Goal: Task Accomplishment & Management: Complete application form

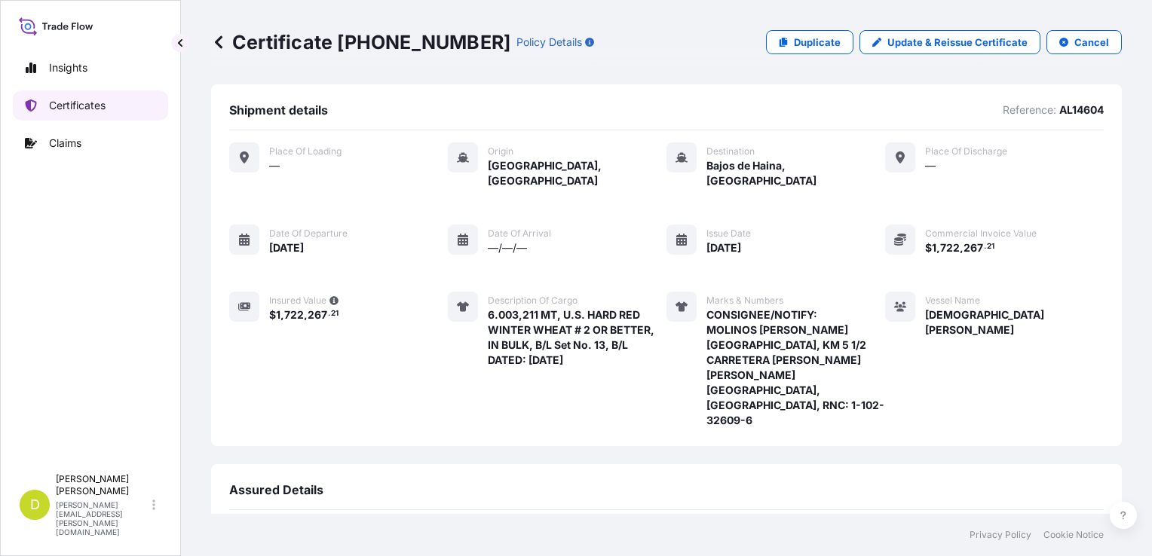
click at [109, 104] on link "Certificates" at bounding box center [90, 105] width 155 height 30
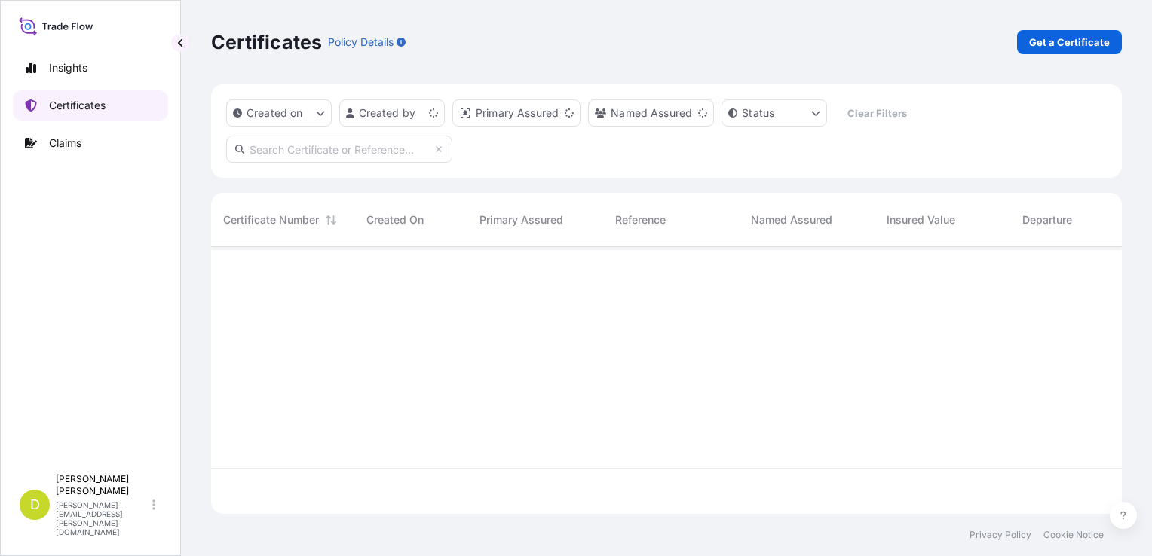
scroll to position [264, 899]
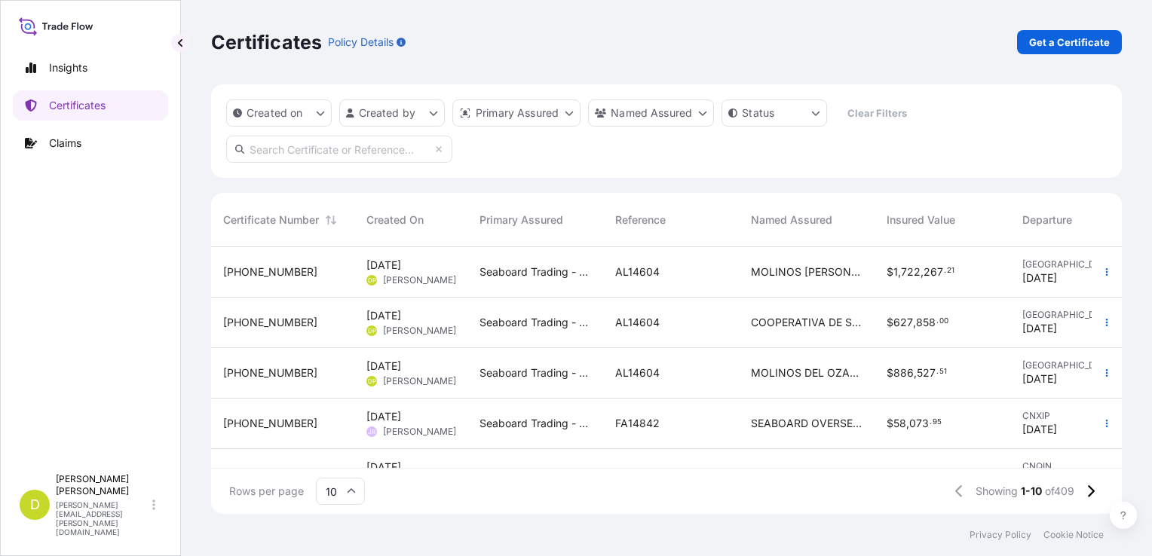
click at [371, 152] on input "text" at bounding box center [339, 149] width 226 height 27
type input "alimentos conce"
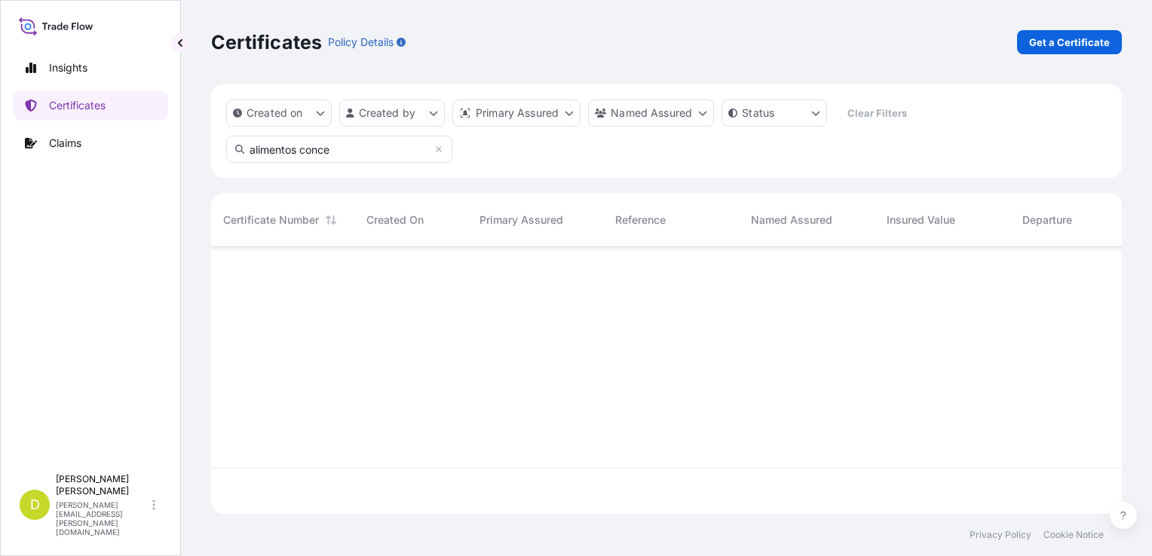
scroll to position [310, 899]
click at [443, 152] on icon at bounding box center [438, 149] width 9 height 9
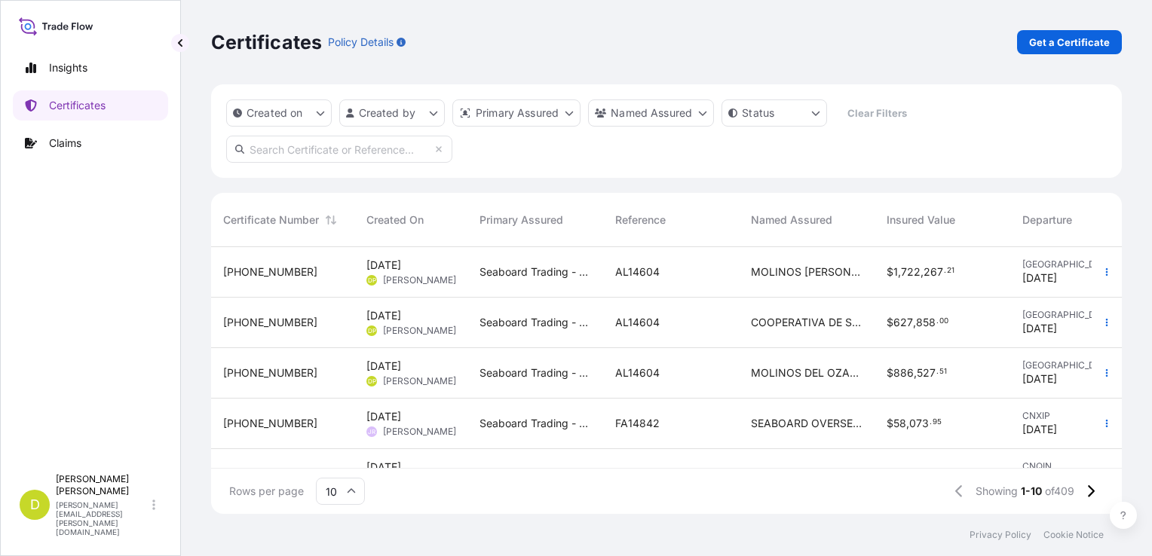
click at [359, 154] on input "text" at bounding box center [339, 149] width 226 height 27
paste input "[PHONE_NUMBER]"
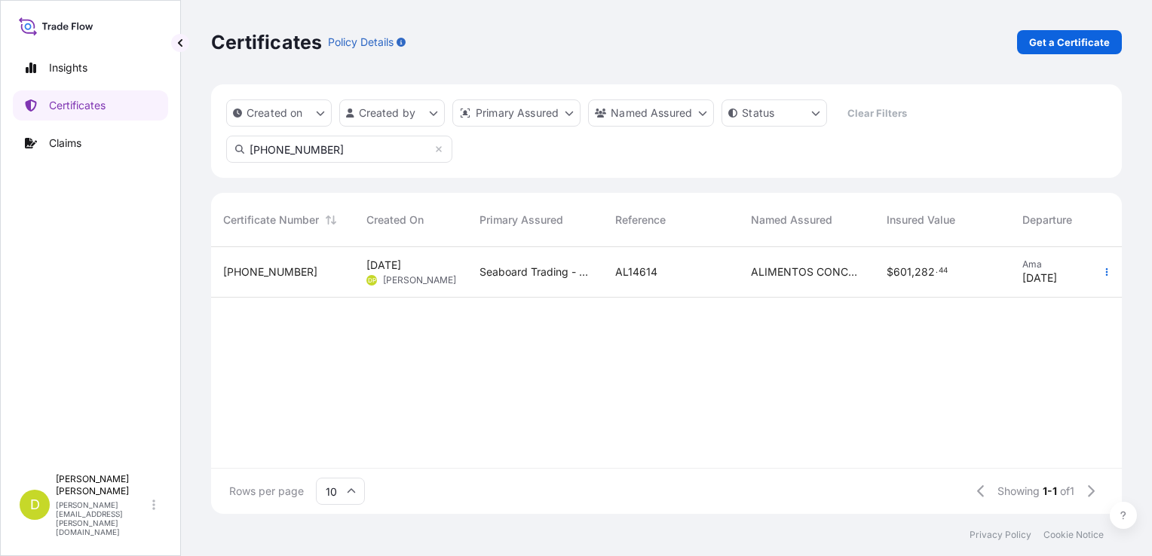
type input "[PHONE_NUMBER]"
click at [449, 283] on div "[DATE] DP [PERSON_NAME]" at bounding box center [410, 272] width 89 height 29
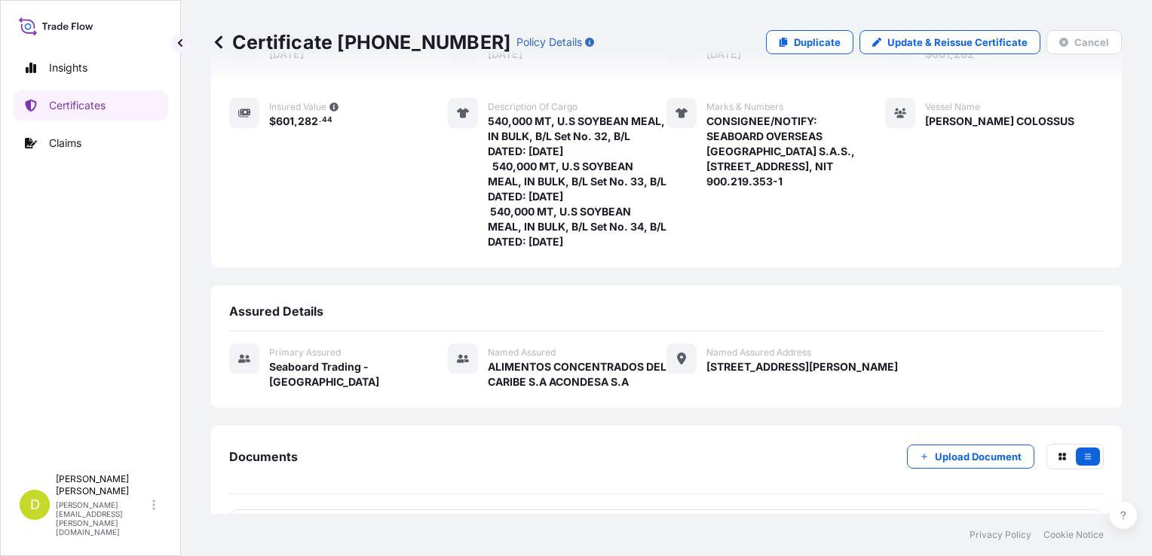
scroll to position [226, 0]
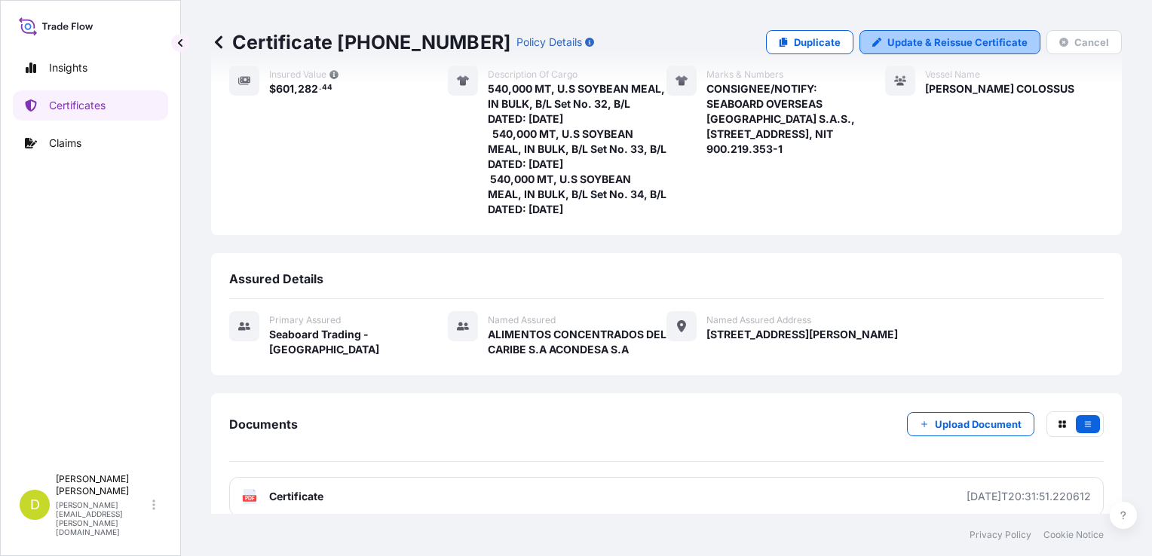
click at [958, 39] on p "Update & Reissue Certificate" at bounding box center [957, 42] width 140 height 15
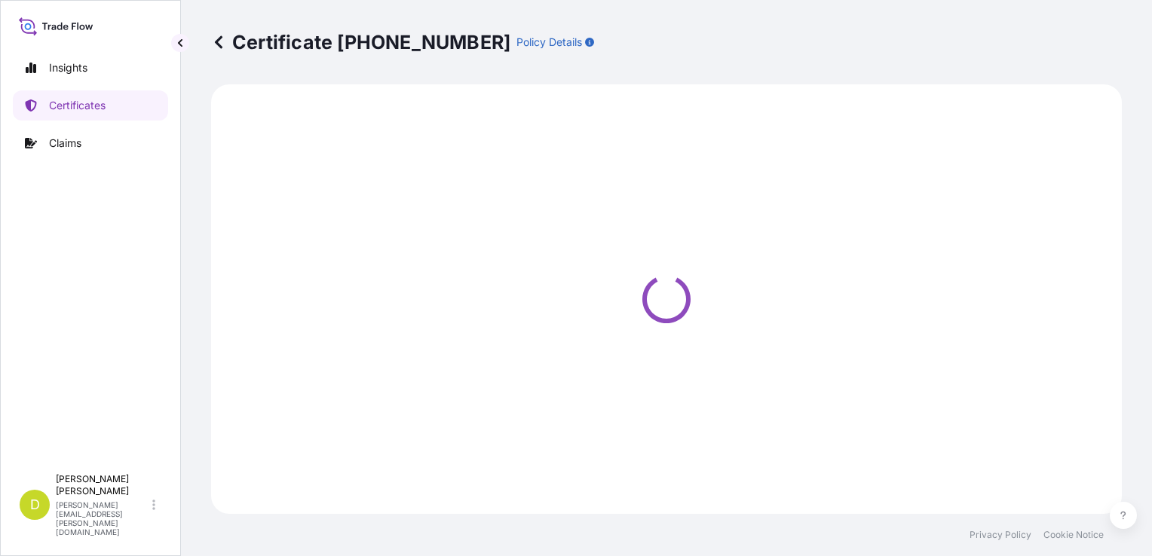
select select "Ocean Vessel"
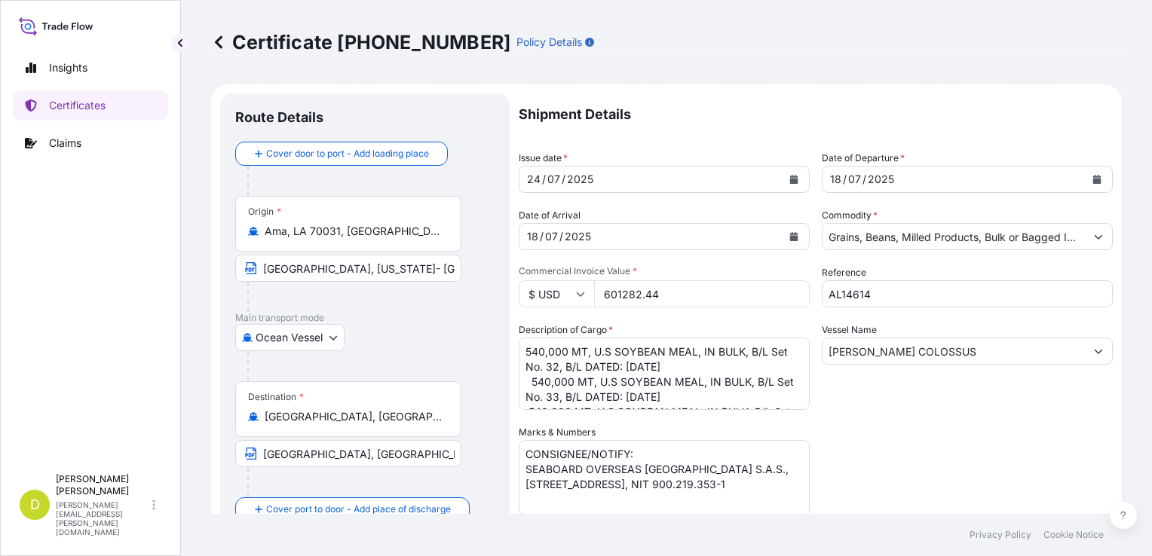
select select "31639"
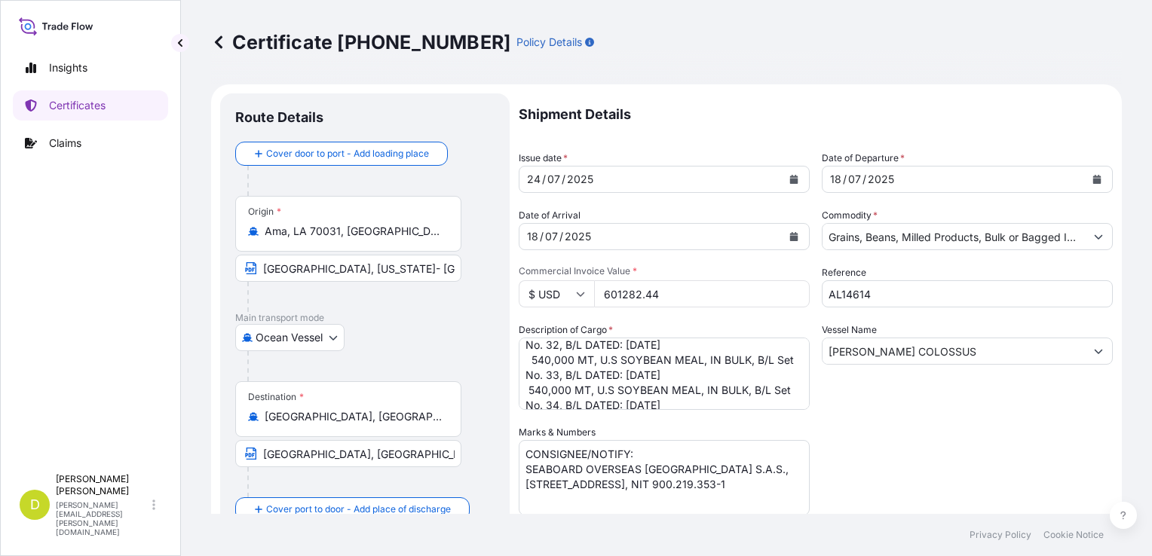
scroll to position [31, 0]
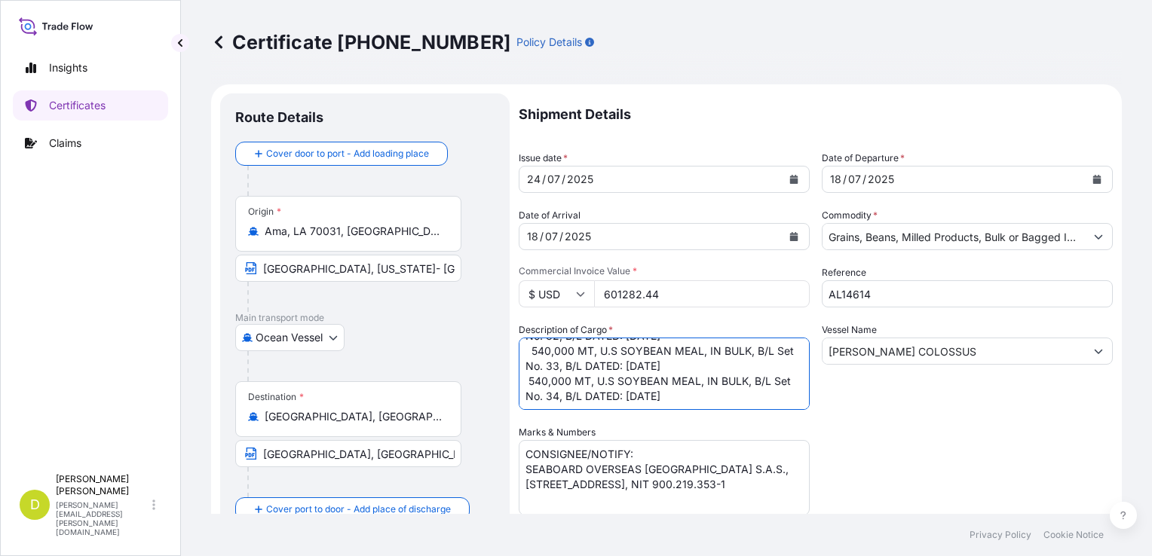
drag, startPoint x: 734, startPoint y: 404, endPoint x: 523, endPoint y: 366, distance: 214.5
click at [523, 366] on textarea "540,000 MT, U.S SOYBEAN MEAL, IN BULK, B/L Set No. 32, B/L DATED: [DATE] 540,00…" at bounding box center [664, 374] width 291 height 72
drag, startPoint x: 778, startPoint y: 379, endPoint x: 516, endPoint y: 390, distance: 262.6
click at [516, 390] on form "Route Details Cover door to port - Add loading place Place of loading Road / [G…" at bounding box center [666, 445] width 911 height 722
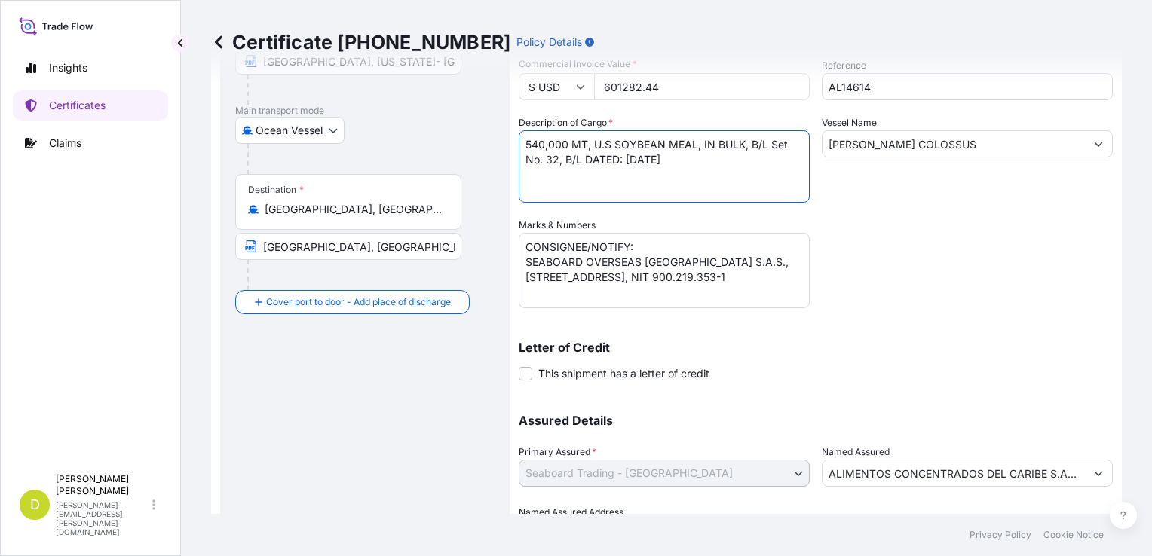
scroll to position [226, 0]
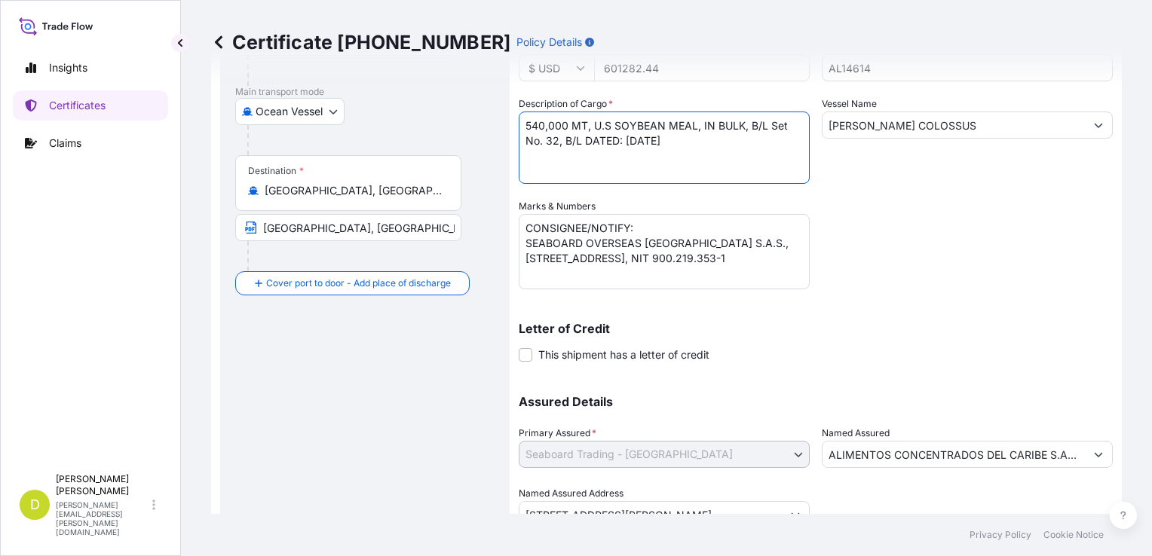
type textarea "540,000 MT, U.S SOYBEAN MEAL, IN BULK, B/L Set No. 32, B/L DATED: [DATE]"
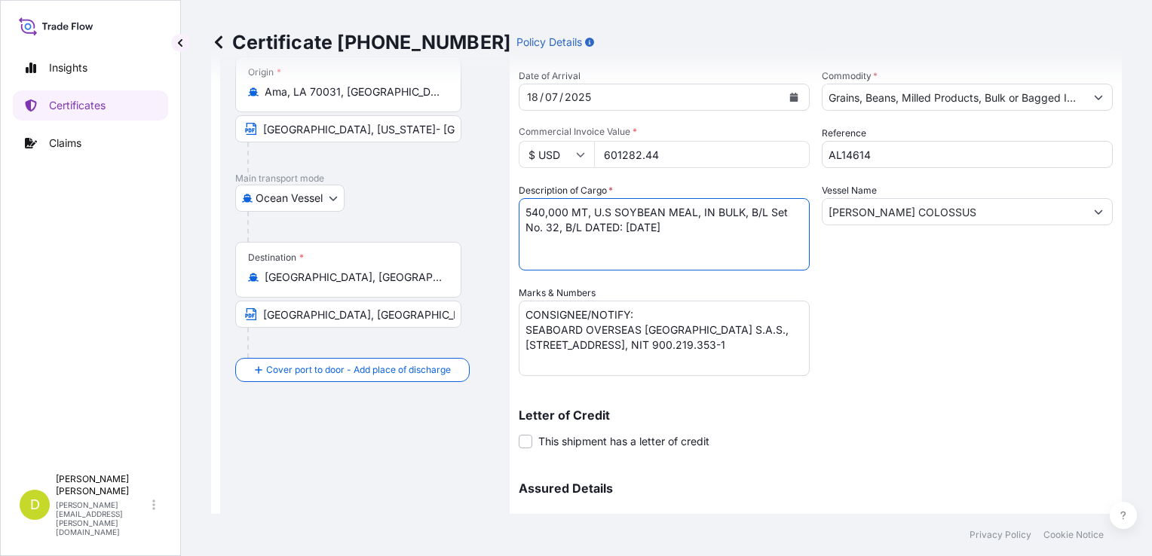
scroll to position [75, 0]
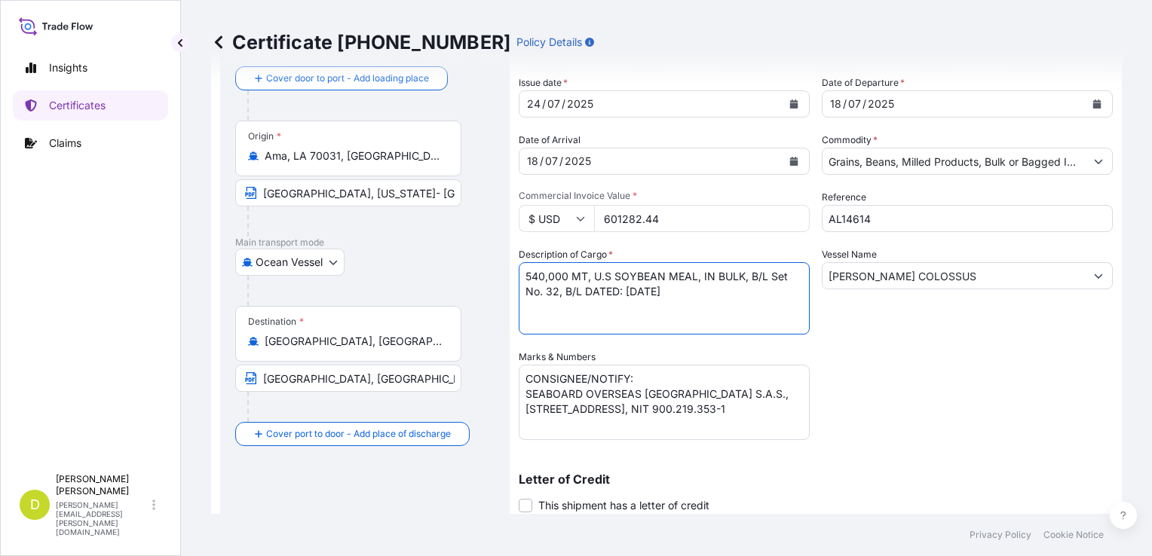
click at [658, 216] on input "601282.44" at bounding box center [702, 218] width 216 height 27
type input "200427.48"
click at [691, 312] on textarea "540,000 MT, U.S SOYBEAN MEAL, IN BULK, B/L Set No. 32, B/L DATED: [DATE] 540,00…" at bounding box center [664, 298] width 291 height 72
click at [730, 291] on textarea "540,000 MT, U.S SOYBEAN MEAL, IN BULK, B/L Set No. 32, B/L DATED: [DATE] 540,00…" at bounding box center [664, 298] width 291 height 72
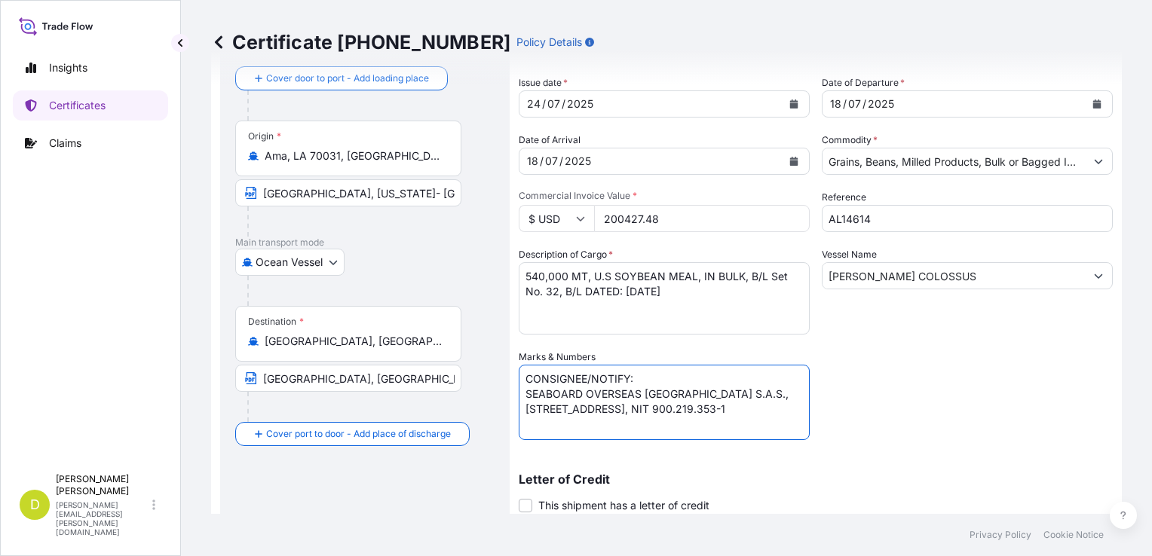
drag, startPoint x: 618, startPoint y: 425, endPoint x: 516, endPoint y: 389, distance: 107.8
click at [516, 389] on form "Route Details Cover door to port - Add loading place Place of loading Road / [G…" at bounding box center [666, 370] width 911 height 722
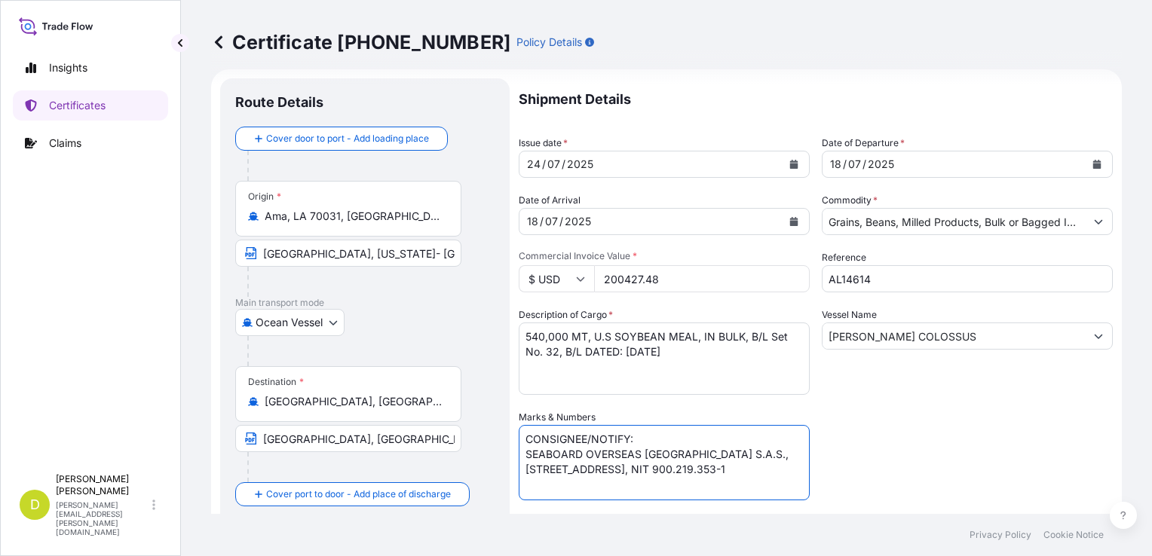
scroll to position [0, 0]
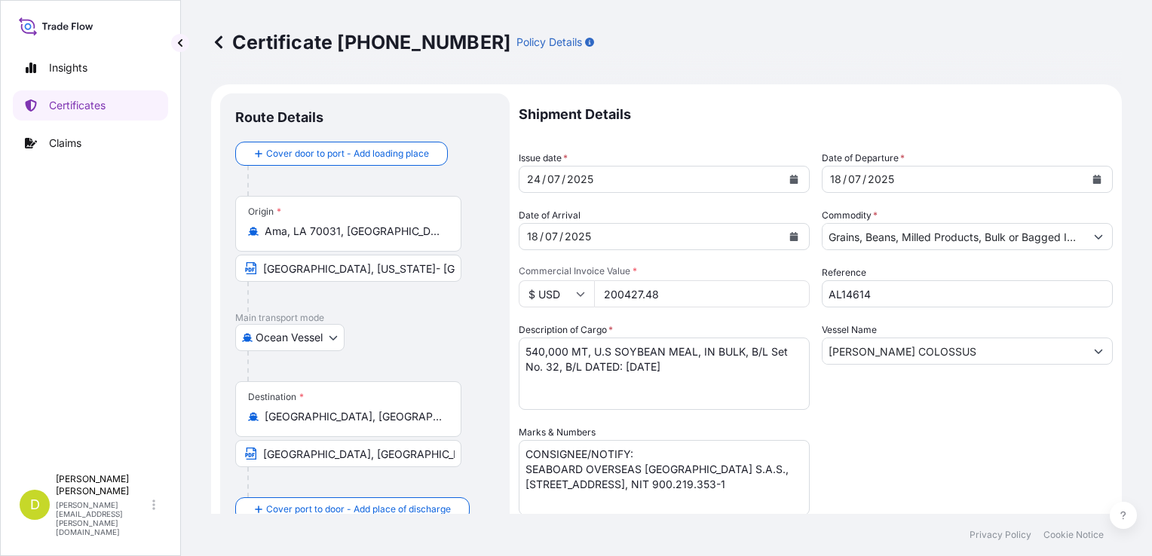
click at [633, 405] on textarea "540,000 MT, U.S SOYBEAN MEAL, IN BULK, B/L Set No. 32, B/L DATED: [DATE] 540,00…" at bounding box center [664, 374] width 291 height 72
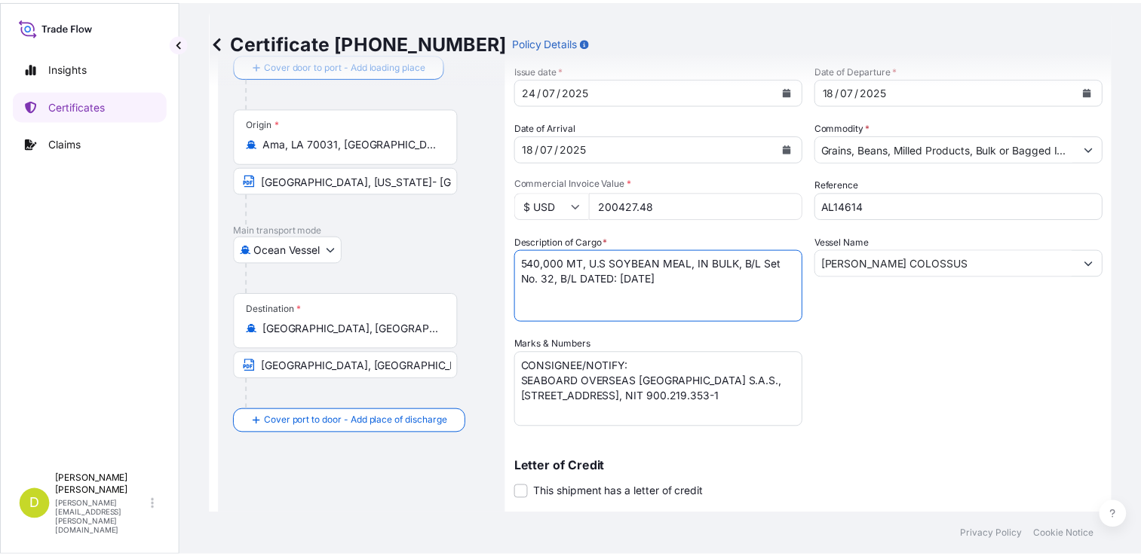
scroll to position [226, 0]
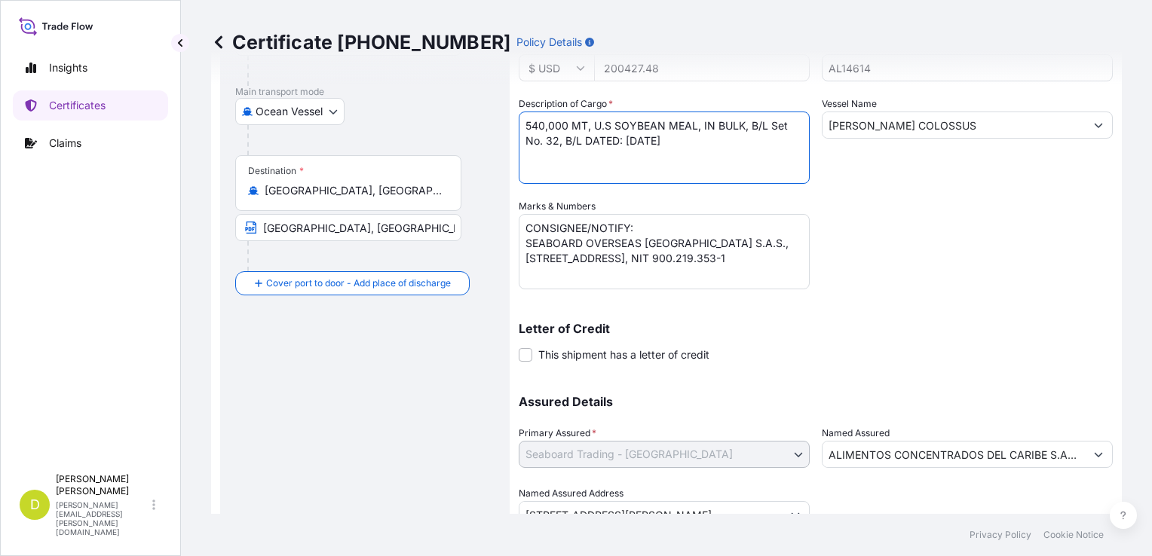
click at [921, 452] on input "ALIMENTOS CONCENTRADOS DEL CARIBE S.A ACONDESA S.A" at bounding box center [954, 454] width 262 height 27
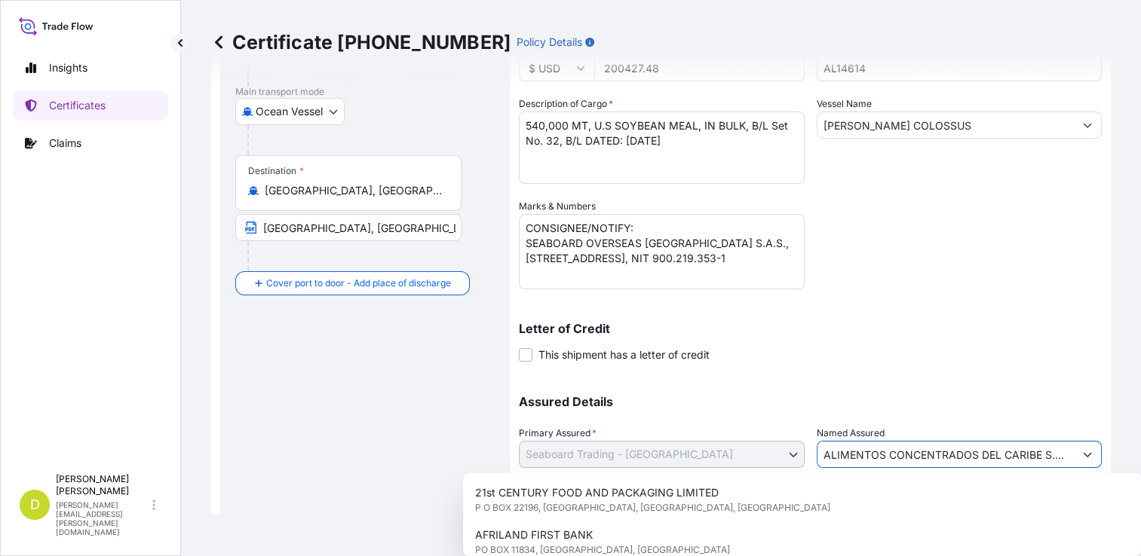
scroll to position [0, 78]
drag, startPoint x: 819, startPoint y: 454, endPoint x: 1087, endPoint y: 472, distance: 268.3
click at [1087, 472] on div "Assured Details Primary Assured * Seaboard Trading - Colombia Seaboard Corporat…" at bounding box center [810, 453] width 583 height 151
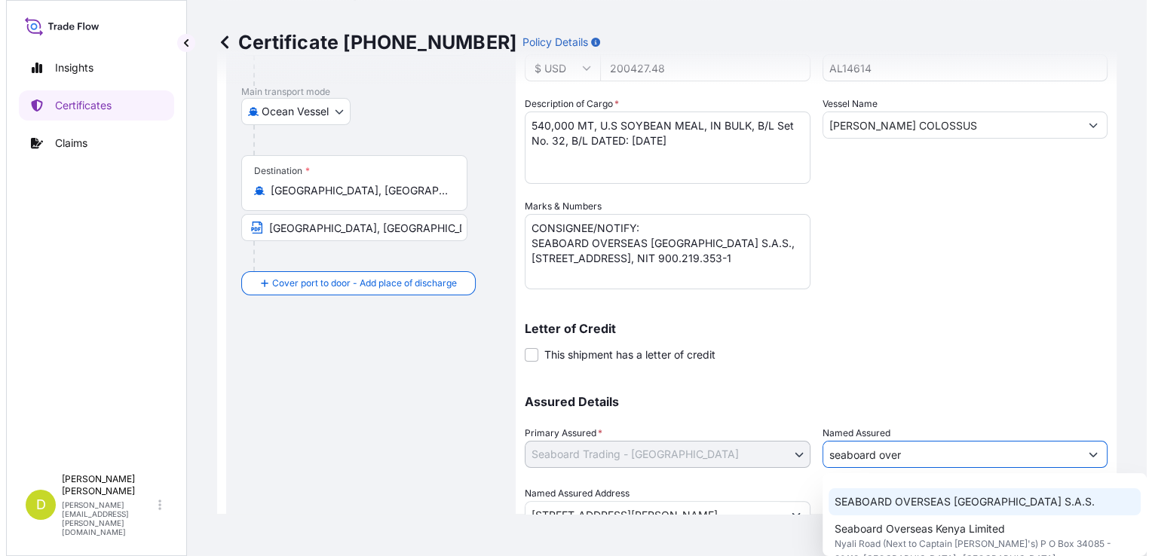
scroll to position [226, 0]
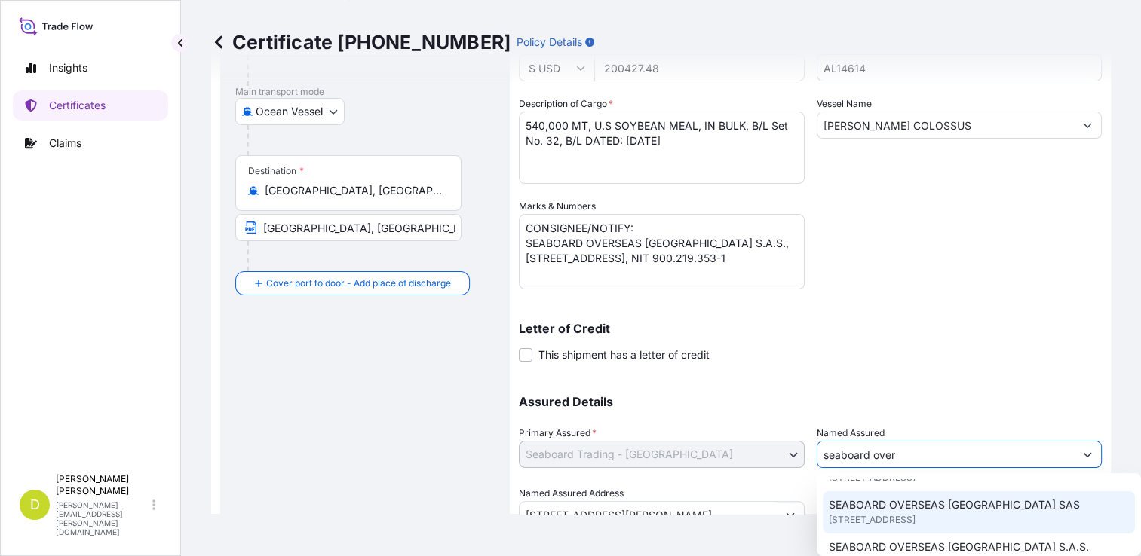
click at [915, 513] on span "[STREET_ADDRESS]" at bounding box center [872, 520] width 87 height 15
type input "SEABOARD OVERSEAS [GEOGRAPHIC_DATA] SAS"
type input "CARRERA 11 NO 77A-49 OF.902"
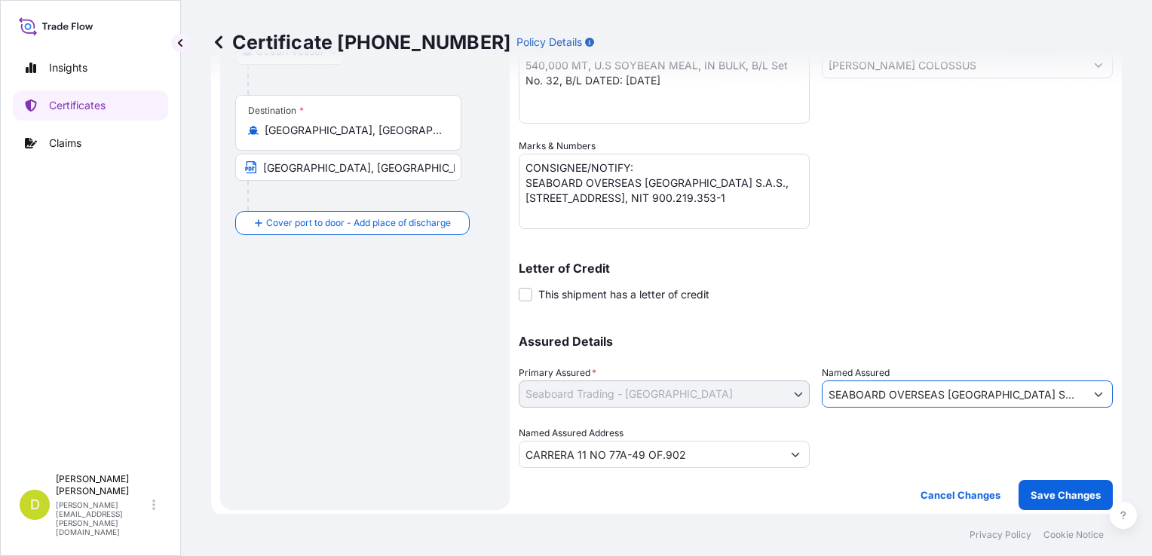
scroll to position [290, 0]
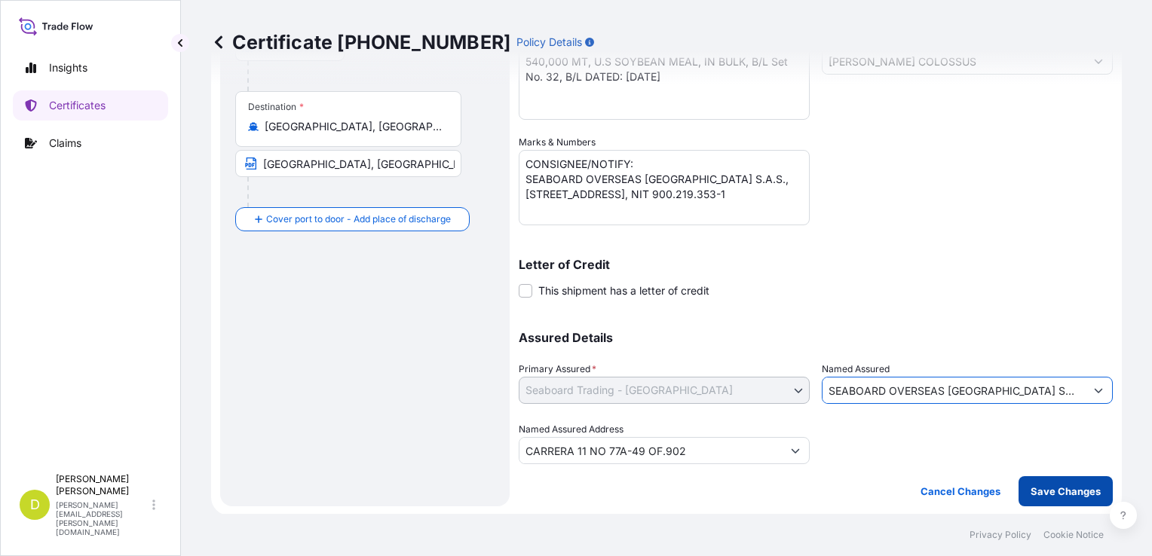
type input "SEABOARD OVERSEAS [GEOGRAPHIC_DATA] SAS"
click at [1054, 492] on p "Save Changes" at bounding box center [1066, 491] width 70 height 15
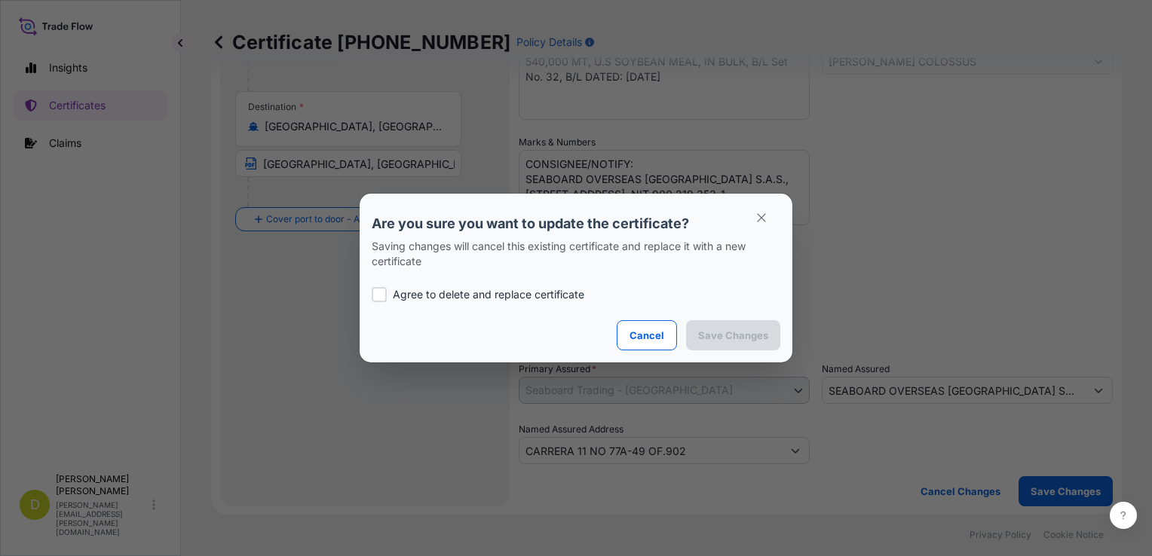
click at [537, 302] on div "Agree to delete and replace certificate" at bounding box center [576, 294] width 409 height 51
click at [540, 298] on p "Agree to delete and replace certificate" at bounding box center [489, 294] width 192 height 15
checkbox input "true"
click at [716, 330] on p "Save Changes" at bounding box center [733, 335] width 70 height 15
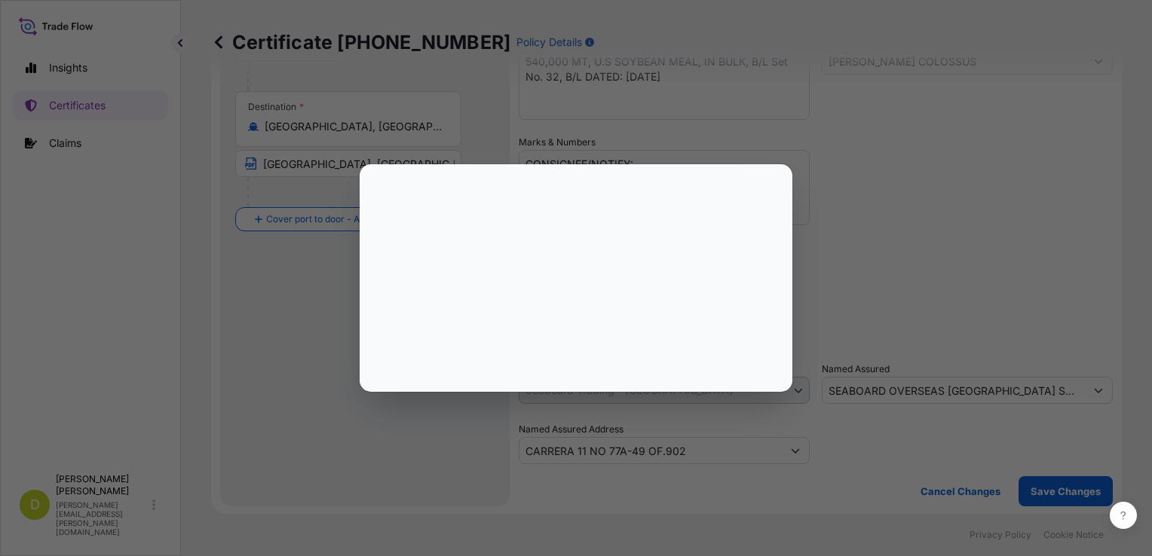
select select "Ocean Vessel"
select select "31639"
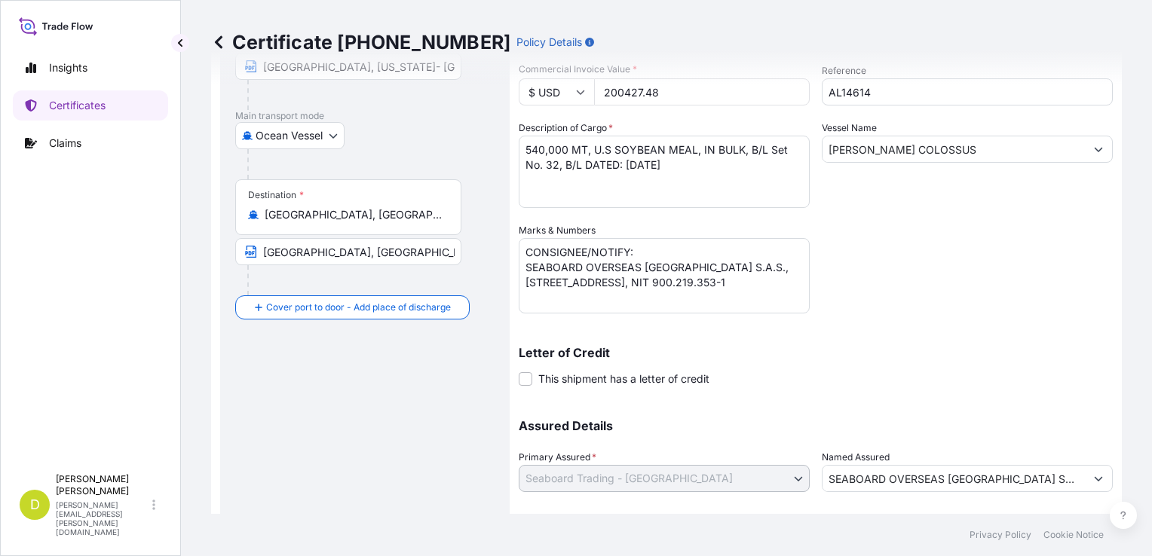
scroll to position [12, 0]
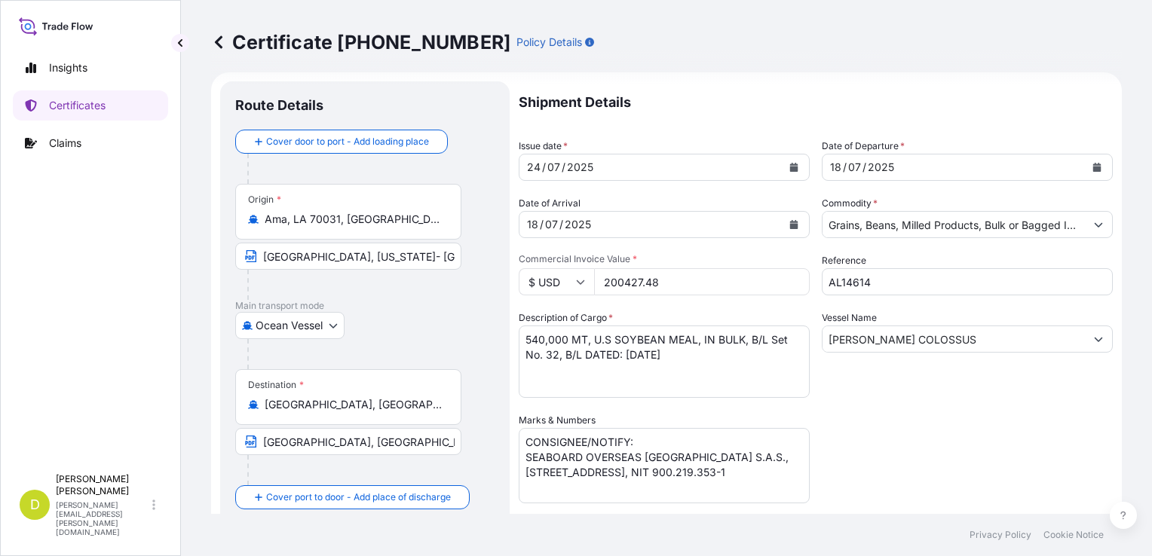
click at [696, 399] on div "Shipment Details Issue date * [DATE] Date of Departure * [DATE] Date of Arrival…" at bounding box center [816, 411] width 594 height 661
drag, startPoint x: 642, startPoint y: 441, endPoint x: 588, endPoint y: 443, distance: 54.3
click at [588, 443] on textarea "CONSIGNEE/NOTIFY: SEABOARD OVERSEAS [GEOGRAPHIC_DATA] S.A.S., [STREET_ADDRESS],…" at bounding box center [664, 465] width 291 height 75
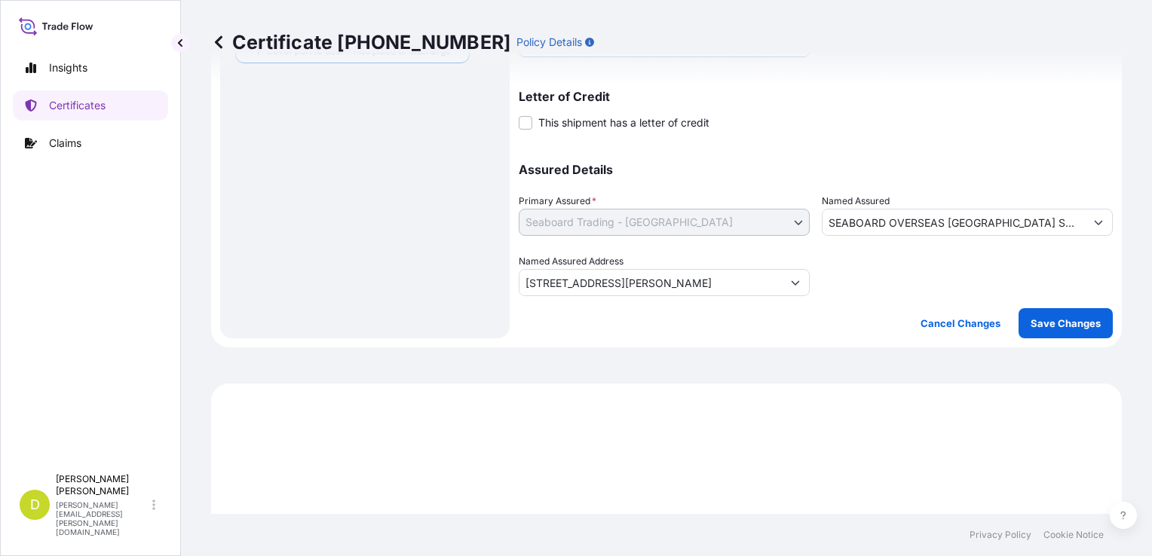
scroll to position [540, 0]
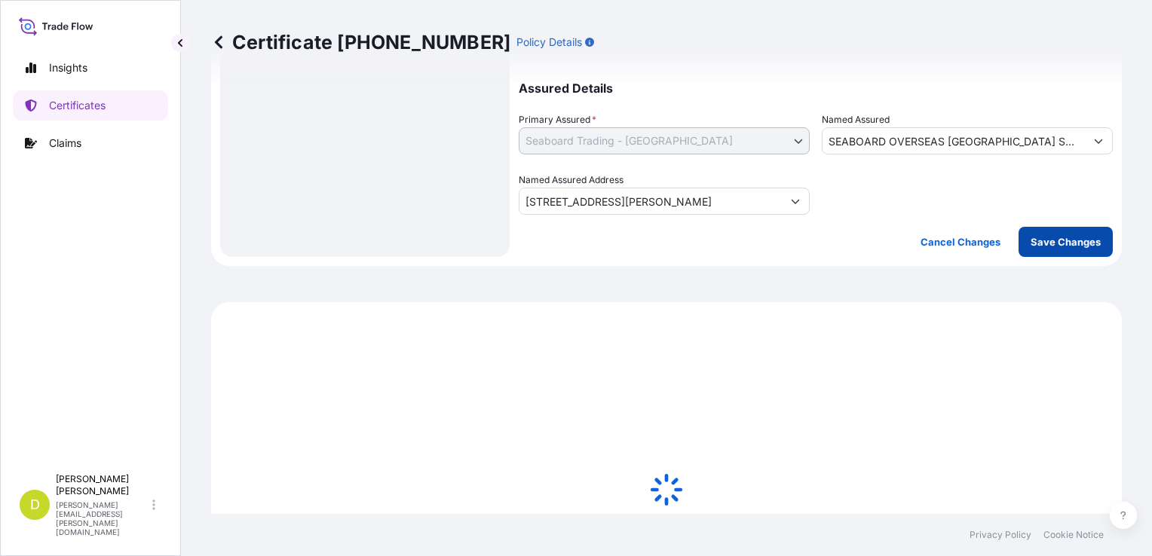
type textarea "CONSIGNEE SEABOARD OVERSEAS [GEOGRAPHIC_DATA] S.A.S., [STREET_ADDRESS], NIT 900…"
click at [1043, 237] on p "Save Changes" at bounding box center [1066, 241] width 70 height 15
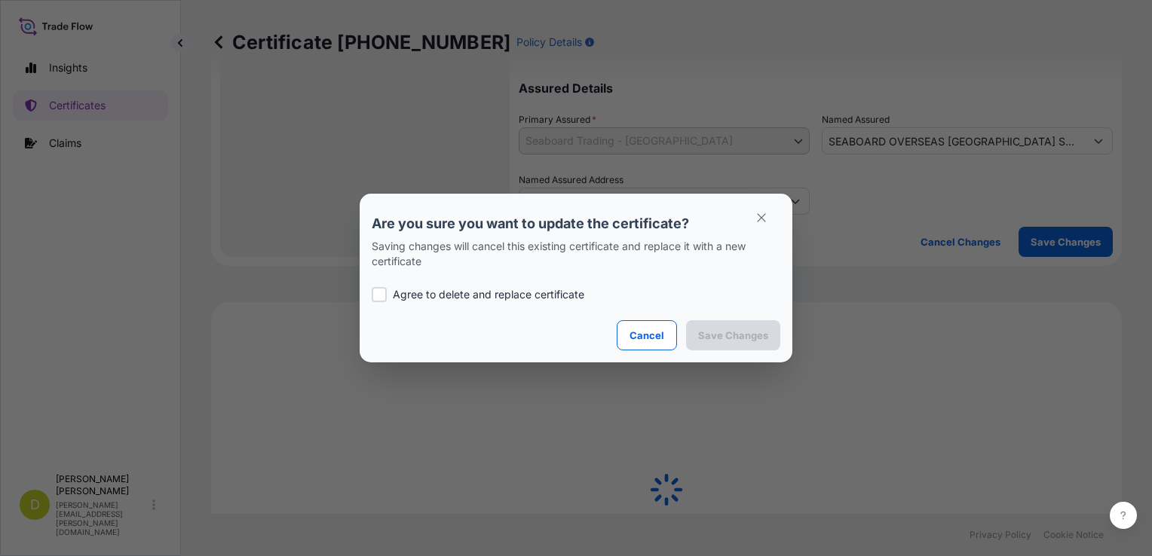
click at [532, 290] on p "Agree to delete and replace certificate" at bounding box center [489, 294] width 192 height 15
checkbox input "true"
click at [688, 327] on button "Save Changes" at bounding box center [733, 335] width 94 height 30
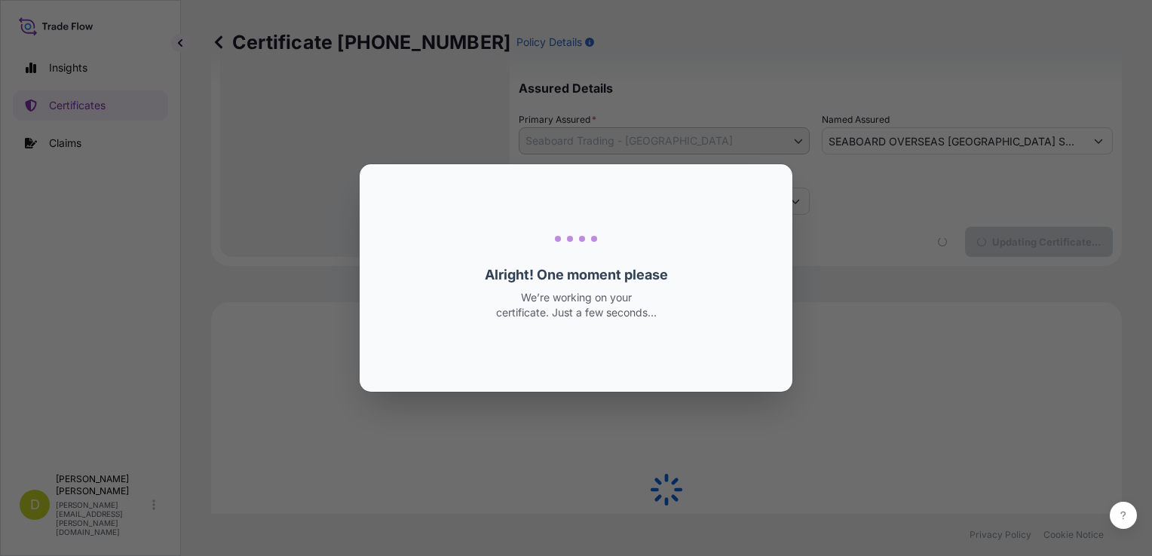
select select "Ocean Vessel"
select select "31639"
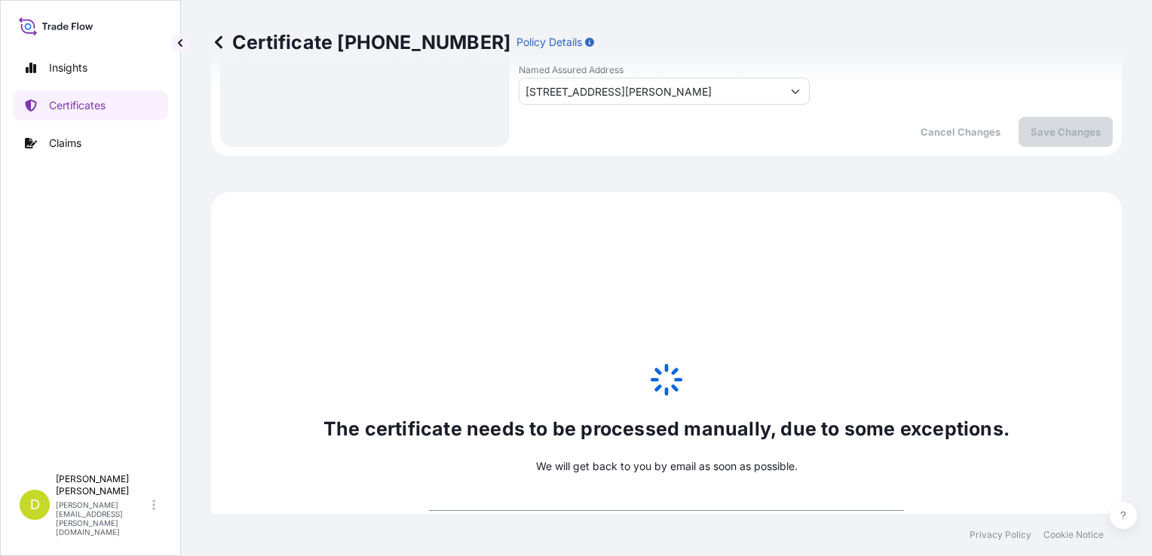
scroll to position [841, 0]
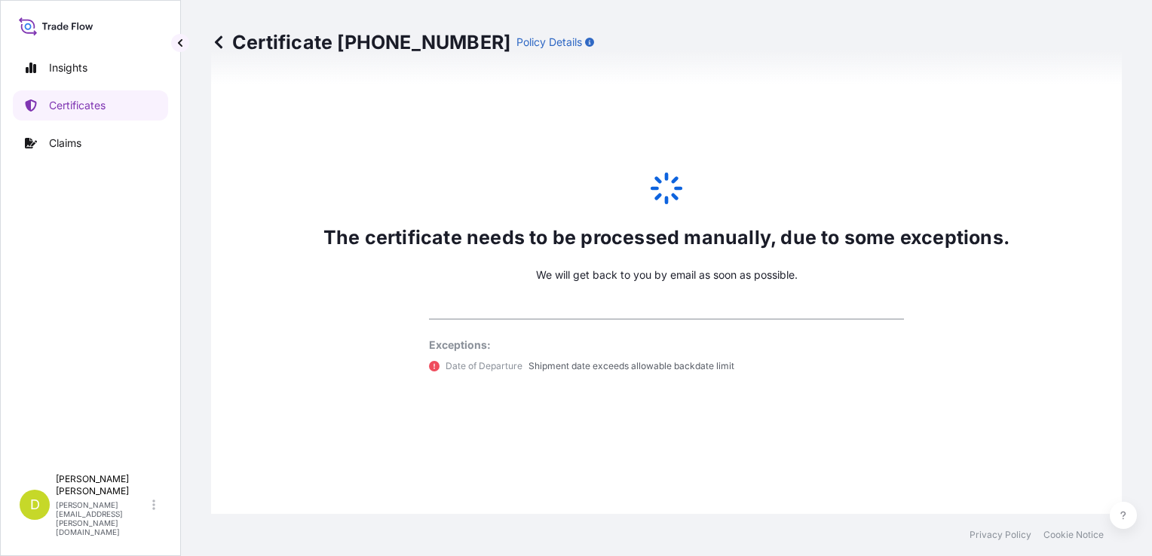
type textarea "CONSIGNEE SEABOARD OVERSEAS [GEOGRAPHIC_DATA] S.A.S., [STREET_ADDRESS], NIT 900…"
click at [586, 363] on p "Shipment date exceeds allowable backdate limit" at bounding box center [632, 366] width 206 height 15
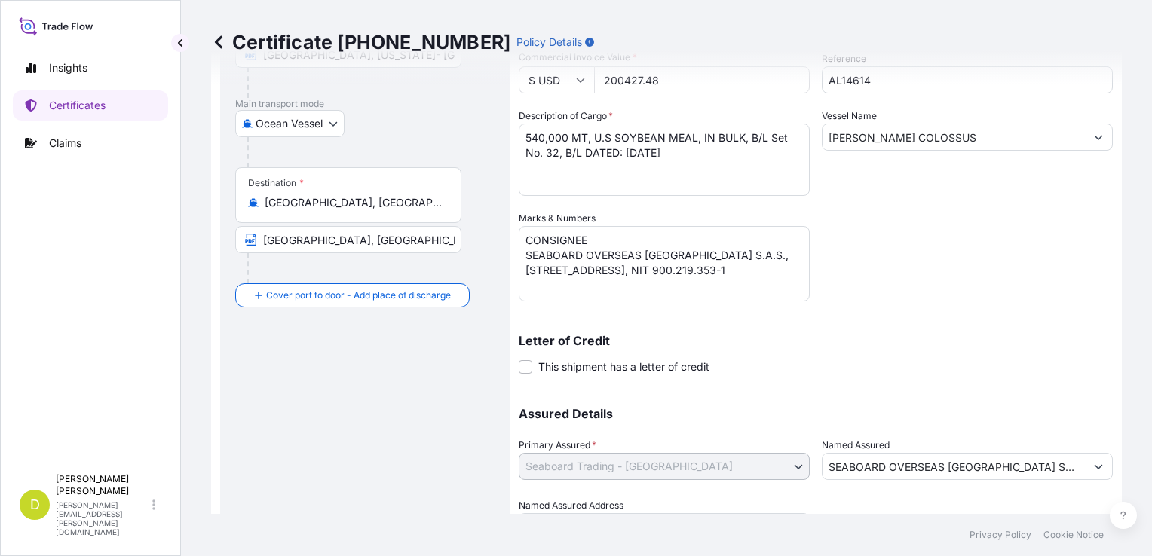
scroll to position [87, 0]
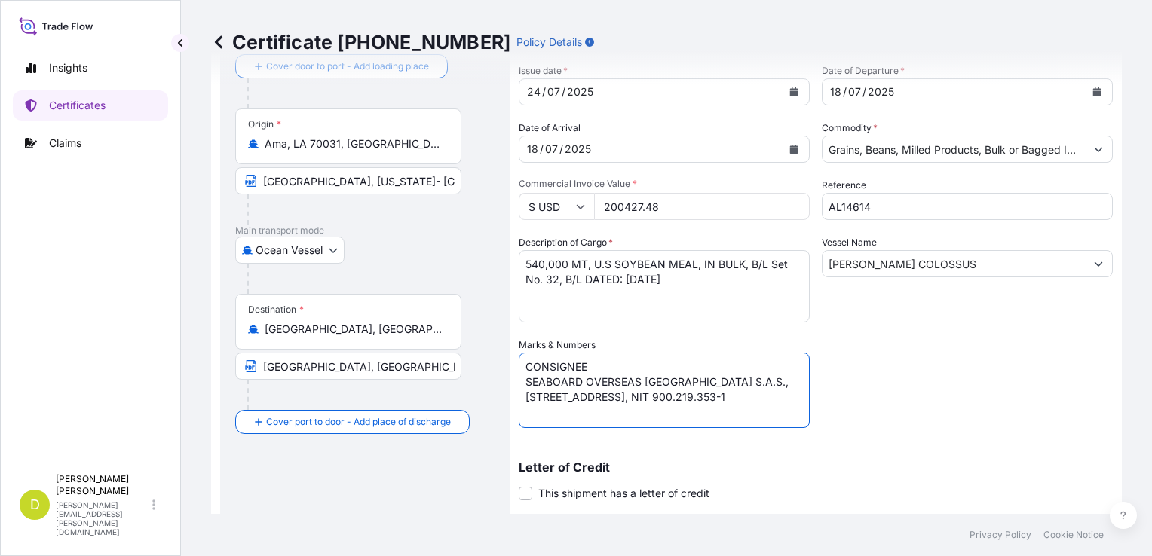
drag, startPoint x: 606, startPoint y: 418, endPoint x: 522, endPoint y: 363, distance: 100.8
click at [522, 363] on textarea "CONSIGNEE/NOTIFY: SEABOARD OVERSEAS [GEOGRAPHIC_DATA] S.A.S., [STREET_ADDRESS],…" at bounding box center [664, 390] width 291 height 75
click at [95, 99] on p "Certificates" at bounding box center [77, 105] width 57 height 15
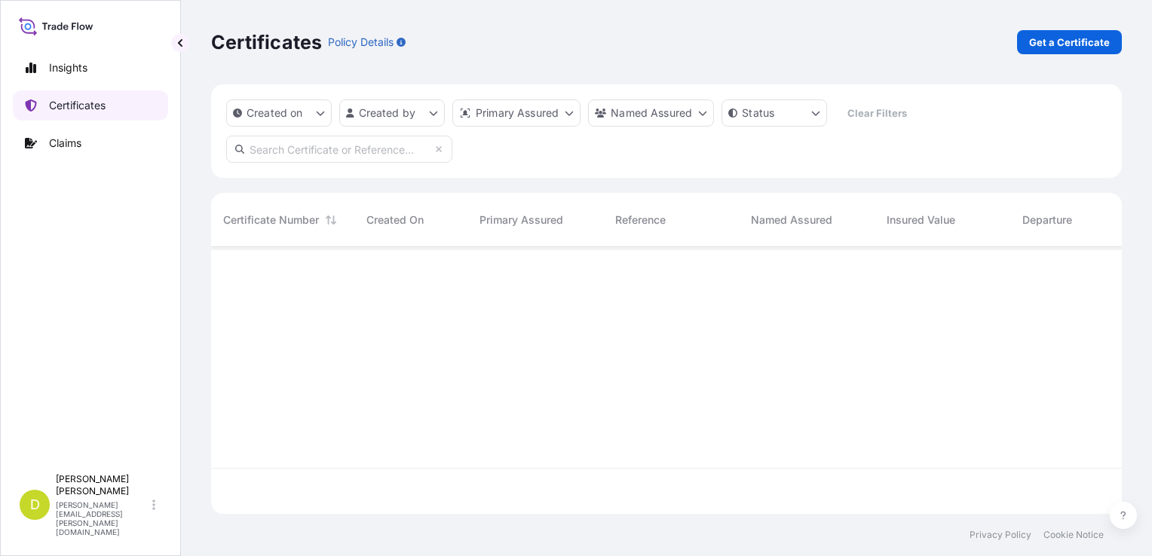
scroll to position [264, 899]
click at [1096, 47] on p "Get a Certificate" at bounding box center [1069, 42] width 81 height 15
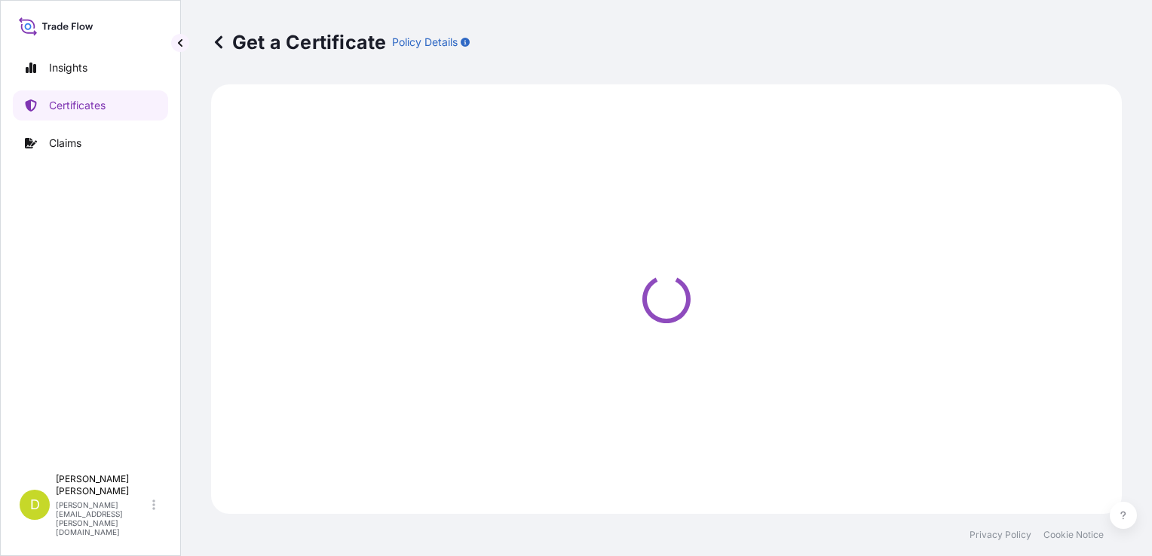
select select "Barge"
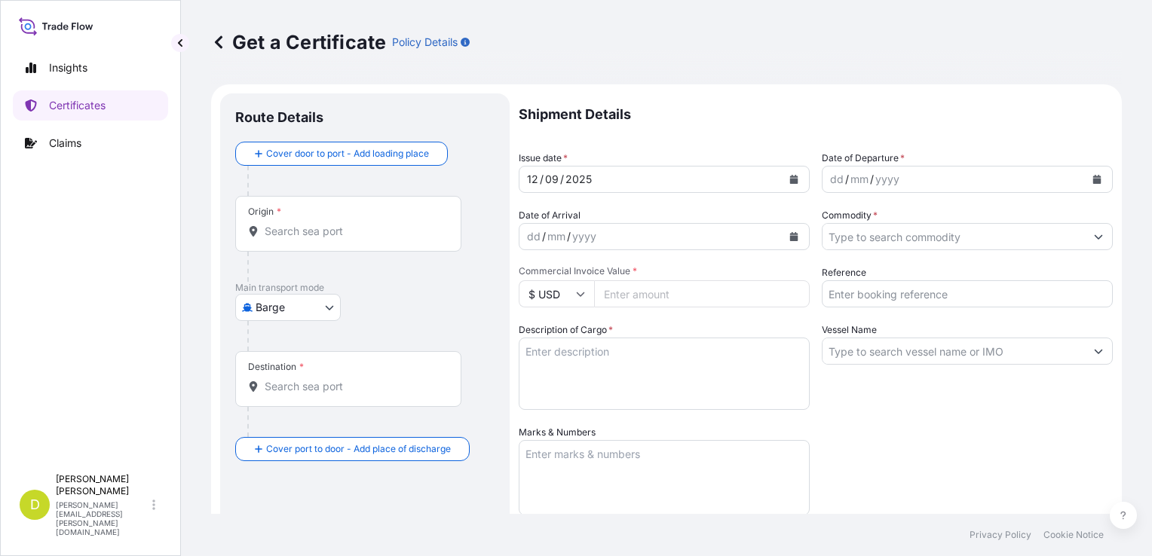
scroll to position [151, 0]
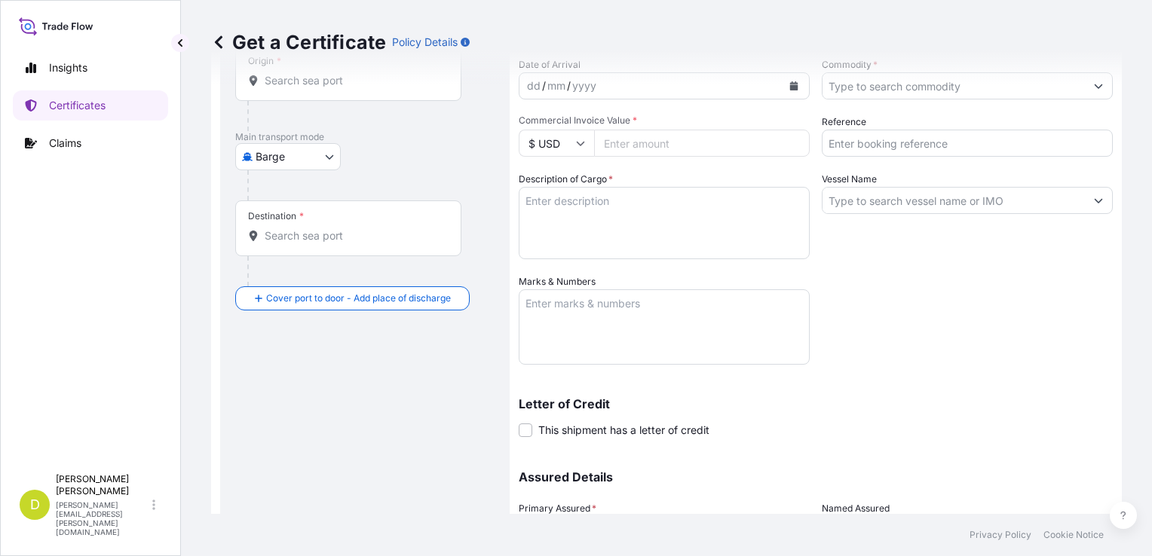
click at [627, 354] on textarea "Marks & Numbers" at bounding box center [664, 327] width 291 height 75
paste textarea "CONSIGNEE SEABOARD OVERSEAS [GEOGRAPHIC_DATA] S.A.S., [STREET_ADDRESS], NIT 900…"
type textarea "CONSIGNEE SEABOARD OVERSEAS [GEOGRAPHIC_DATA] S.A.S., [STREET_ADDRESS], NIT 900…"
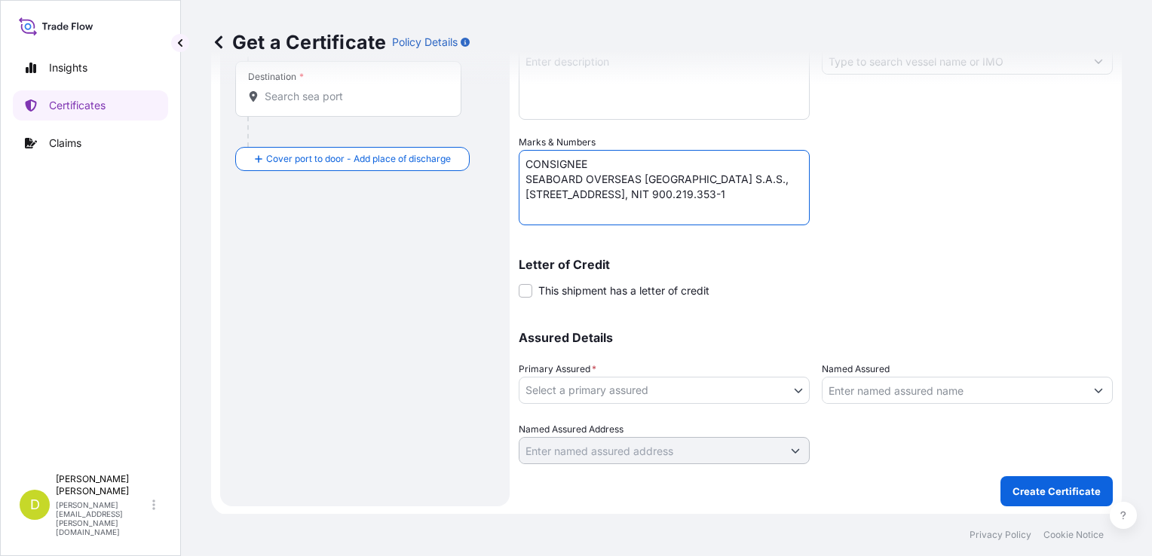
click at [674, 387] on body "Insights Certificates Claims D [PERSON_NAME] [PERSON_NAME][EMAIL_ADDRESS][PERSO…" at bounding box center [576, 278] width 1152 height 556
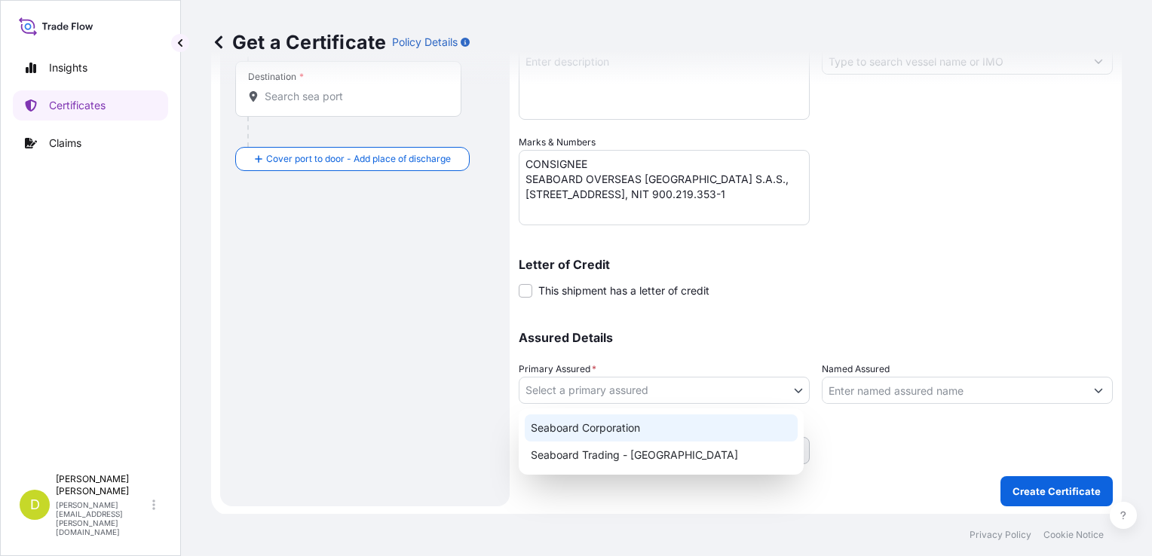
click at [670, 452] on div "Seaboard Trading - [GEOGRAPHIC_DATA]" at bounding box center [661, 455] width 273 height 27
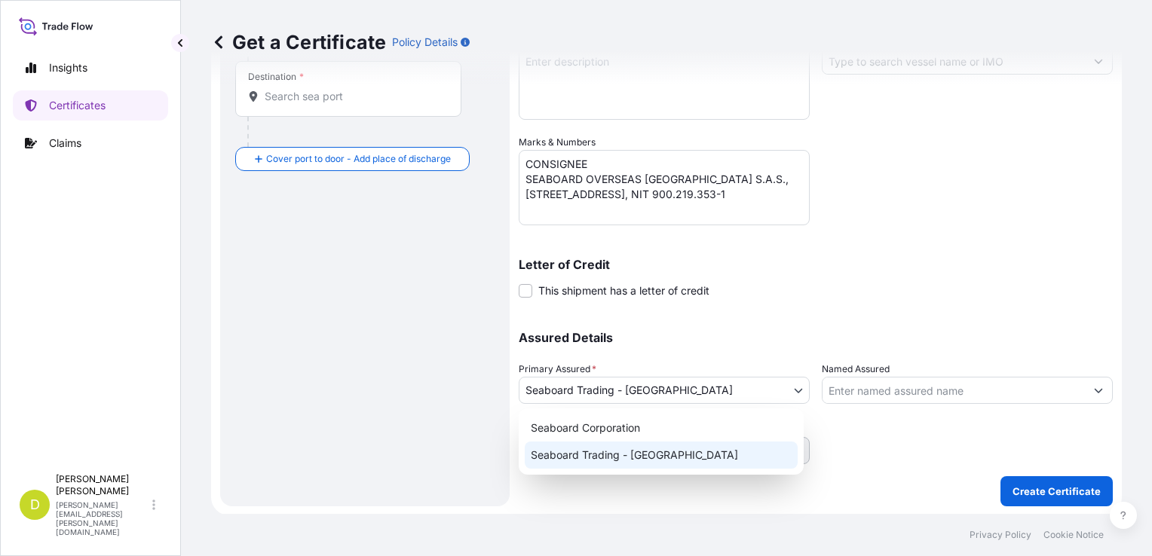
select select "31639"
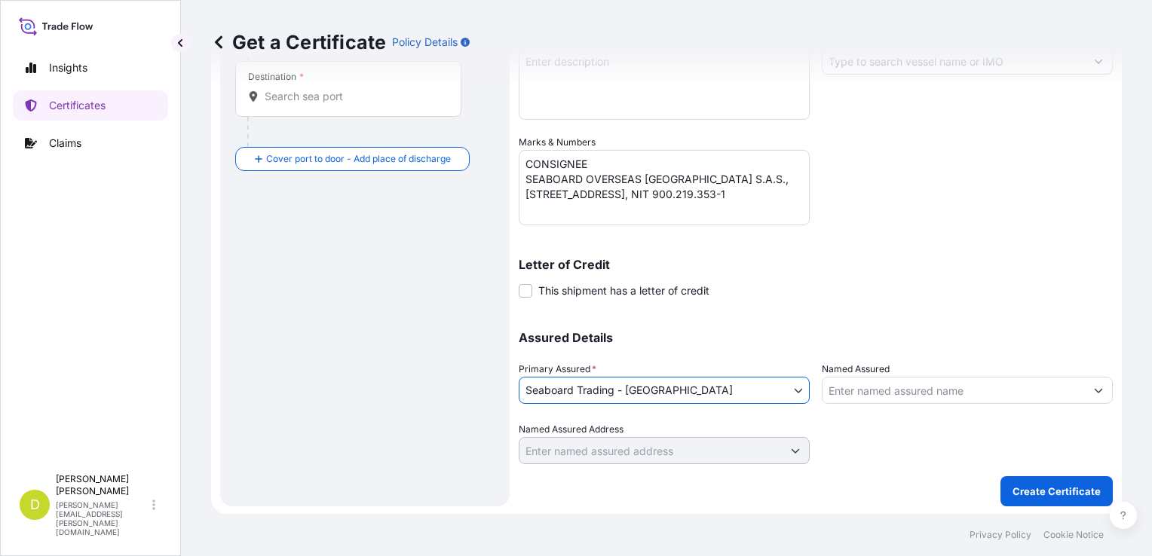
click at [868, 387] on input "Named Assured" at bounding box center [954, 390] width 262 height 27
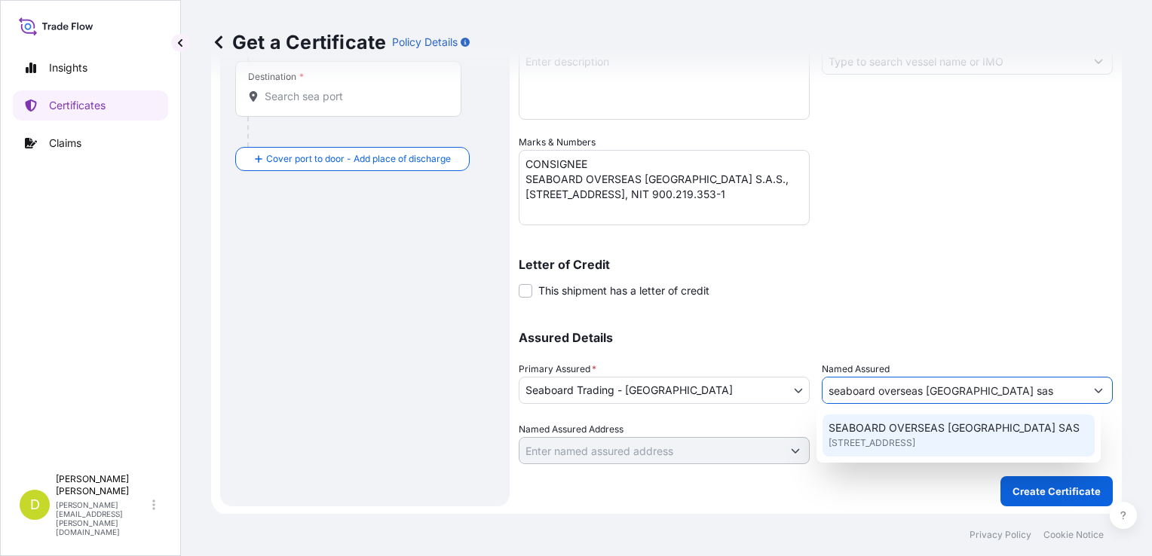
click at [915, 443] on span "[STREET_ADDRESS]" at bounding box center [872, 443] width 87 height 15
type input "SEABOARD OVERSEAS [GEOGRAPHIC_DATA] SAS"
type input "CARRERA 11 NO 77A-49 OF.902"
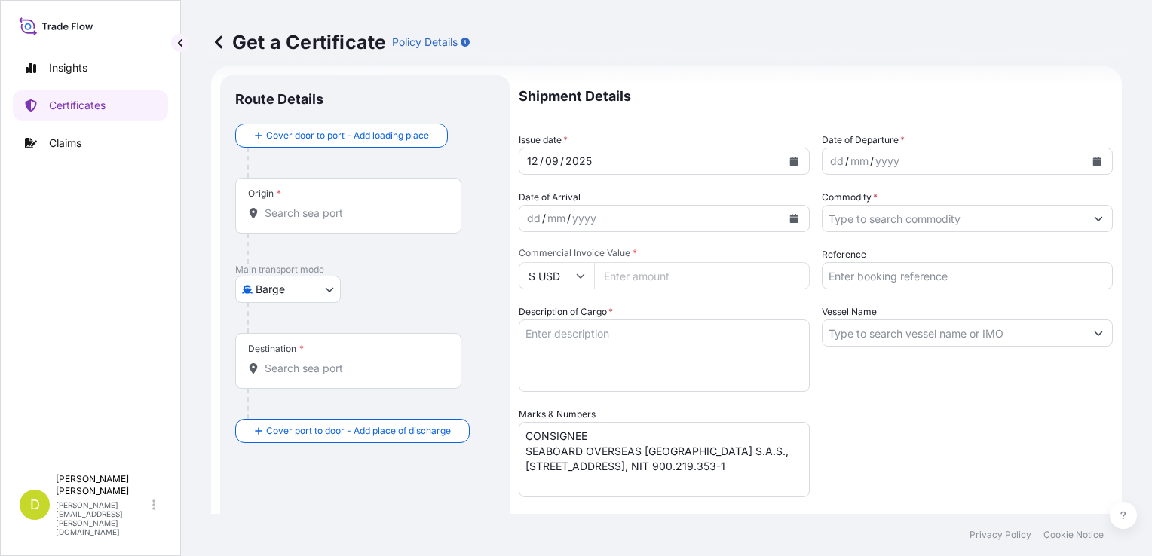
scroll to position [0, 0]
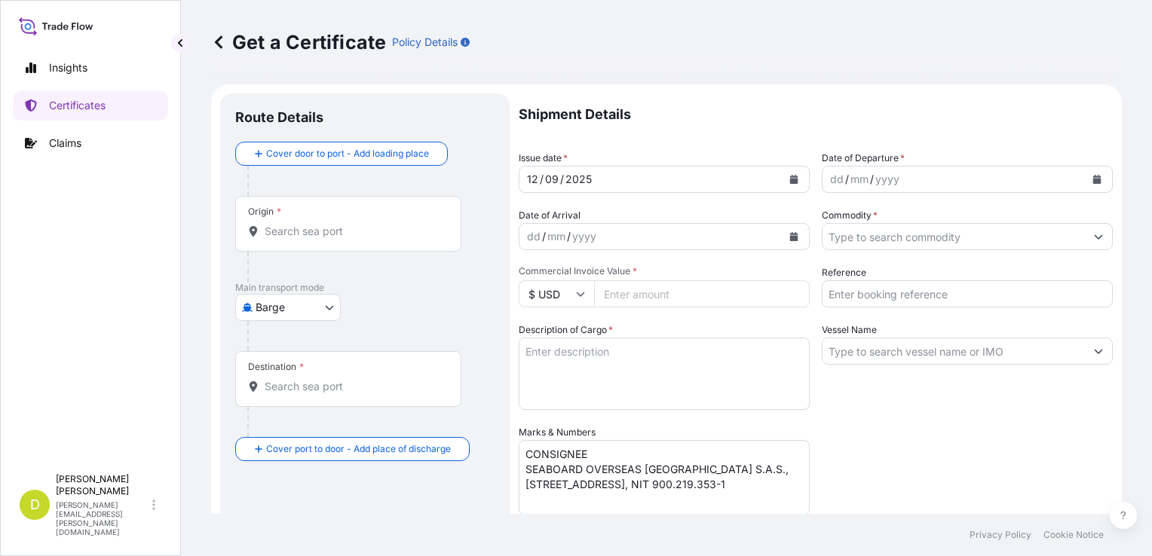
type input "SEABOARD OVERSEAS [GEOGRAPHIC_DATA] SAS"
click at [290, 306] on body "9 options available. 7 options available. 8 options available. 2 options availa…" at bounding box center [576, 278] width 1152 height 556
click at [311, 442] on div "Air Barge Road Ocean Vessel" at bounding box center [289, 386] width 108 height 121
click at [305, 428] on span "Ocean Vessel" at bounding box center [297, 427] width 67 height 15
select select "Ocean Vessel"
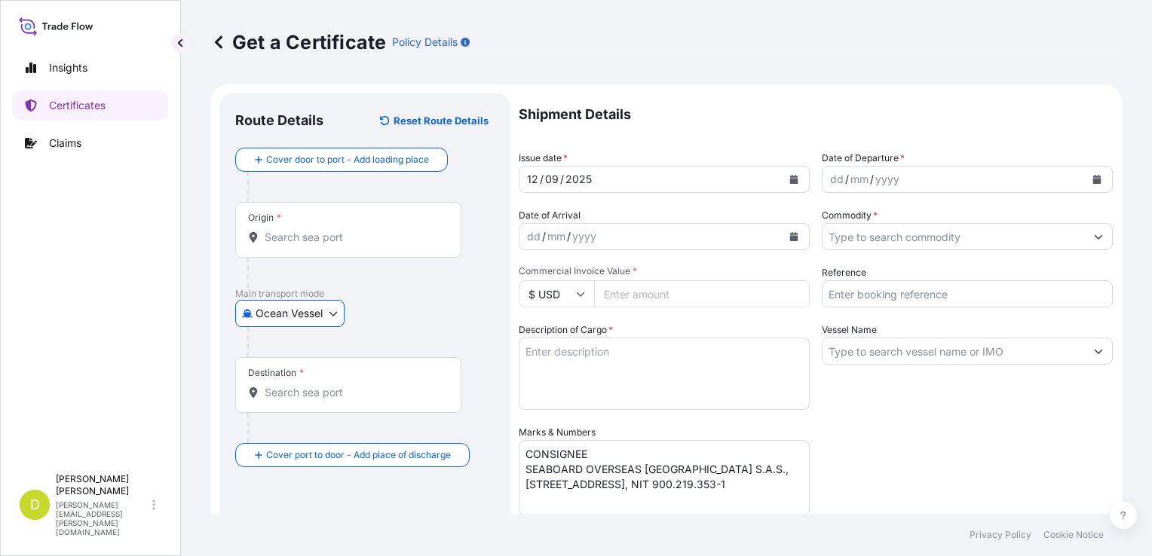
click at [329, 239] on input "Origin *" at bounding box center [354, 237] width 178 height 15
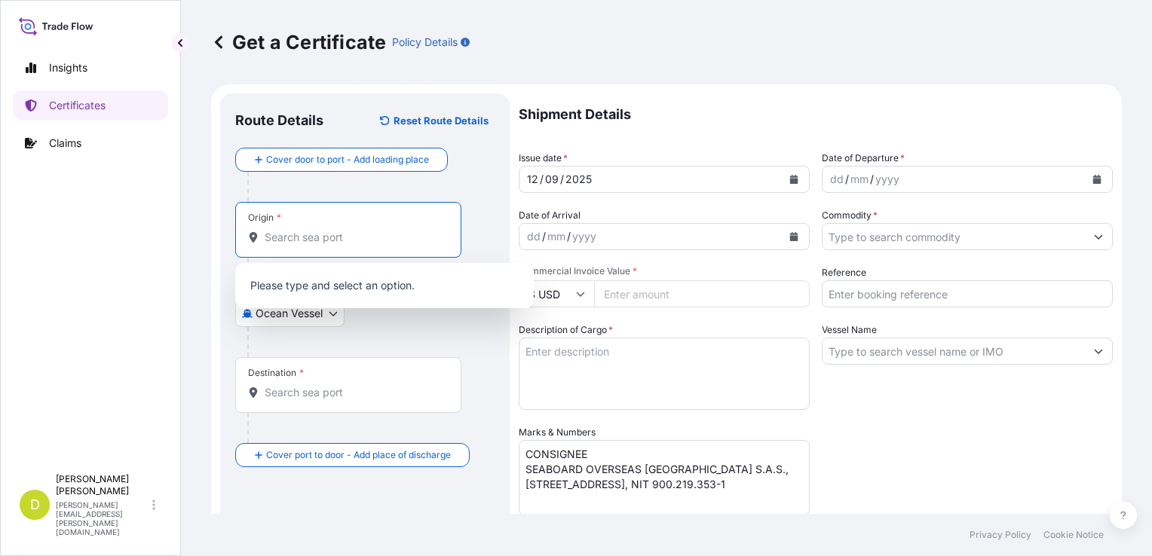
paste input "[GEOGRAPHIC_DATA], [US_STATE]- [GEOGRAPHIC_DATA]"
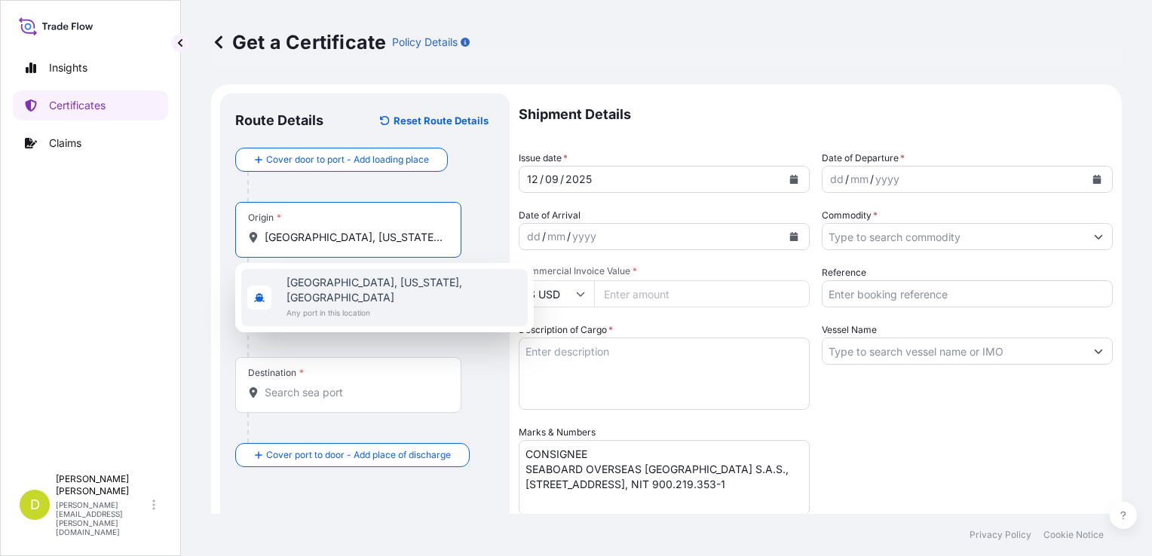
click at [302, 305] on span "Any port in this location" at bounding box center [404, 312] width 235 height 15
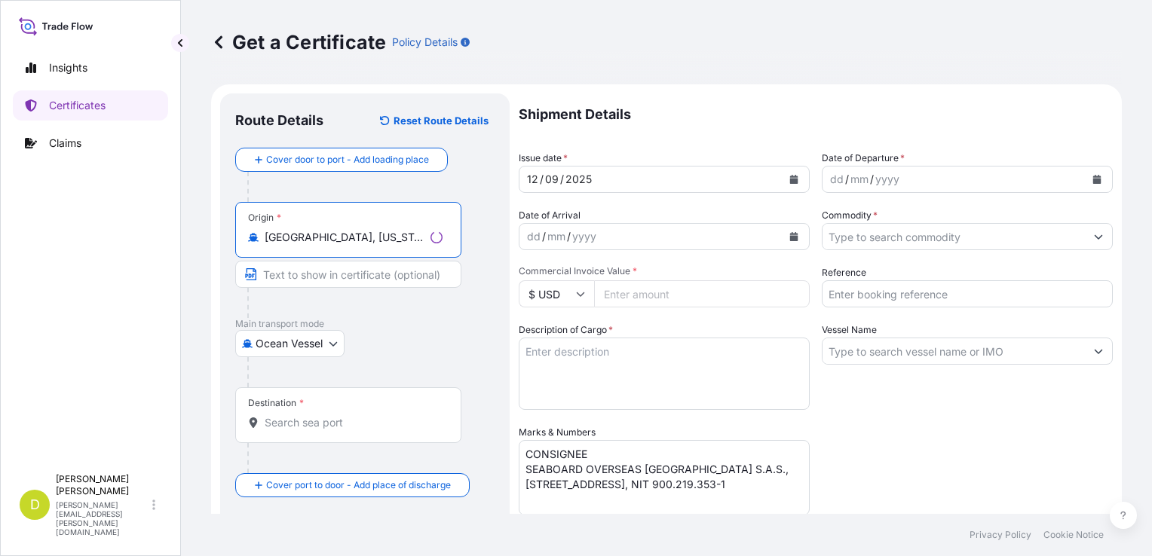
type input "[GEOGRAPHIC_DATA], [US_STATE], [GEOGRAPHIC_DATA]"
click at [326, 271] on input "Text to appear on certificate" at bounding box center [348, 274] width 226 height 27
paste input "[GEOGRAPHIC_DATA], [US_STATE]- [GEOGRAPHIC_DATA]"
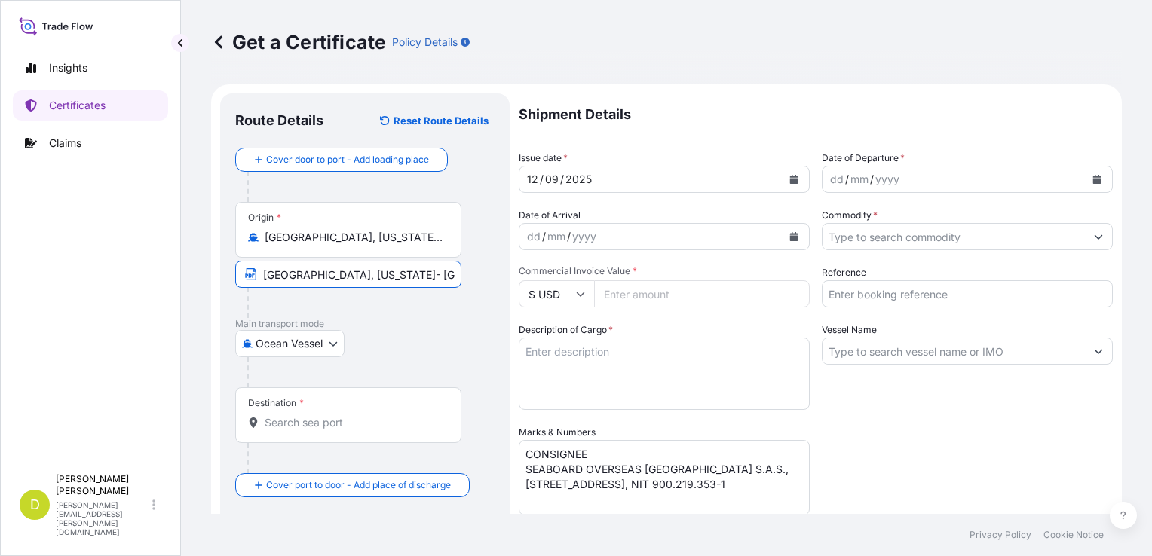
type input "[GEOGRAPHIC_DATA], [US_STATE]- [GEOGRAPHIC_DATA]"
click at [300, 415] on input "Destination *" at bounding box center [354, 422] width 178 height 15
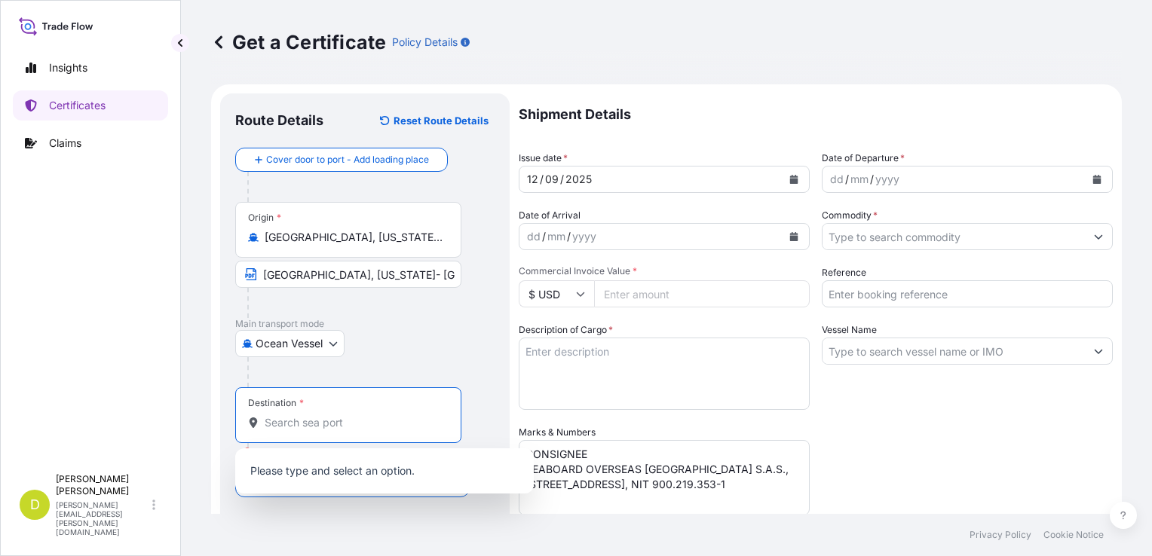
click at [327, 409] on div "Destination *" at bounding box center [348, 416] width 226 height 56
click at [327, 415] on input "Destination * Please select a destination" at bounding box center [354, 422] width 178 height 15
paste input "[GEOGRAPHIC_DATA], [GEOGRAPHIC_DATA]"
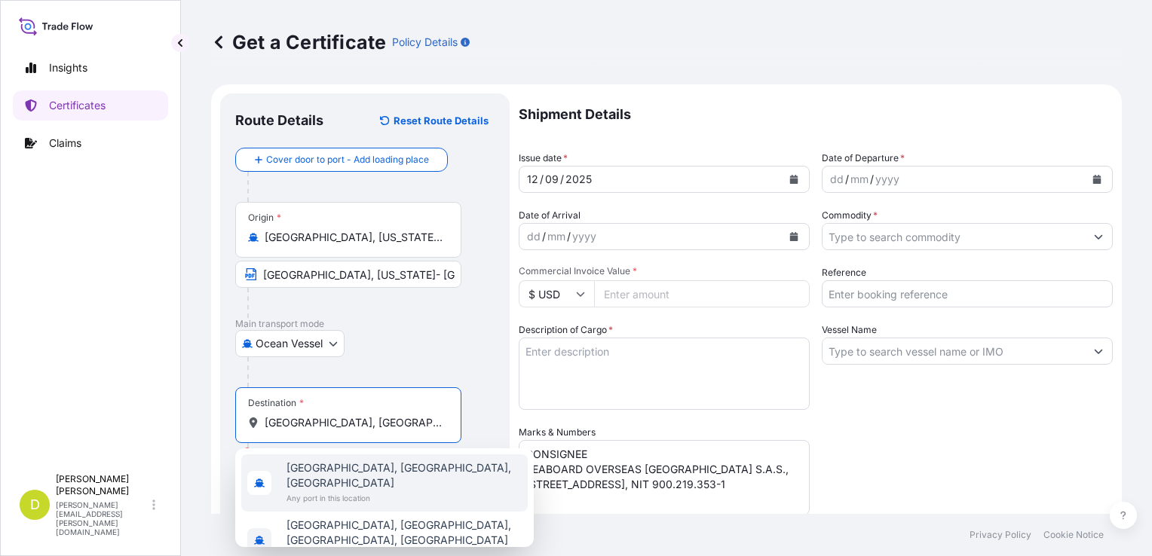
click at [300, 472] on span "[GEOGRAPHIC_DATA], [GEOGRAPHIC_DATA], [GEOGRAPHIC_DATA]" at bounding box center [404, 476] width 235 height 30
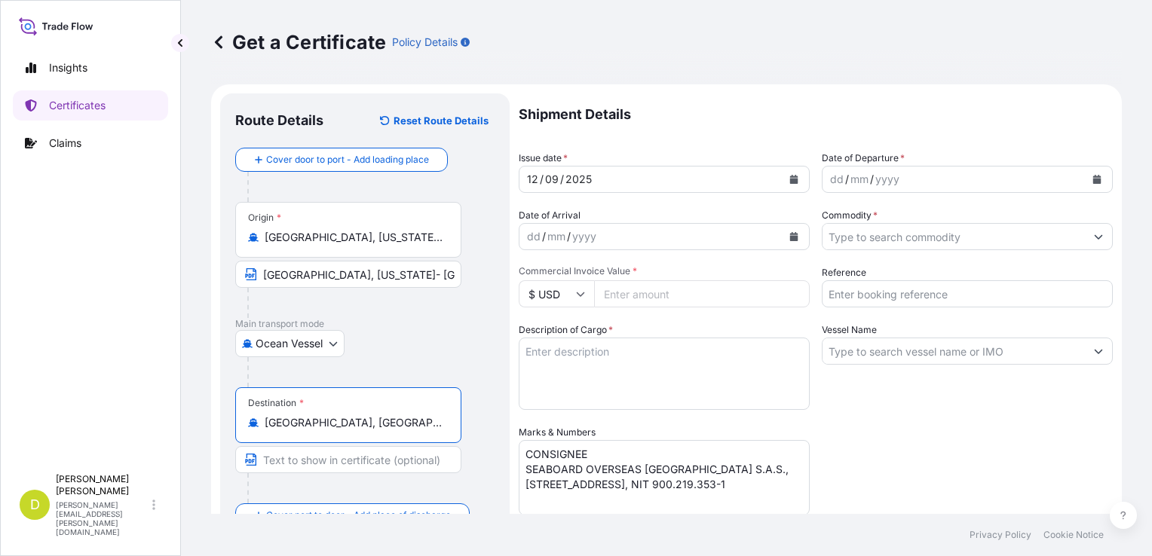
type input "[GEOGRAPHIC_DATA], [GEOGRAPHIC_DATA], [GEOGRAPHIC_DATA]"
click at [308, 455] on input "Text to appear on certificate" at bounding box center [348, 459] width 226 height 27
paste input "[GEOGRAPHIC_DATA], [GEOGRAPHIC_DATA]"
type input "[GEOGRAPHIC_DATA], [GEOGRAPHIC_DATA]"
click at [676, 385] on textarea "Description of Cargo *" at bounding box center [664, 374] width 291 height 72
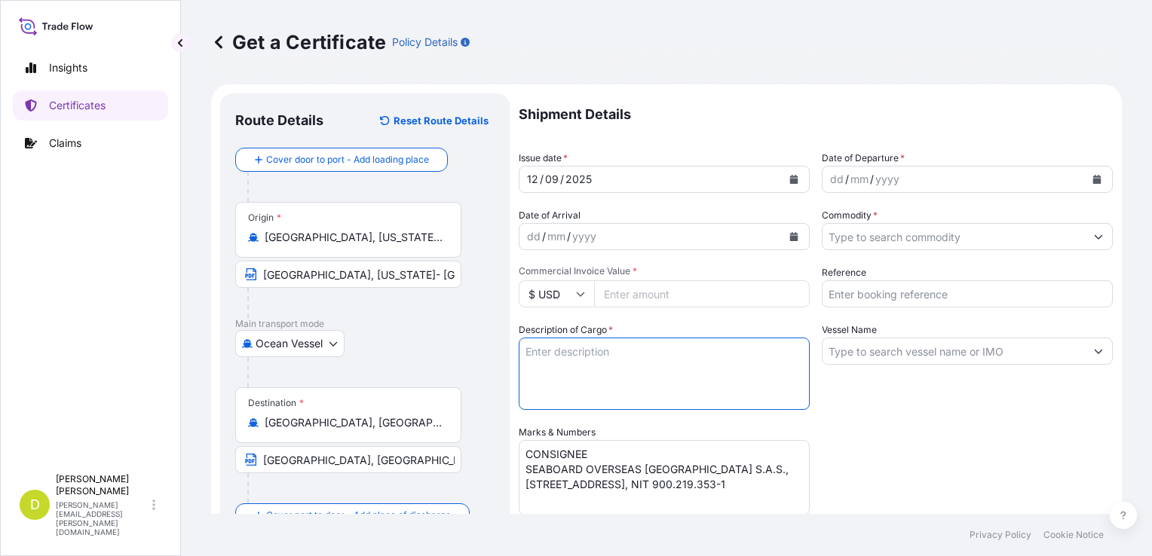
click at [596, 356] on textarea "Description of Cargo *" at bounding box center [664, 374] width 291 height 72
paste textarea "540,000"
click at [625, 349] on textarea "540,000" at bounding box center [664, 374] width 291 height 72
click at [626, 349] on textarea "540,000 MT." at bounding box center [664, 374] width 291 height 72
click at [639, 348] on textarea "540,000 MT," at bounding box center [664, 374] width 291 height 72
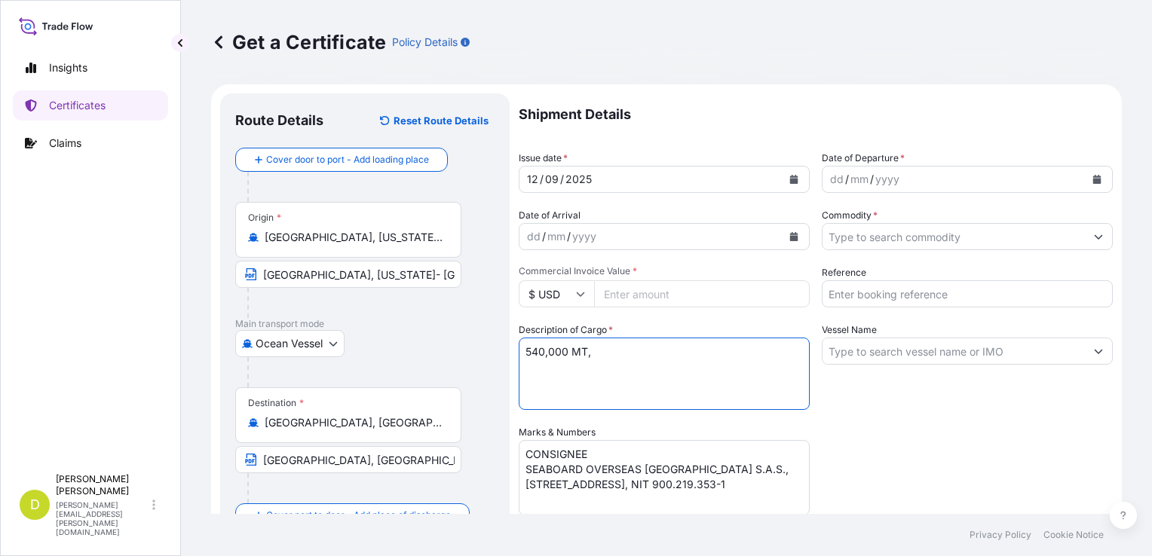
paste textarea "U.S SOYBEAN MEAL, IN BULK"
click at [745, 351] on textarea "540,000 MT, U.S SOYBEAN MEAL, IN BULK" at bounding box center [664, 374] width 291 height 72
type textarea "540,000 MT, U.S SOYBEAN MEAL, IN BULK, B/L Set No. 32, B/L DATED: [DATE]"
click at [911, 249] on input "Commodity *" at bounding box center [954, 236] width 262 height 27
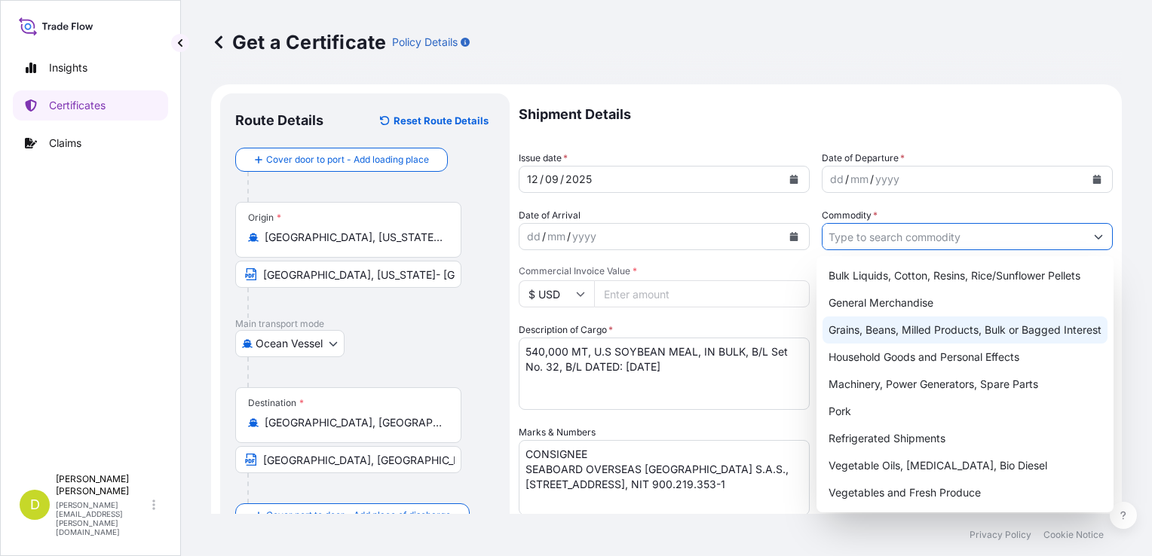
click at [906, 321] on div "Grains, Beans, Milled Products, Bulk or Bagged Interest" at bounding box center [965, 330] width 285 height 27
type input "Grains, Beans, Milled Products, Bulk or Bagged Interest"
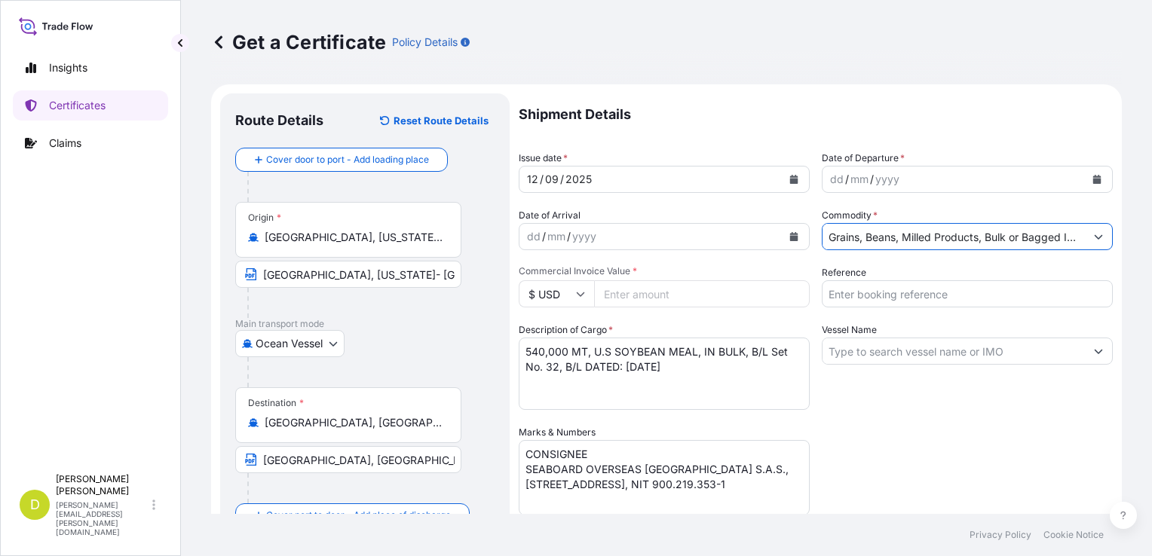
click at [905, 295] on input "Reference" at bounding box center [967, 293] width 291 height 27
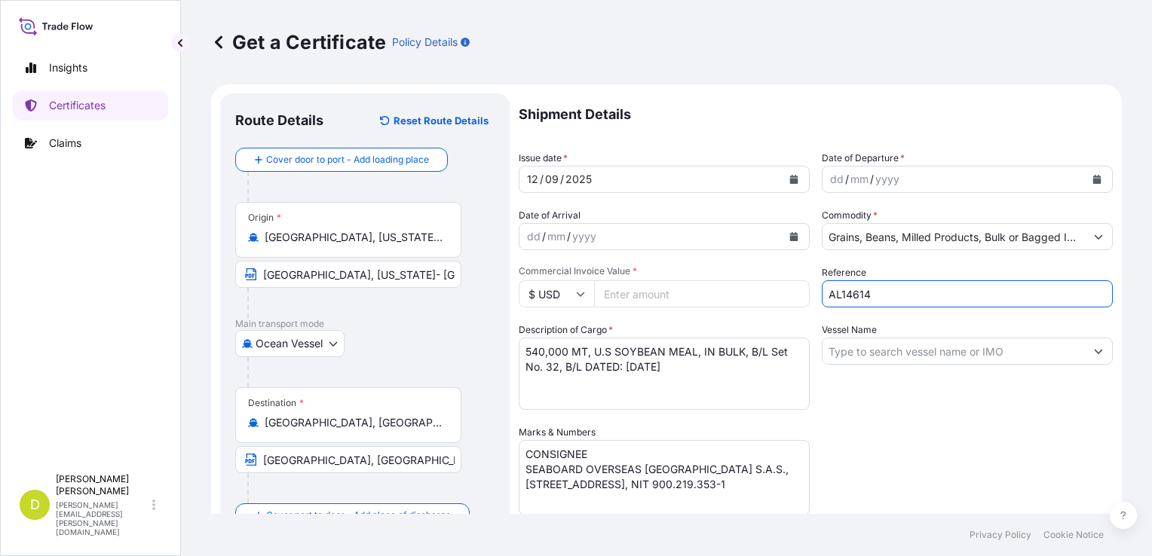
type input "AL14614"
click at [845, 177] on div "/" at bounding box center [847, 179] width 4 height 18
click at [832, 179] on div "dd" at bounding box center [837, 179] width 17 height 18
click at [532, 237] on div "dd" at bounding box center [534, 237] width 17 height 18
click at [924, 333] on div "Vessel Name" at bounding box center [967, 366] width 291 height 87
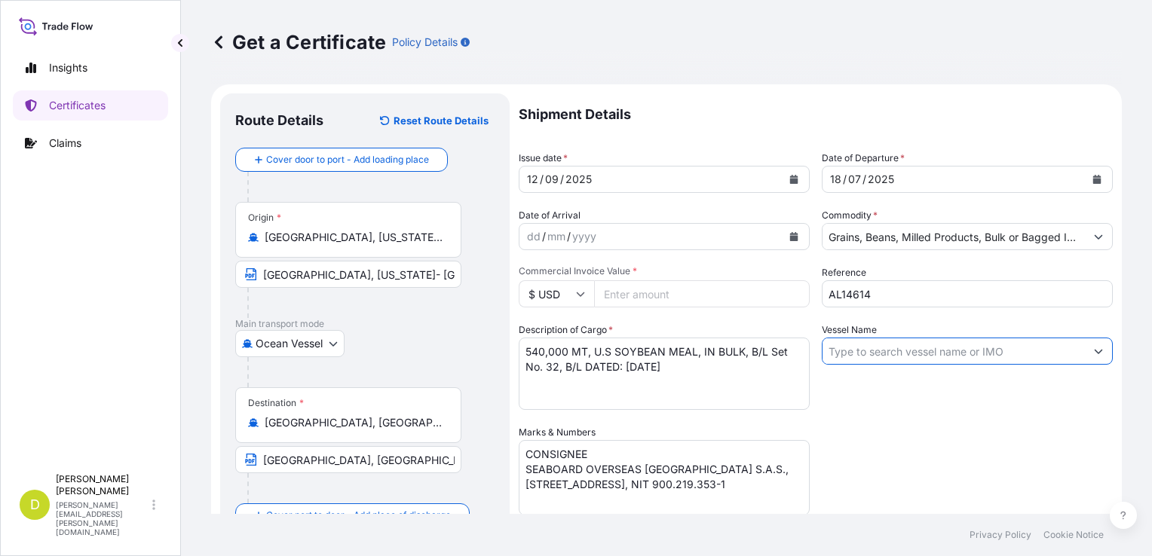
click at [922, 348] on input "Vessel Name" at bounding box center [954, 351] width 262 height 27
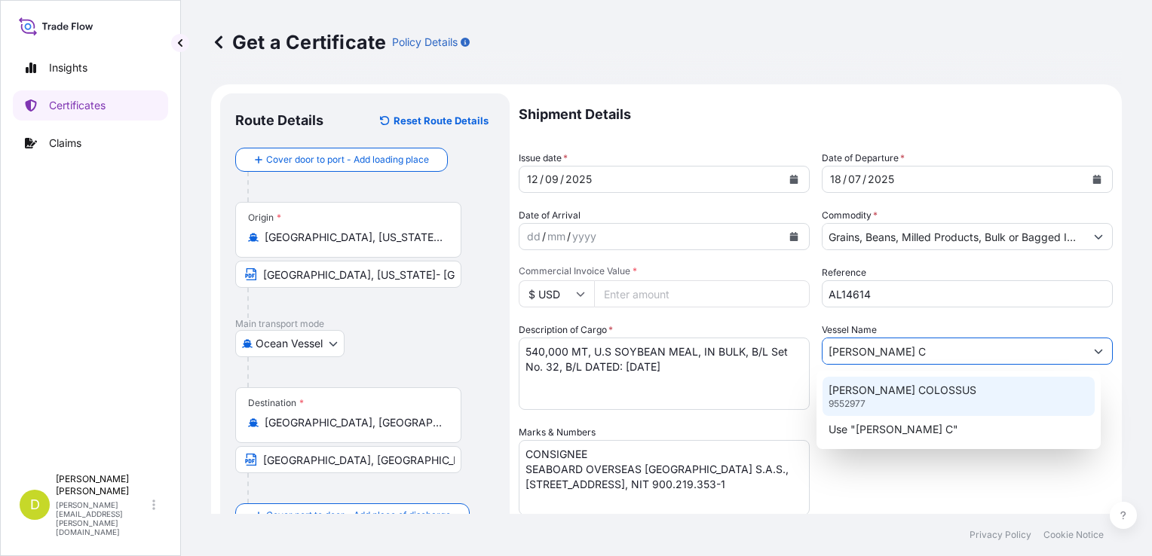
click at [935, 409] on div "[PERSON_NAME] COLOSSUS 9552977" at bounding box center [959, 396] width 272 height 39
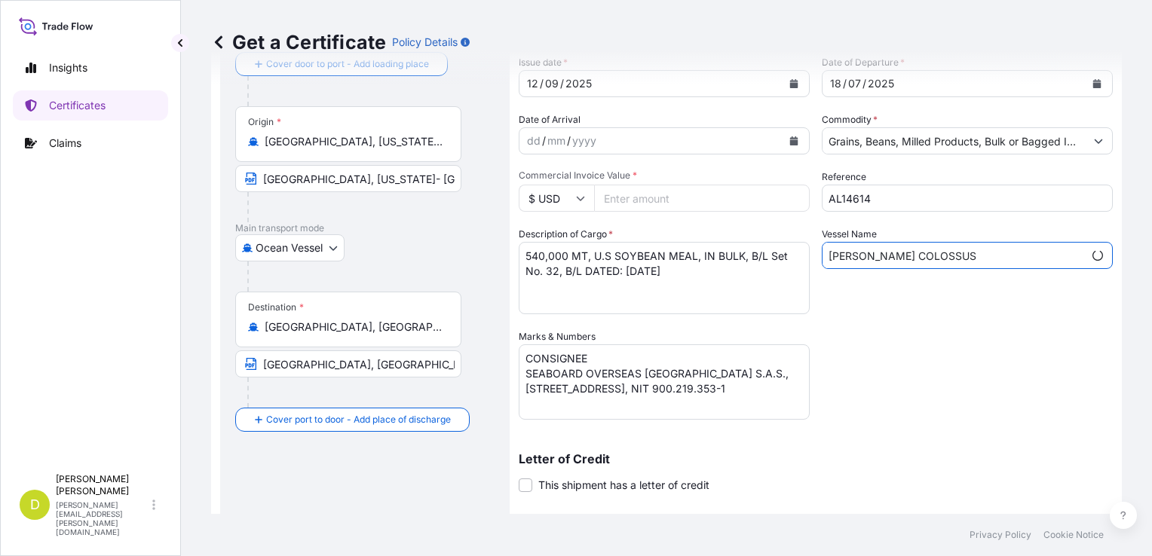
scroll to position [290, 0]
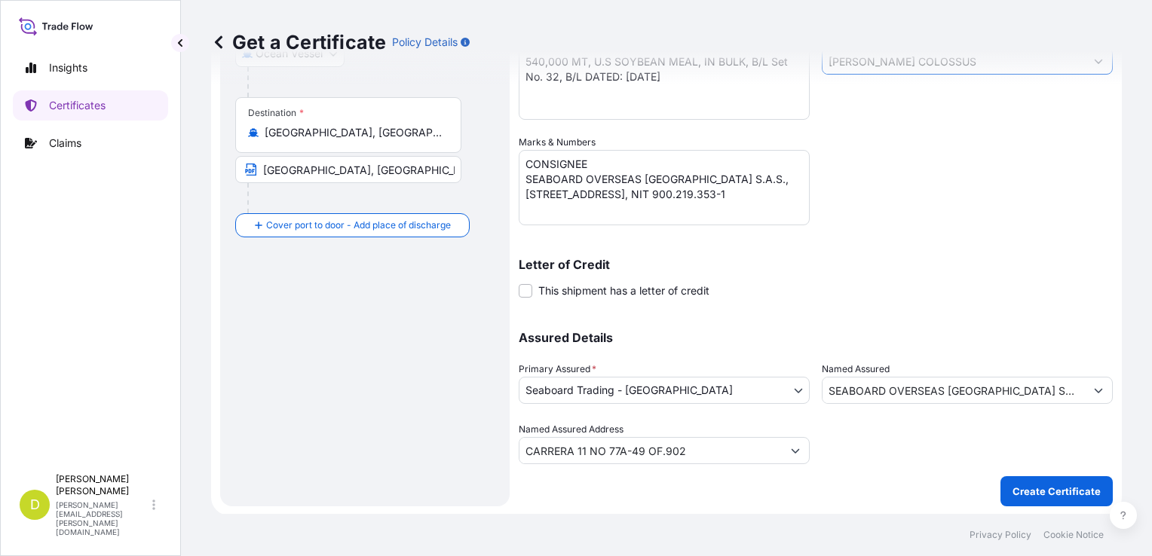
type input "[PERSON_NAME] COLOSSUS"
click at [1013, 485] on p "Create Certificate" at bounding box center [1057, 491] width 88 height 15
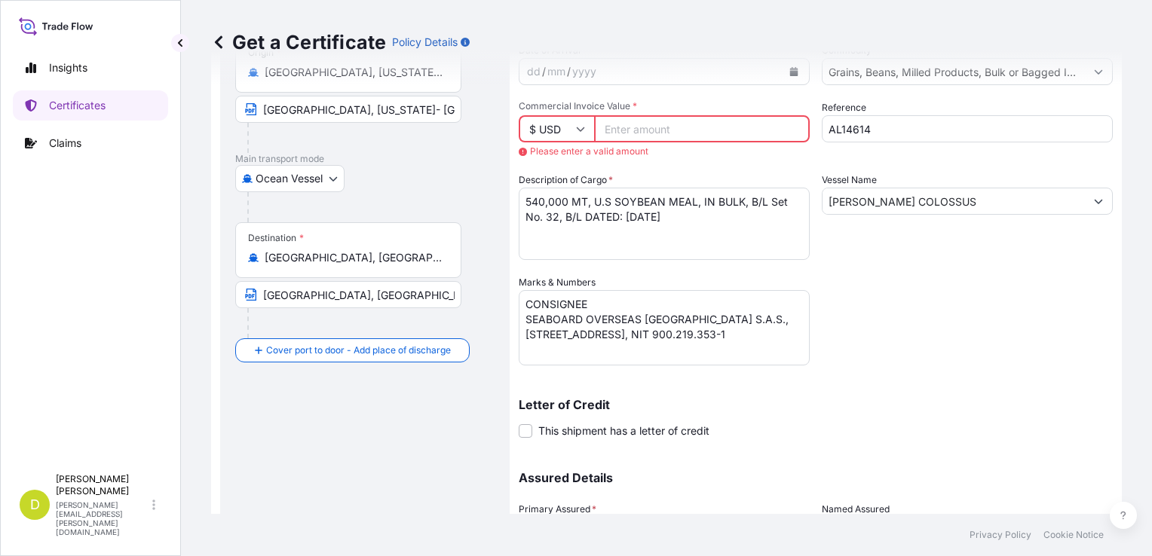
scroll to position [0, 0]
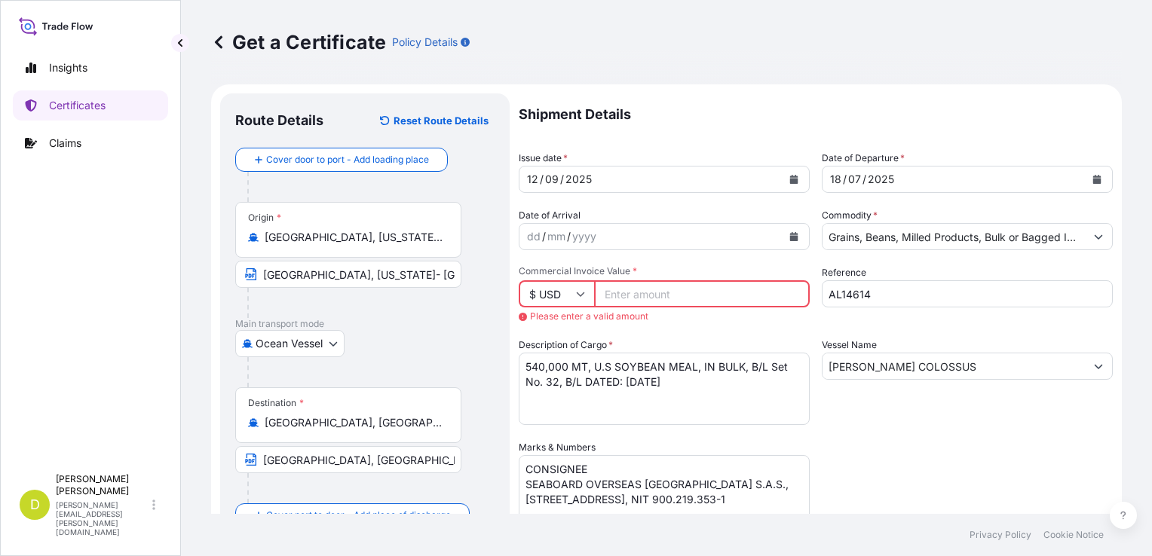
click at [654, 297] on input "Commercial Invoice Value *" at bounding box center [702, 293] width 216 height 27
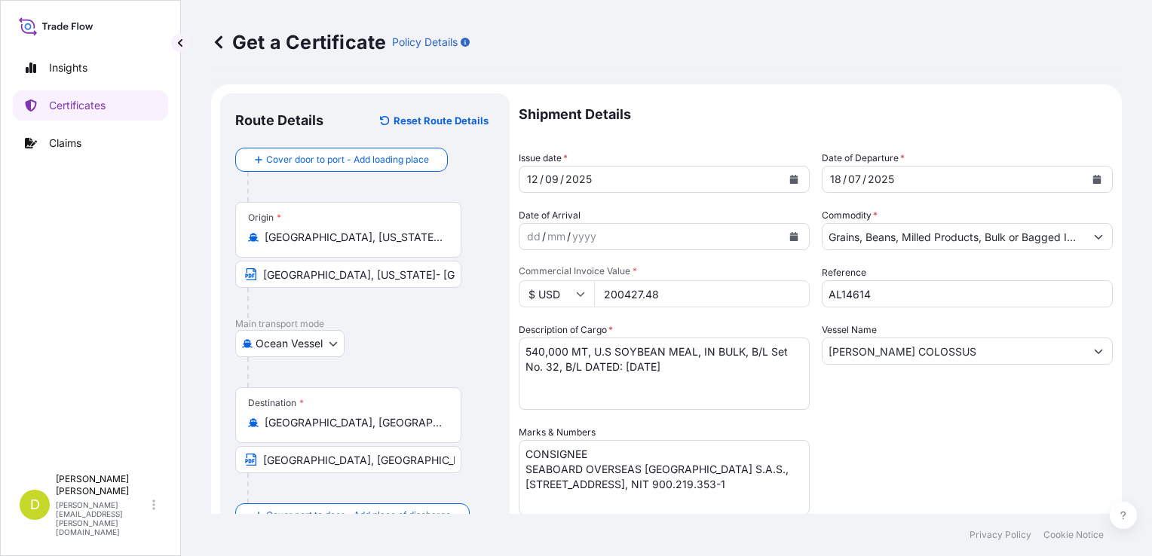
type input "200427.48"
click at [1053, 451] on div "Shipment Details Issue date * [DATE] Date of Departure * [DATE] Date of Arrival…" at bounding box center [816, 423] width 594 height 661
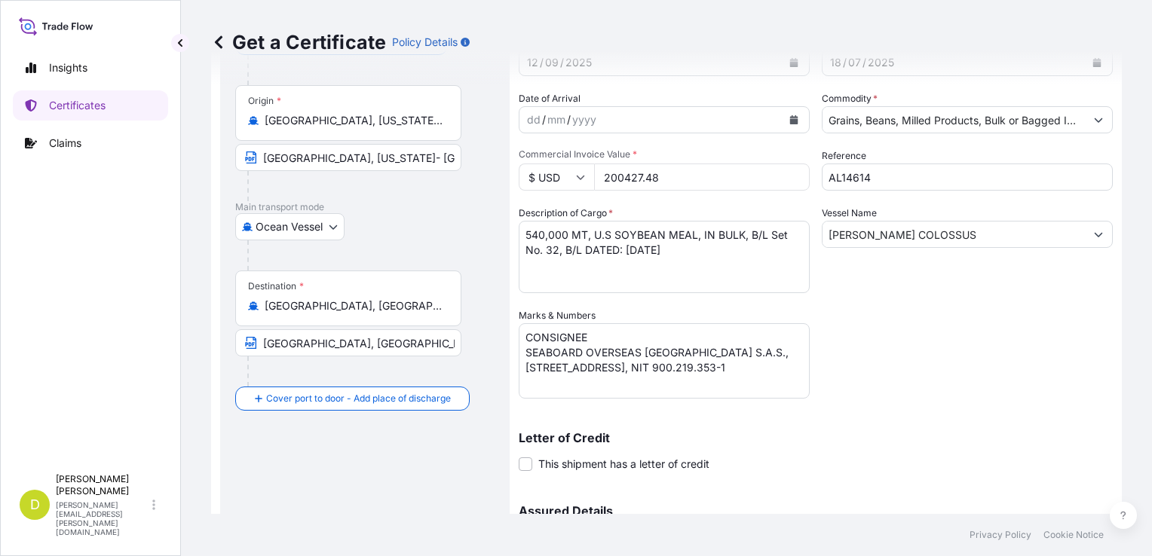
scroll to position [290, 0]
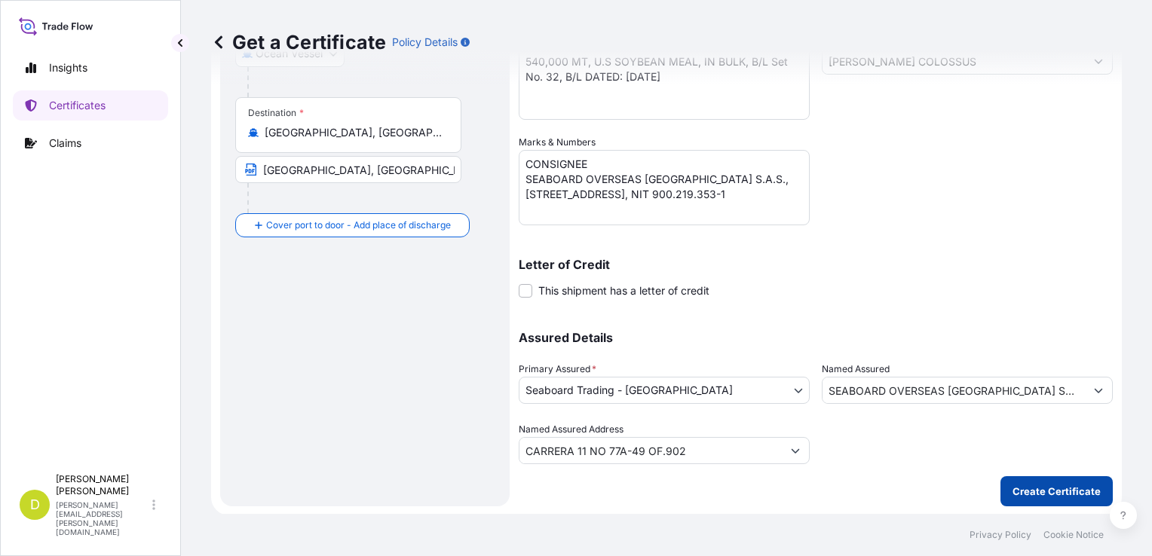
click at [1036, 496] on p "Create Certificate" at bounding box center [1057, 491] width 88 height 15
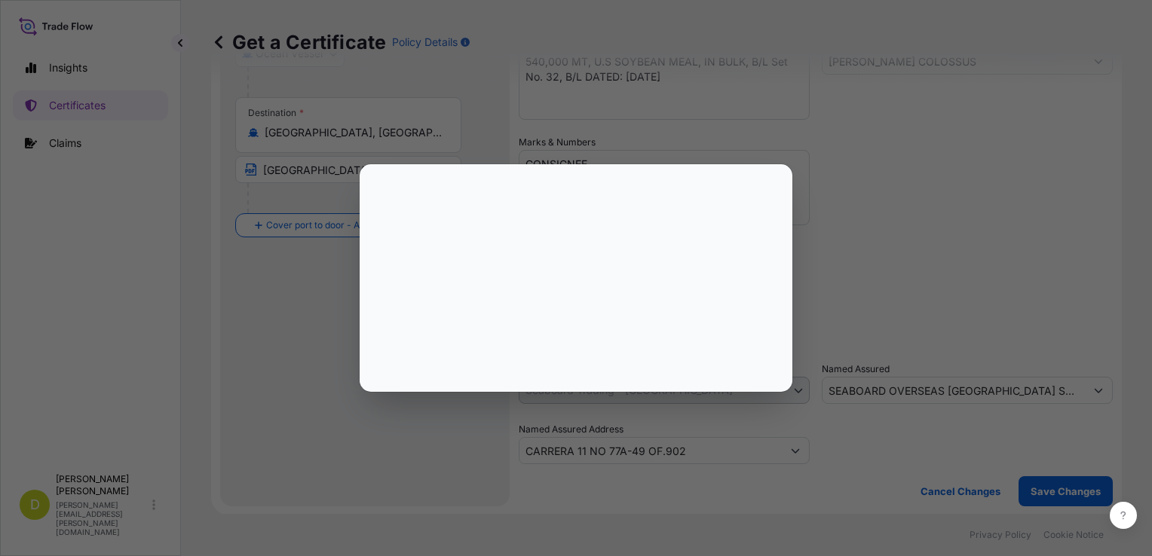
select select "Ocean Vessel"
select select "31639"
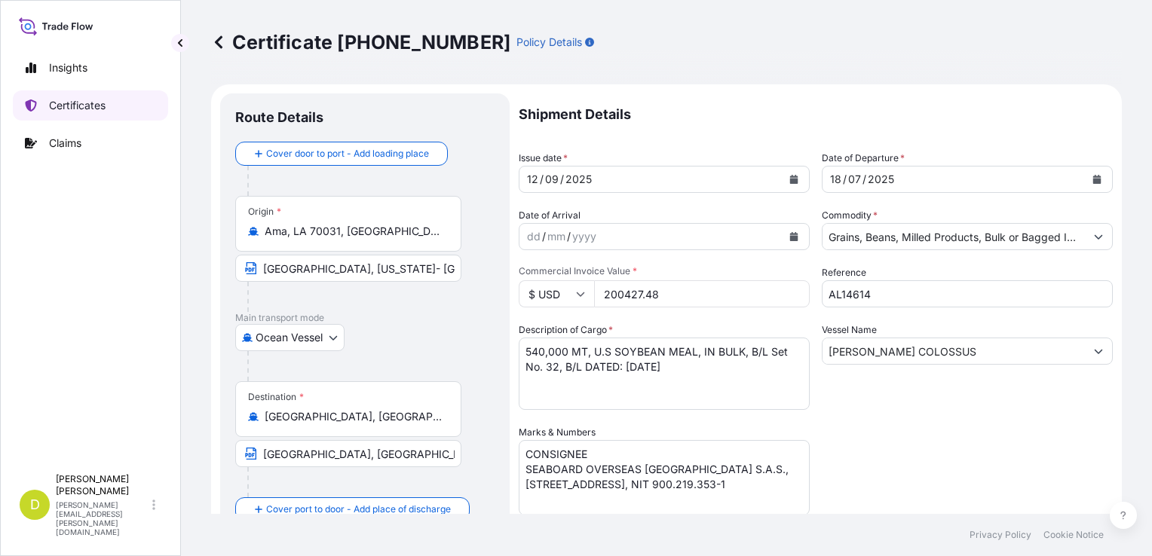
click at [145, 92] on link "Certificates" at bounding box center [90, 105] width 155 height 30
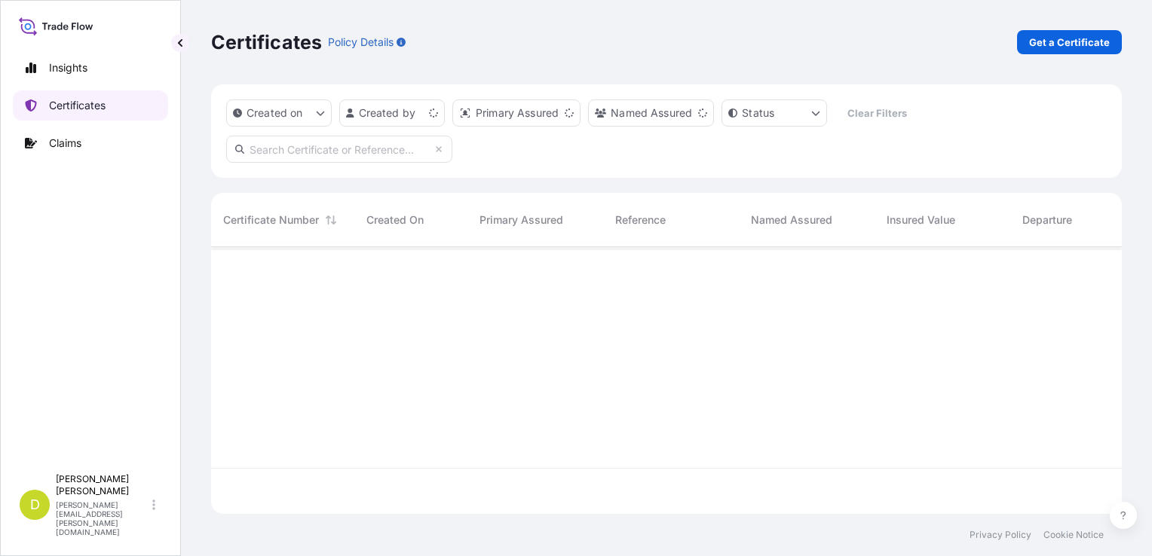
scroll to position [264, 899]
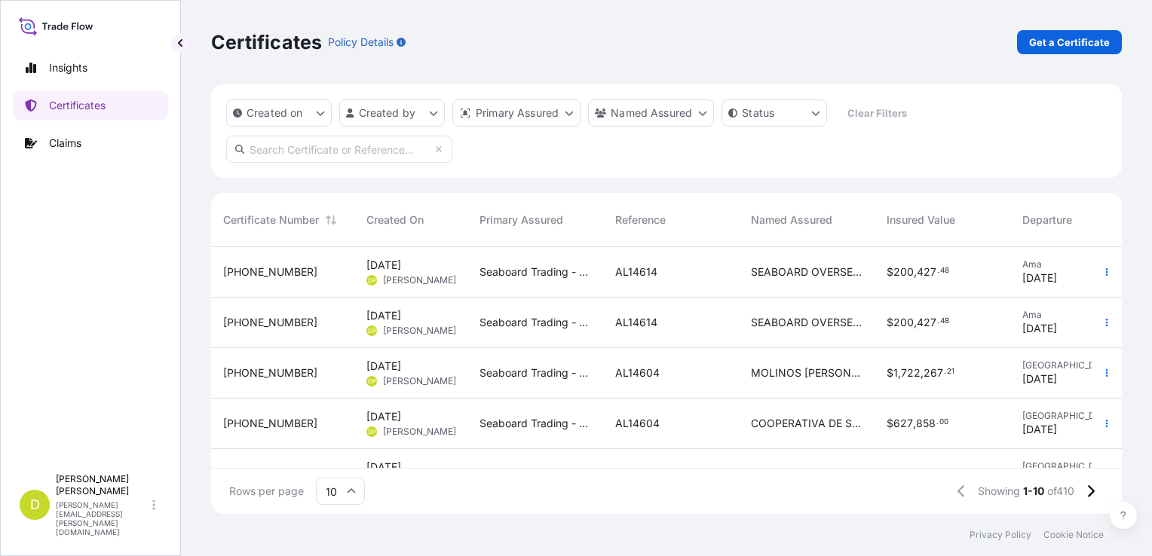
click at [365, 155] on input "text" at bounding box center [339, 149] width 226 height 27
paste input "[PHONE_NUMBER]"
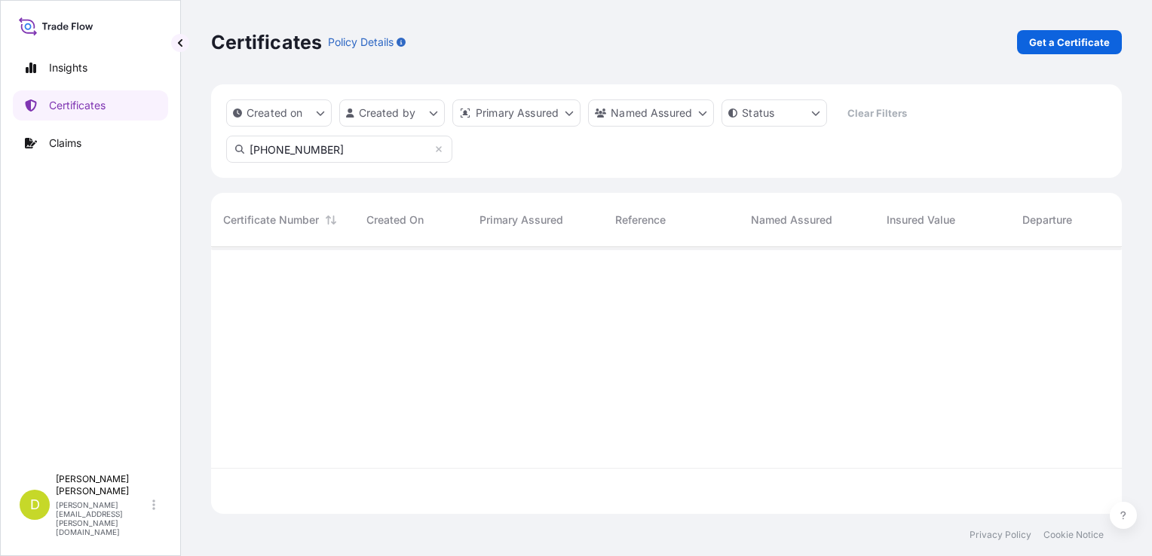
scroll to position [310, 899]
click at [325, 156] on input "[PHONE_NUMBER]" at bounding box center [339, 149] width 226 height 27
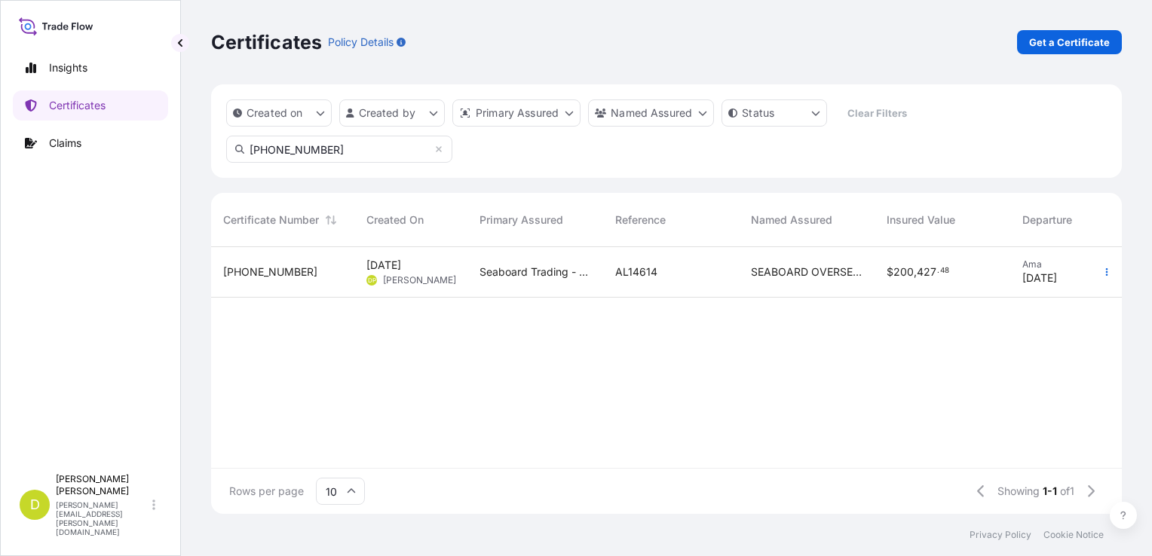
type input "[PHONE_NUMBER]"
click at [857, 267] on span "SEABOARD OVERSEAS [GEOGRAPHIC_DATA] SAS" at bounding box center [807, 272] width 112 height 15
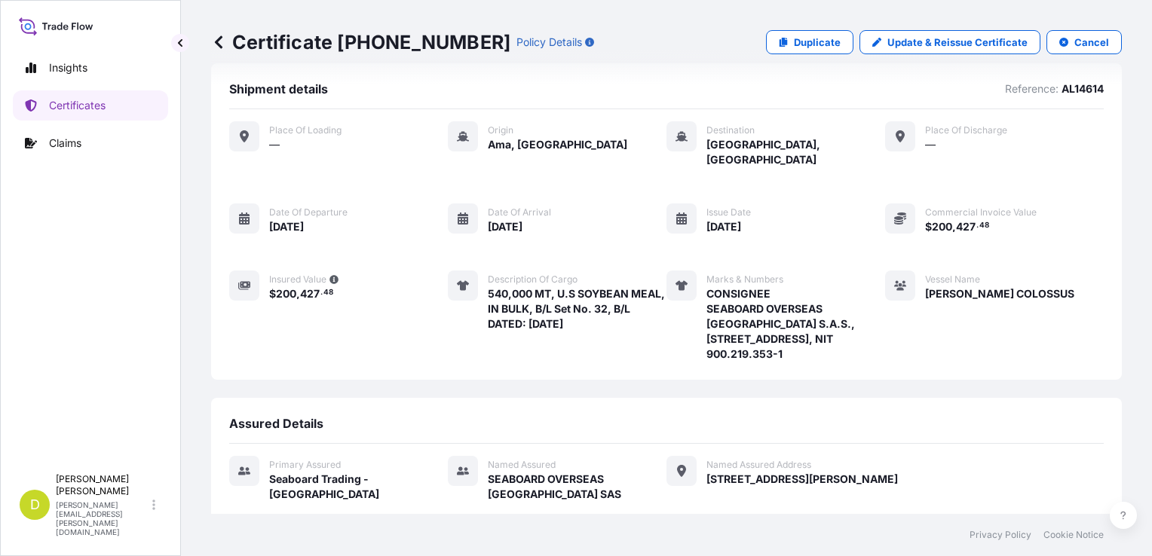
scroll to position [174, 0]
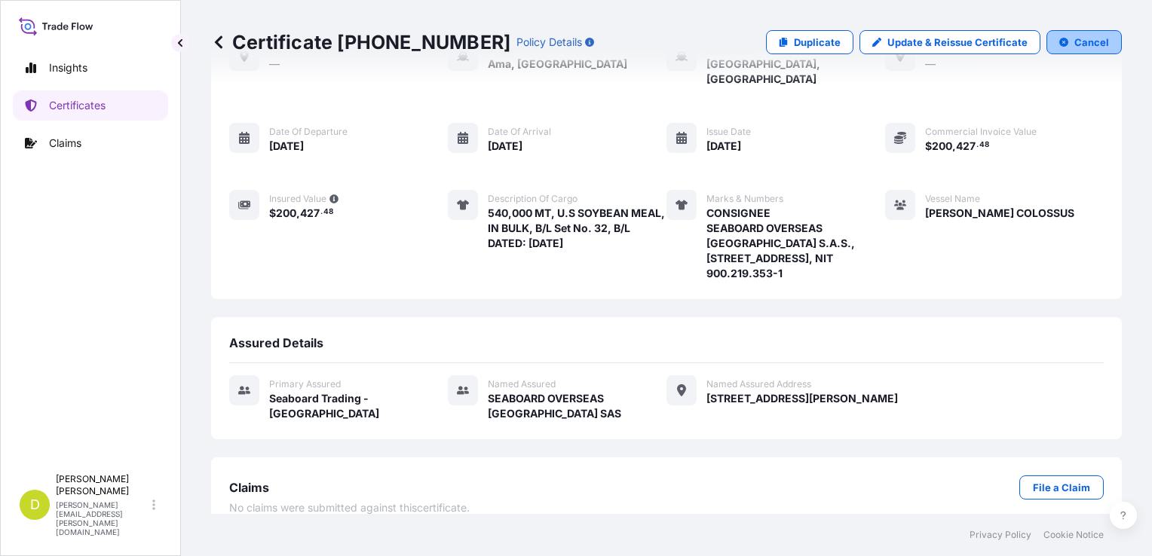
click at [1062, 45] on button "Cancel" at bounding box center [1084, 42] width 75 height 24
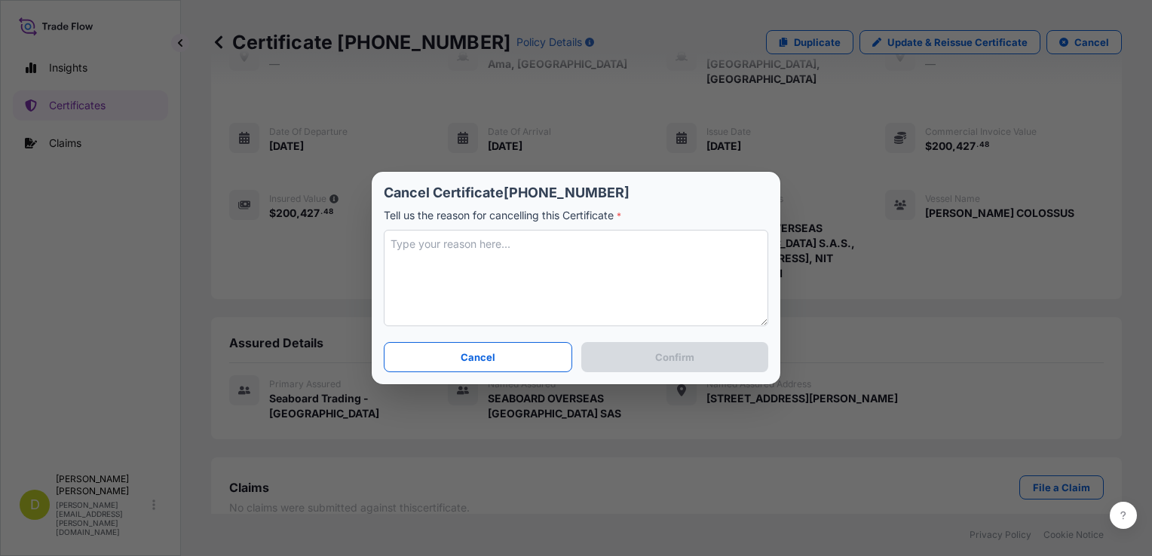
click at [554, 274] on textarea at bounding box center [576, 278] width 385 height 97
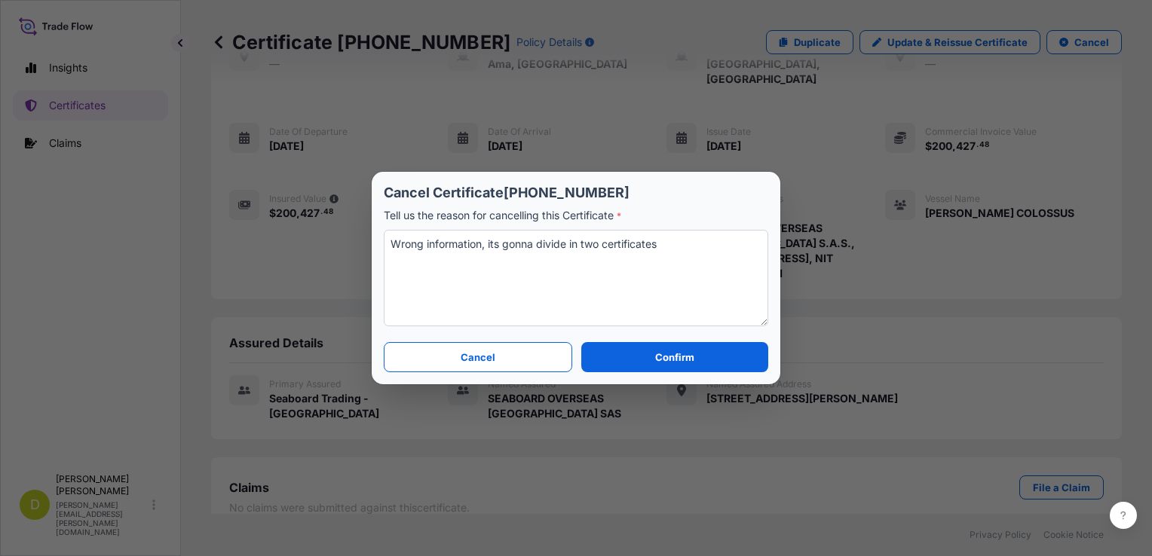
drag, startPoint x: 683, startPoint y: 251, endPoint x: 389, endPoint y: 224, distance: 295.3
click at [389, 224] on div "Cancel Certificate [PHONE_NUMBER] Tell us the reason for cancelling this Certif…" at bounding box center [576, 257] width 385 height 146
type textarea "Wrong information, its gonna divide in two certificates"
drag, startPoint x: 694, startPoint y: 248, endPoint x: 389, endPoint y: 252, distance: 305.4
click at [389, 252] on textarea "Wrong information, its gonna divide in two certificates" at bounding box center [576, 278] width 385 height 97
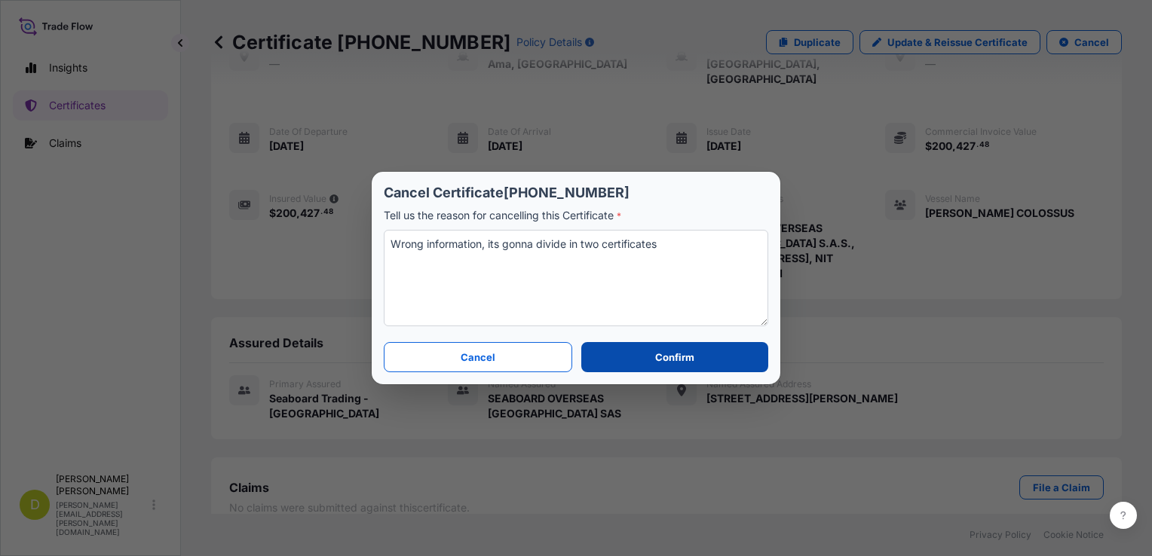
click at [643, 357] on button "Confirm" at bounding box center [674, 357] width 187 height 30
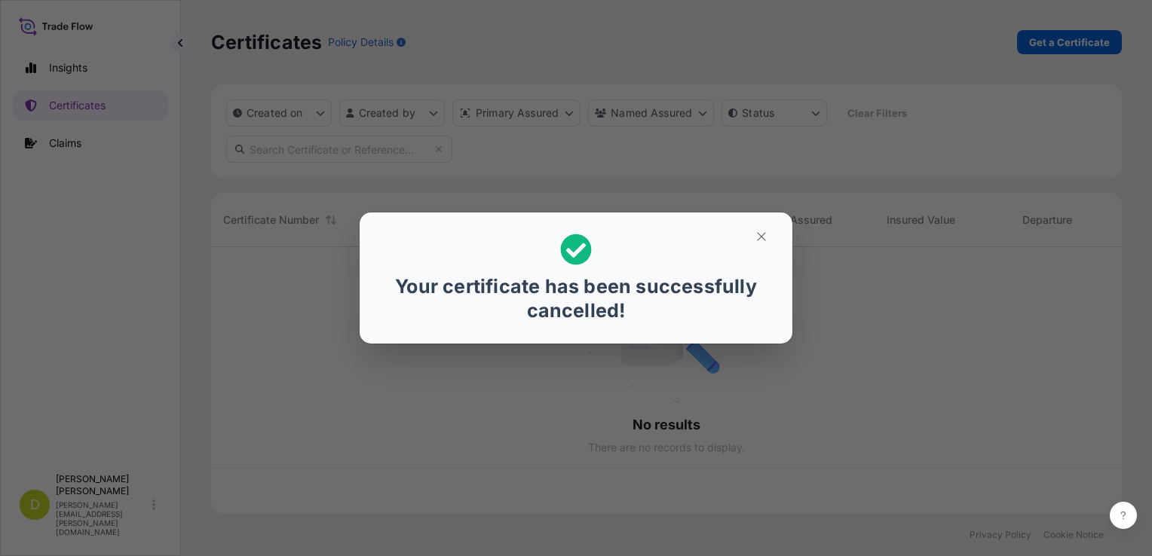
scroll to position [264, 899]
click at [762, 240] on icon "button" at bounding box center [762, 237] width 14 height 14
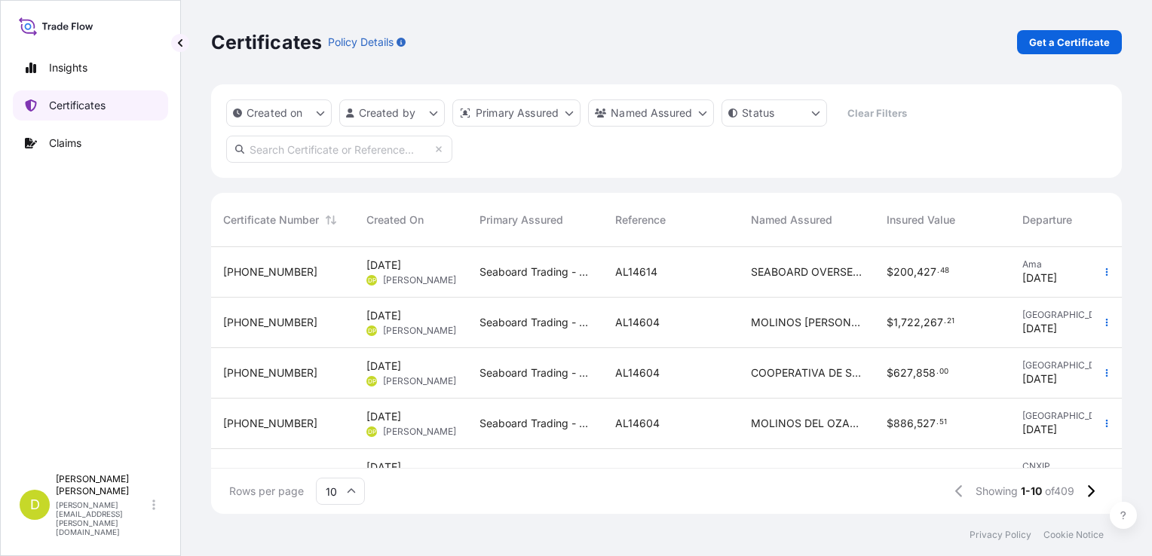
click at [130, 107] on link "Certificates" at bounding box center [90, 105] width 155 height 30
click at [1078, 41] on p "Get a Certificate" at bounding box center [1069, 42] width 81 height 15
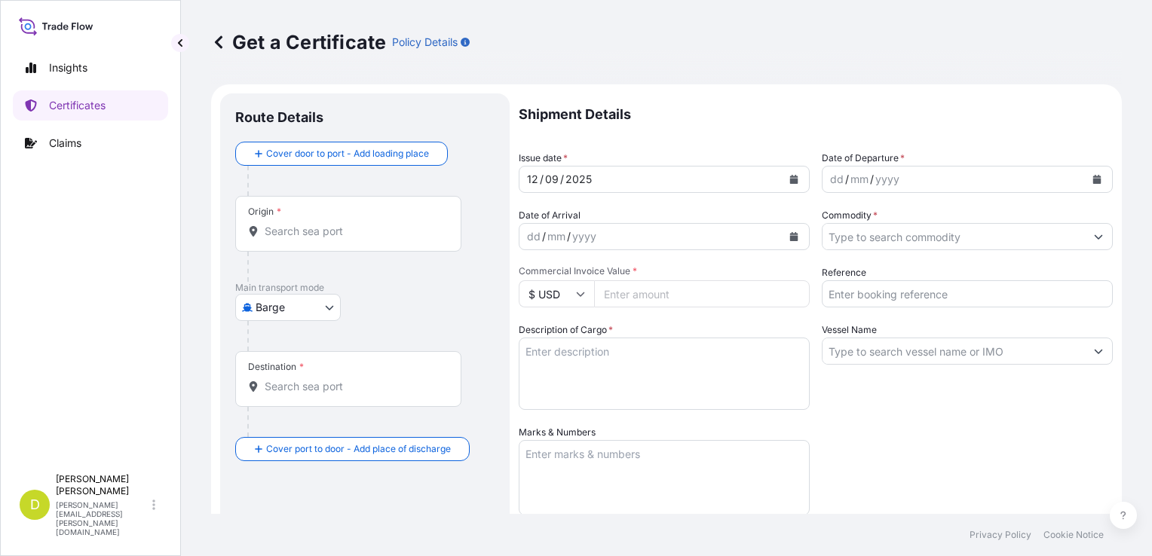
click at [322, 306] on body "Insights Certificates Claims D [PERSON_NAME] [PERSON_NAME][EMAIL_ADDRESS][PERSO…" at bounding box center [576, 278] width 1152 height 556
click at [308, 416] on div "Ocean Vessel" at bounding box center [289, 427] width 96 height 27
select select "Ocean Vessel"
click at [290, 227] on div "Origin *" at bounding box center [348, 230] width 226 height 56
click at [290, 230] on input "Origin *" at bounding box center [354, 237] width 178 height 15
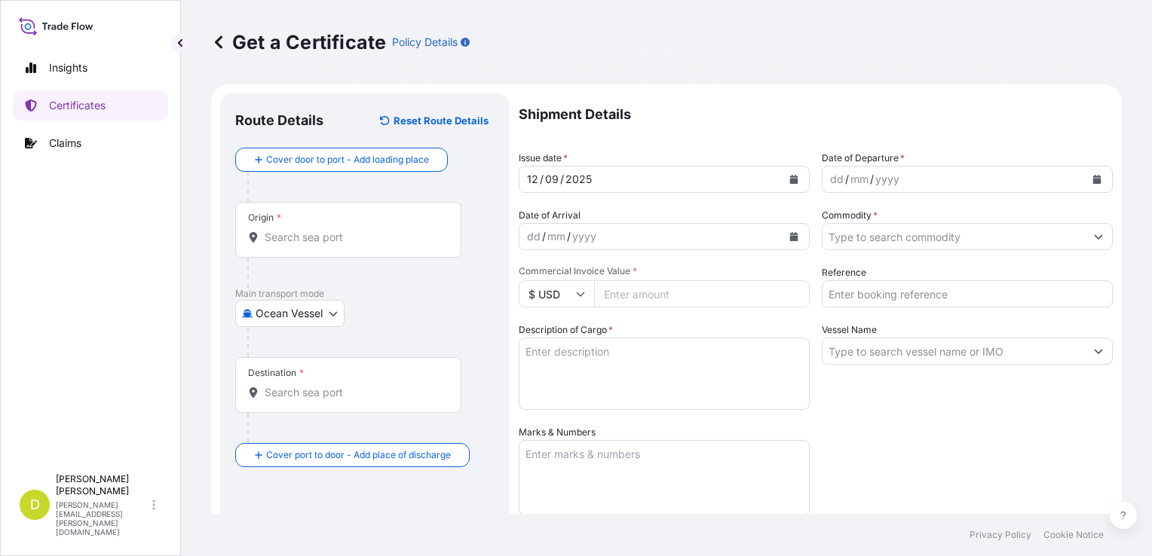
paste input "[GEOGRAPHIC_DATA], [US_STATE]- [GEOGRAPHIC_DATA]"
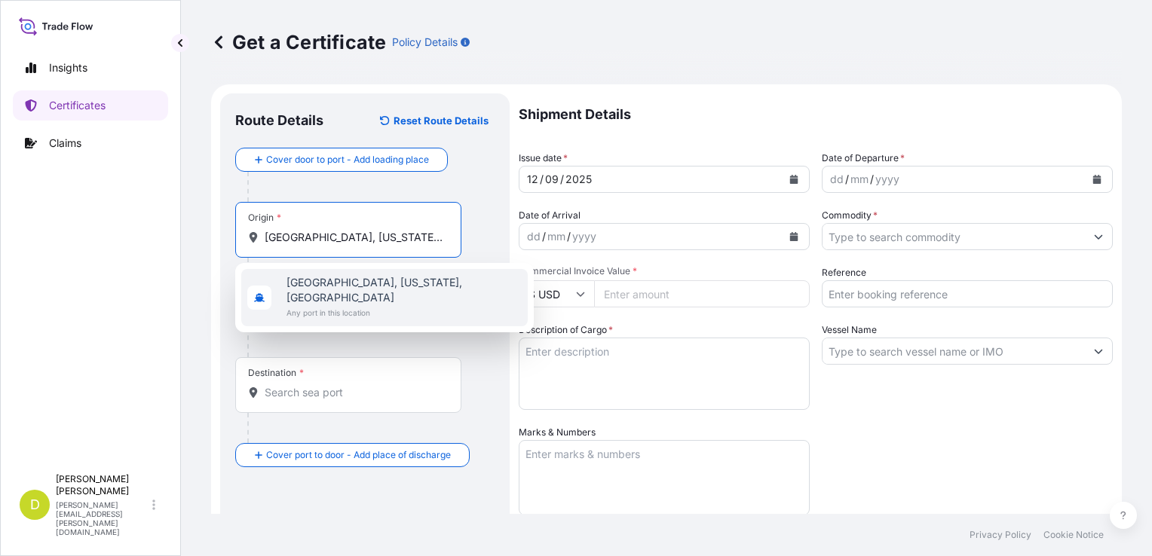
click at [308, 285] on span "[GEOGRAPHIC_DATA], [US_STATE], [GEOGRAPHIC_DATA]" at bounding box center [404, 290] width 235 height 30
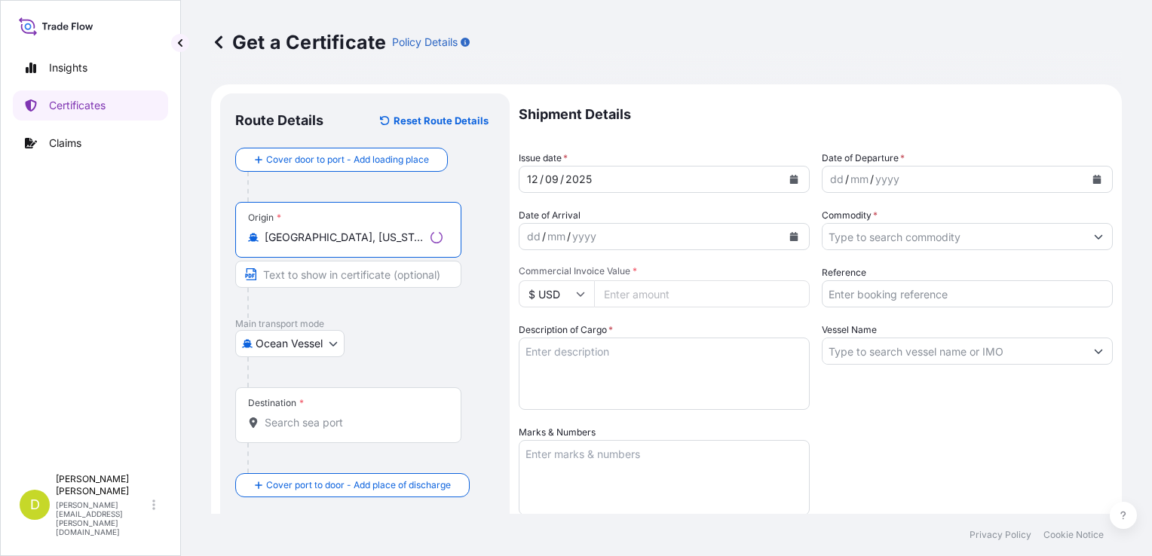
type input "[GEOGRAPHIC_DATA], [US_STATE], [GEOGRAPHIC_DATA]"
click at [311, 274] on input "Text to appear on certificate" at bounding box center [348, 274] width 226 height 27
paste input "[GEOGRAPHIC_DATA], [US_STATE]- [GEOGRAPHIC_DATA]"
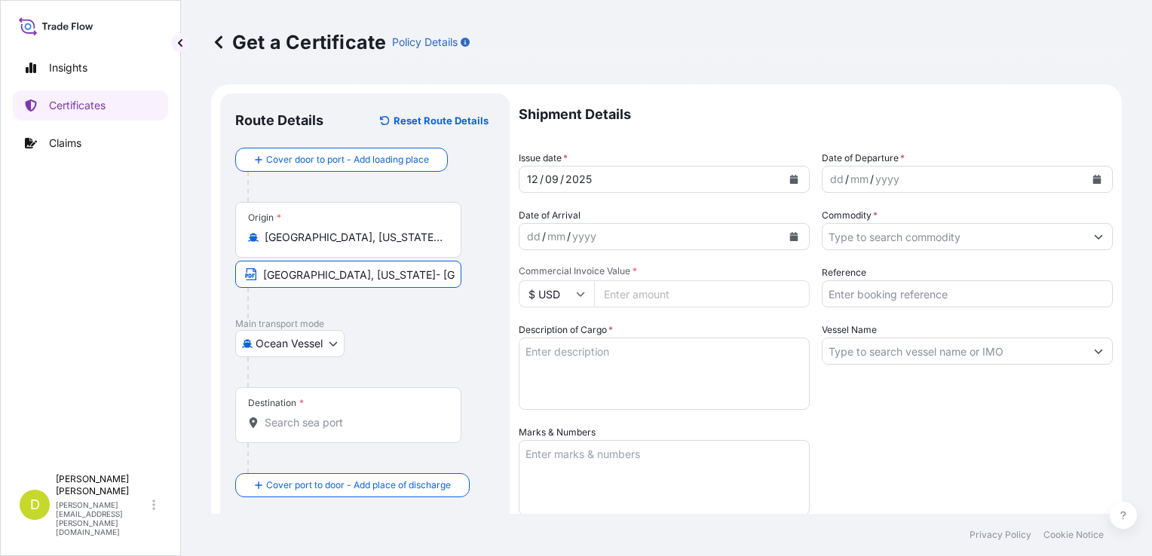
type input "[GEOGRAPHIC_DATA], [US_STATE]- [GEOGRAPHIC_DATA]"
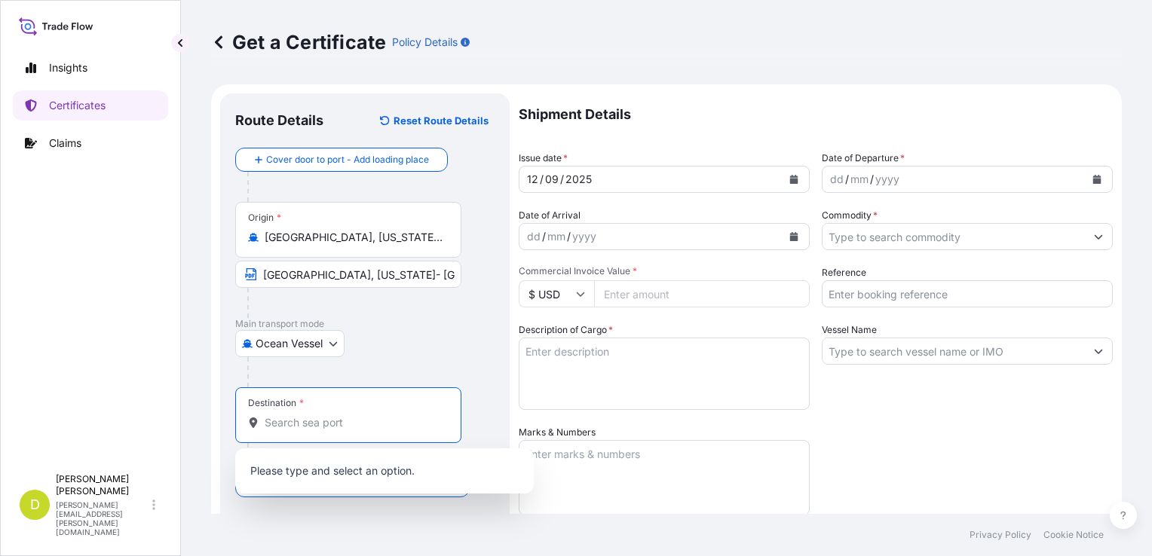
click at [293, 425] on input "Destination *" at bounding box center [354, 422] width 178 height 15
paste input "[GEOGRAPHIC_DATA], [GEOGRAPHIC_DATA]"
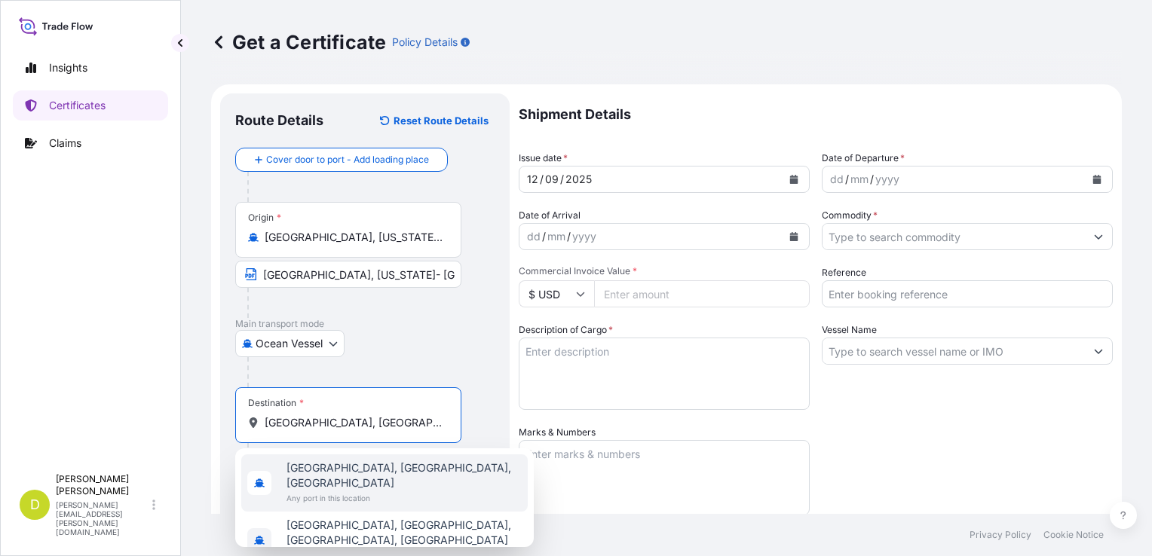
click at [357, 468] on span "[GEOGRAPHIC_DATA], [GEOGRAPHIC_DATA], [GEOGRAPHIC_DATA]" at bounding box center [404, 476] width 235 height 30
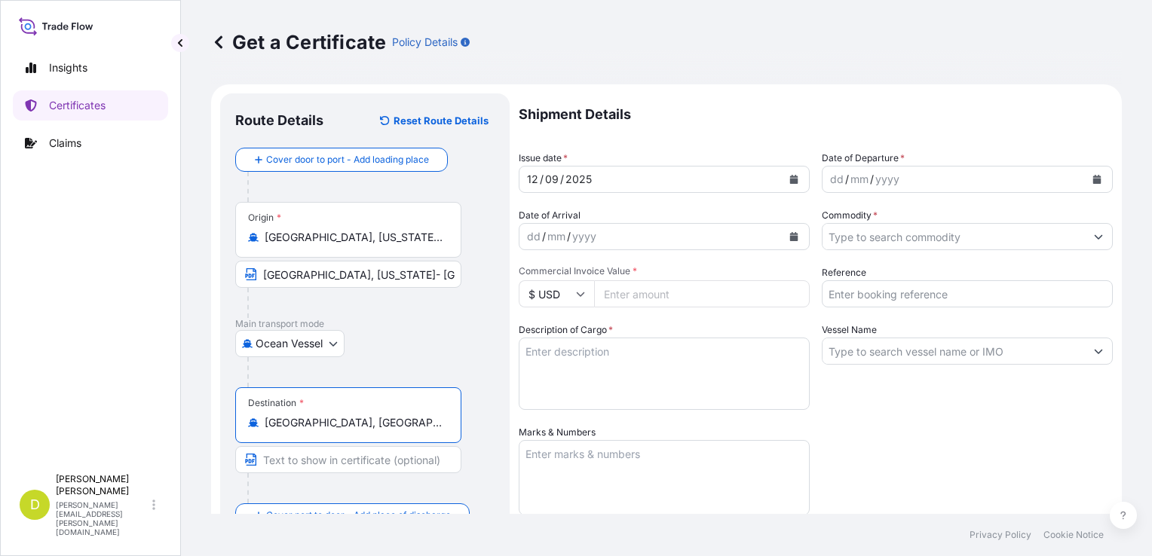
type input "[GEOGRAPHIC_DATA], [GEOGRAPHIC_DATA], [GEOGRAPHIC_DATA]"
click at [353, 454] on input "Text to appear on certificate" at bounding box center [348, 459] width 226 height 27
paste input "[GEOGRAPHIC_DATA], [GEOGRAPHIC_DATA]"
type input "[GEOGRAPHIC_DATA], [GEOGRAPHIC_DATA]"
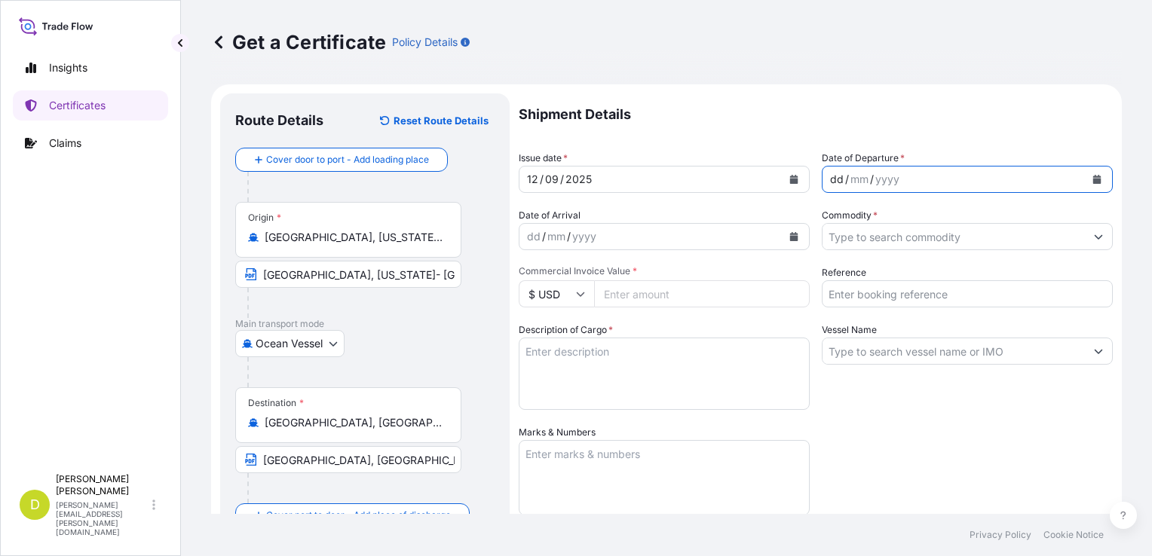
click at [829, 176] on div "dd" at bounding box center [837, 179] width 17 height 18
click at [535, 238] on div "dd" at bounding box center [534, 237] width 17 height 18
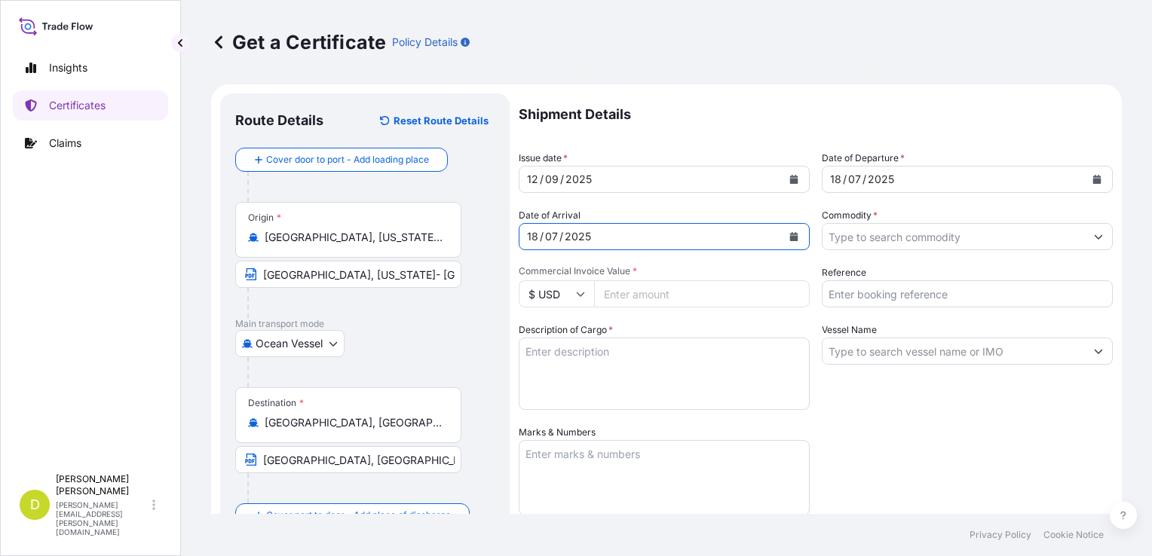
click at [823, 228] on input "Commodity *" at bounding box center [954, 236] width 262 height 27
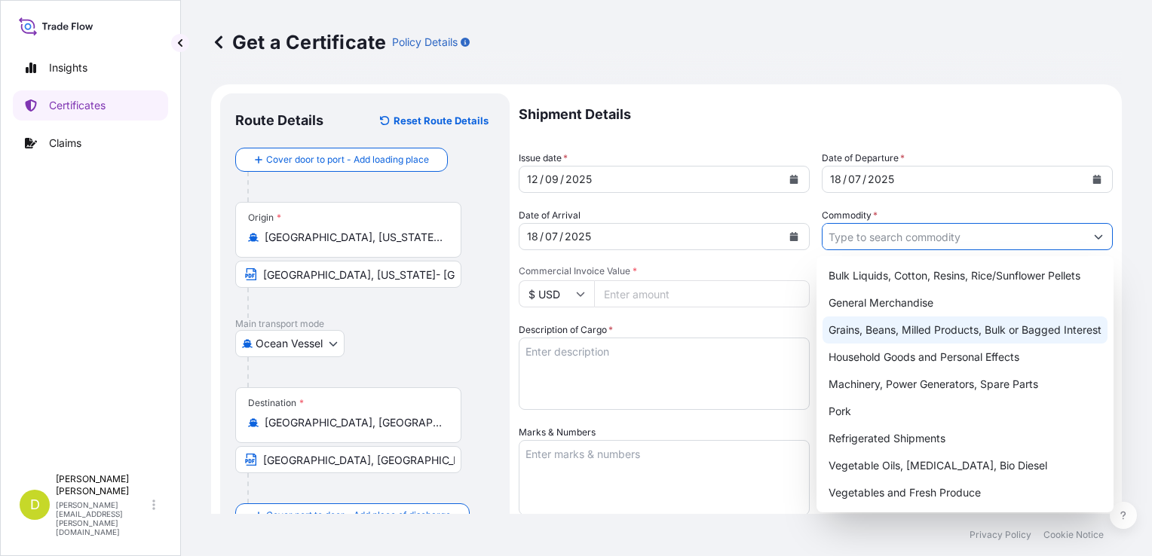
click at [864, 336] on div "Grains, Beans, Milled Products, Bulk or Bagged Interest" at bounding box center [965, 330] width 285 height 27
type input "Grains, Beans, Milled Products, Bulk or Bagged Interest"
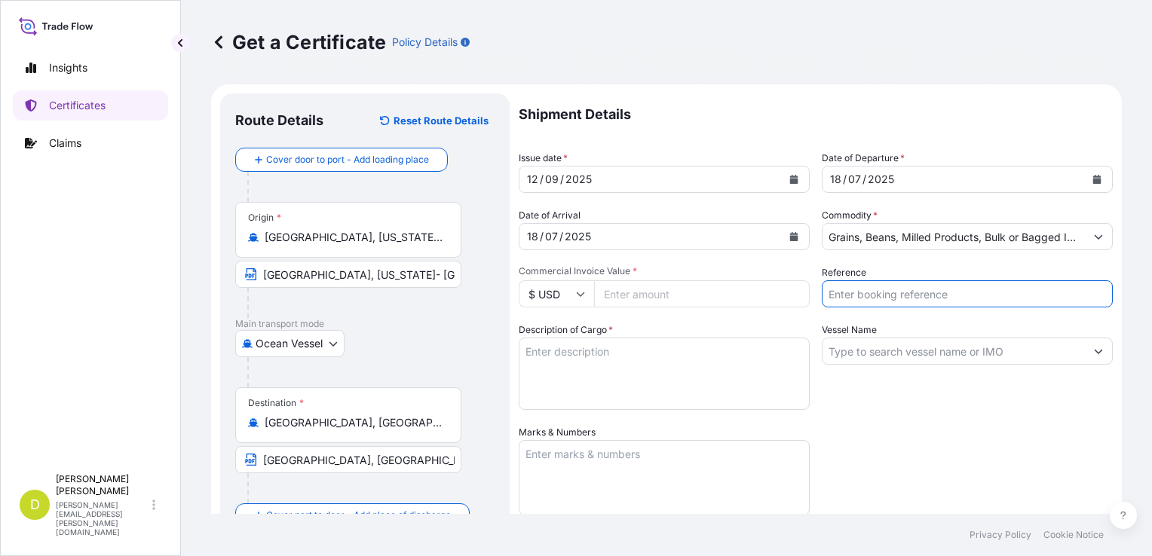
click at [863, 290] on input "Reference" at bounding box center [967, 293] width 291 height 27
type input "a"
type input "AL14614"
click at [863, 354] on input "Vessel Name" at bounding box center [954, 351] width 262 height 27
type input "E"
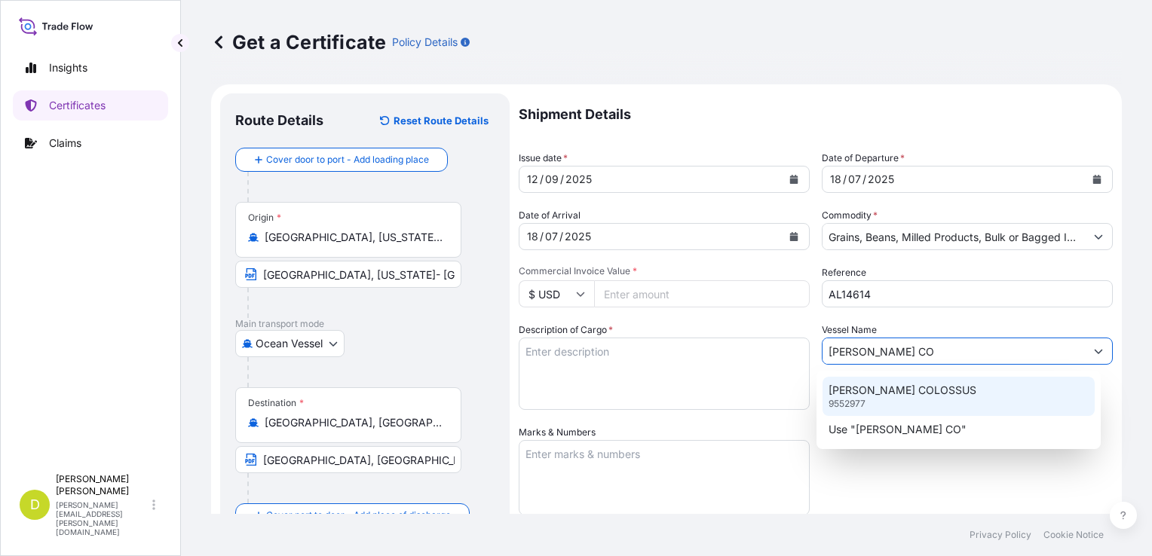
click at [860, 394] on p "[PERSON_NAME] COLOSSUS" at bounding box center [903, 390] width 148 height 15
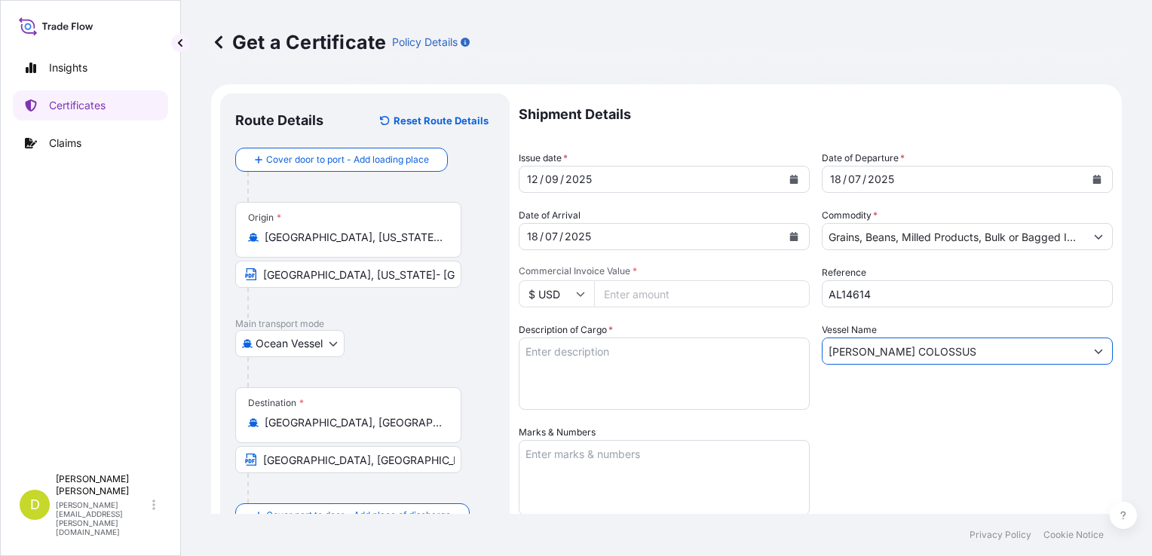
type input "[PERSON_NAME] COLOSSUS"
click at [691, 352] on textarea "Description of Cargo *" at bounding box center [664, 374] width 291 height 72
click at [645, 296] on input "Commercial Invoice Value *" at bounding box center [702, 293] width 216 height 27
click at [639, 301] on input "Commercial Invoice Value *" at bounding box center [702, 293] width 216 height 27
type input "200427.48"
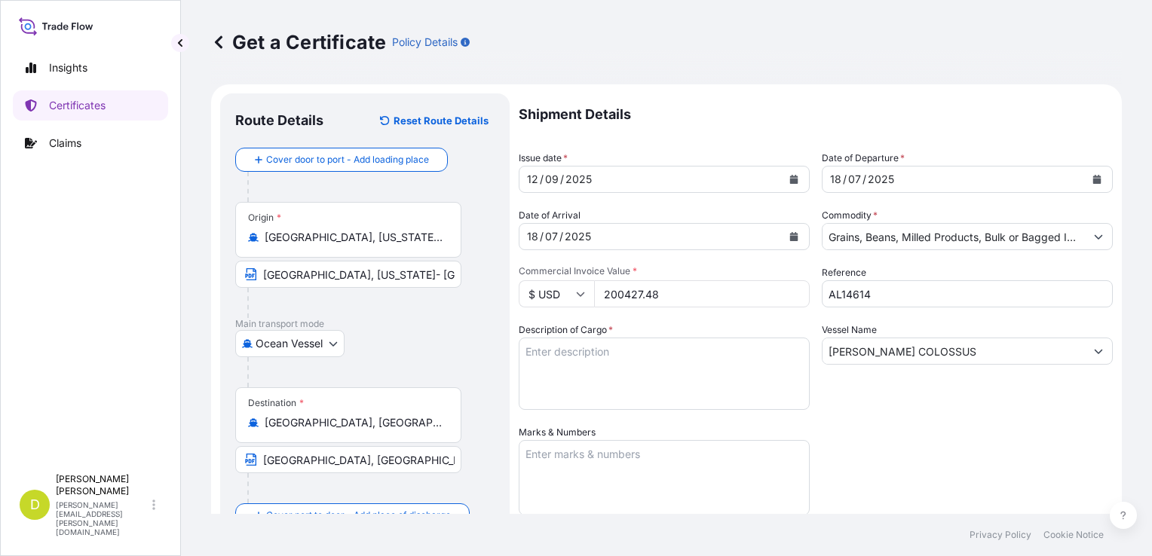
click at [630, 359] on textarea "Description of Cargo *" at bounding box center [664, 374] width 291 height 72
click at [558, 348] on textarea "Description of Cargo *" at bounding box center [664, 374] width 291 height 72
paste textarea "540,000"
click at [624, 355] on textarea "540,000" at bounding box center [664, 374] width 291 height 72
click at [633, 353] on textarea "540,000 MT," at bounding box center [664, 374] width 291 height 72
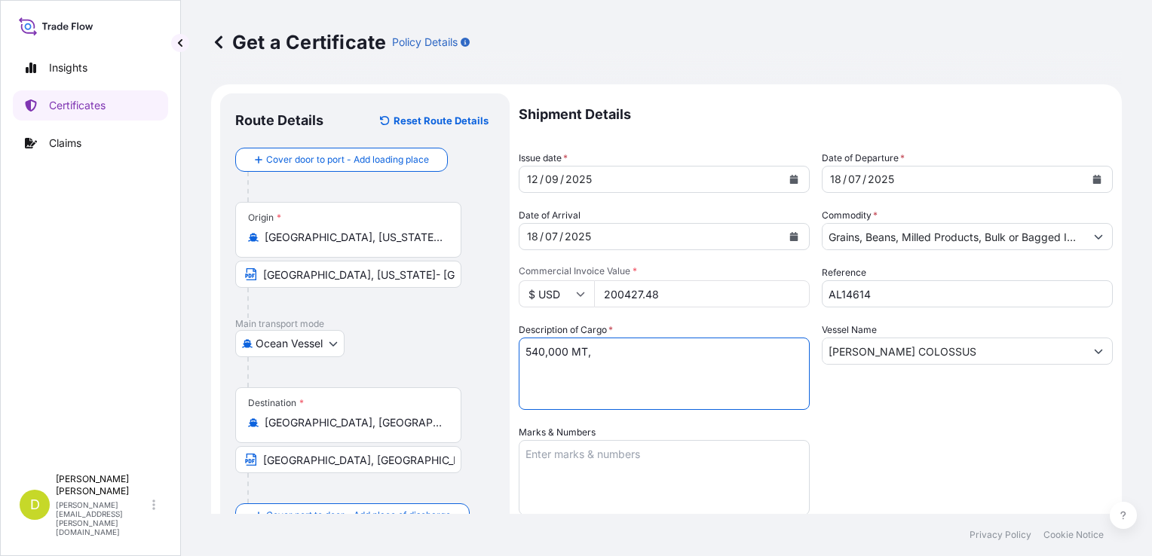
paste textarea "U.S SOYBEAN MEAL, IN BULK"
click at [752, 357] on textarea "540,000 MT, U.S SOYBEAN MEAL, IN BULK" at bounding box center [664, 374] width 291 height 72
click at [786, 345] on textarea "540,000 MT, U.S SOYBEAN MEAL, IN BULK, B/L" at bounding box center [664, 374] width 291 height 72
paste textarea "Set No. 32"
click at [591, 366] on textarea "540,000 MT, U.S SOYBEAN MEAL, IN BULK, B/L Set No. 32" at bounding box center [664, 374] width 291 height 72
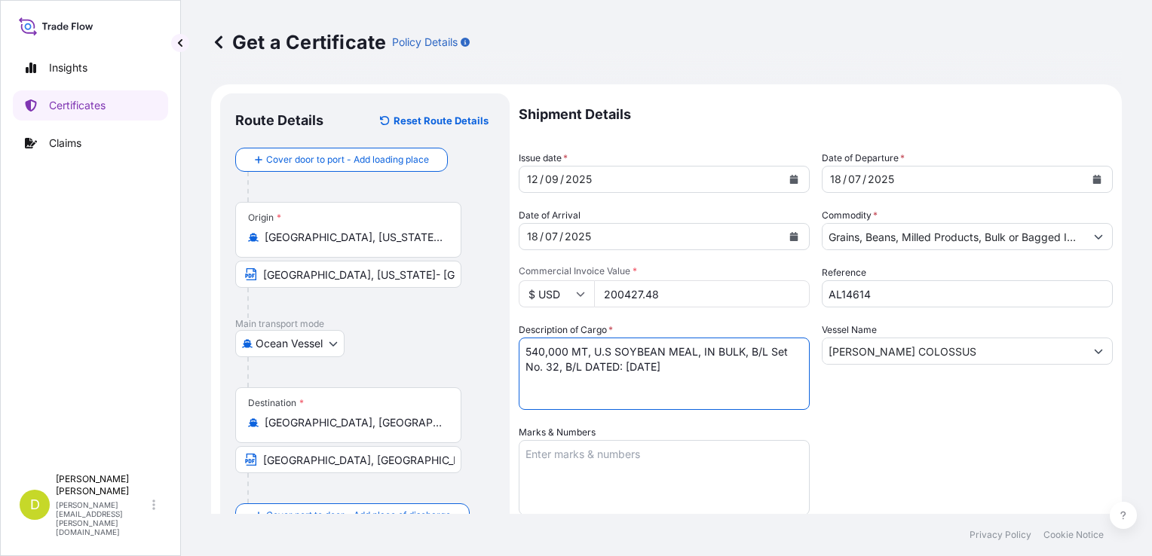
type textarea "540,000 MT, U.S SOYBEAN MEAL, IN BULK, B/L Set No. 32, B/L DATED: [DATE]"
click at [673, 452] on textarea "Marks & Numbers" at bounding box center [664, 477] width 291 height 75
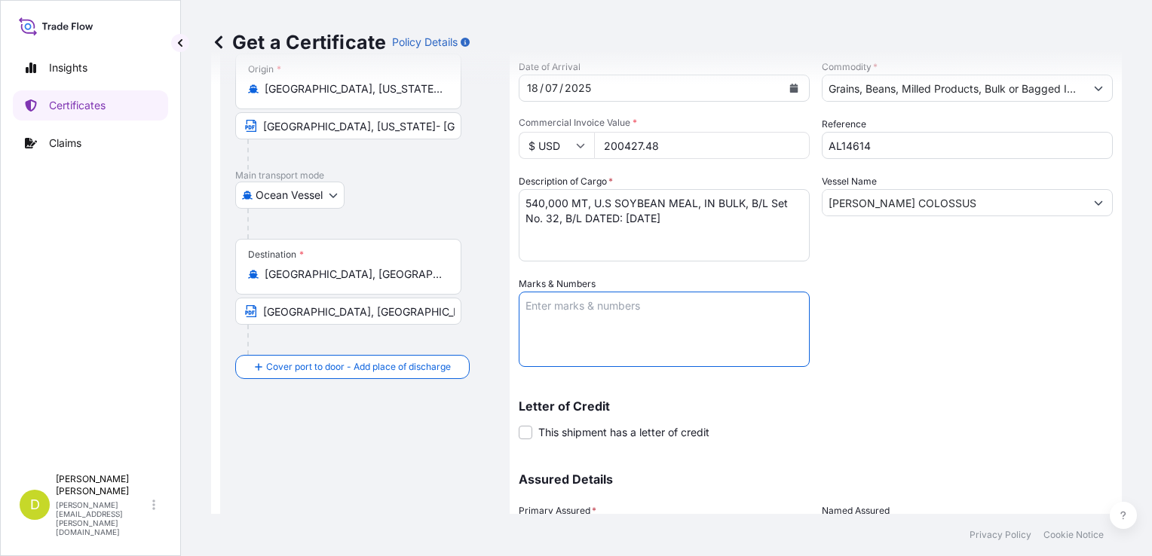
scroll to position [151, 0]
click at [642, 313] on textarea "CONSIGNEE:" at bounding box center [664, 327] width 291 height 75
paste textarea "SEABOARD OVERSEAS [GEOGRAPHIC_DATA] S.A.S., [STREET_ADDRESS], NIT 900.219.353-1"
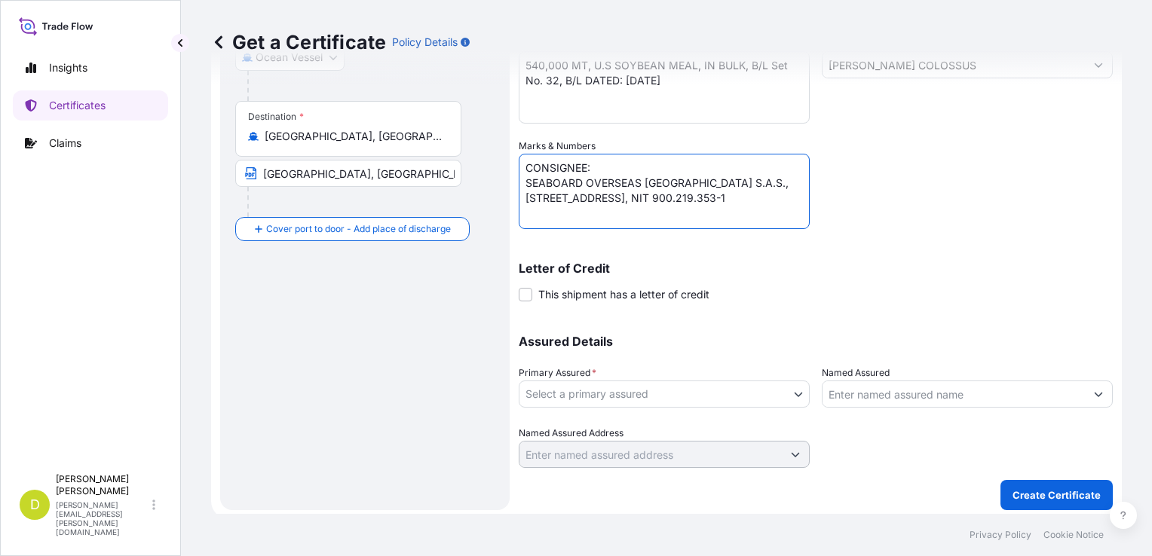
scroll to position [290, 0]
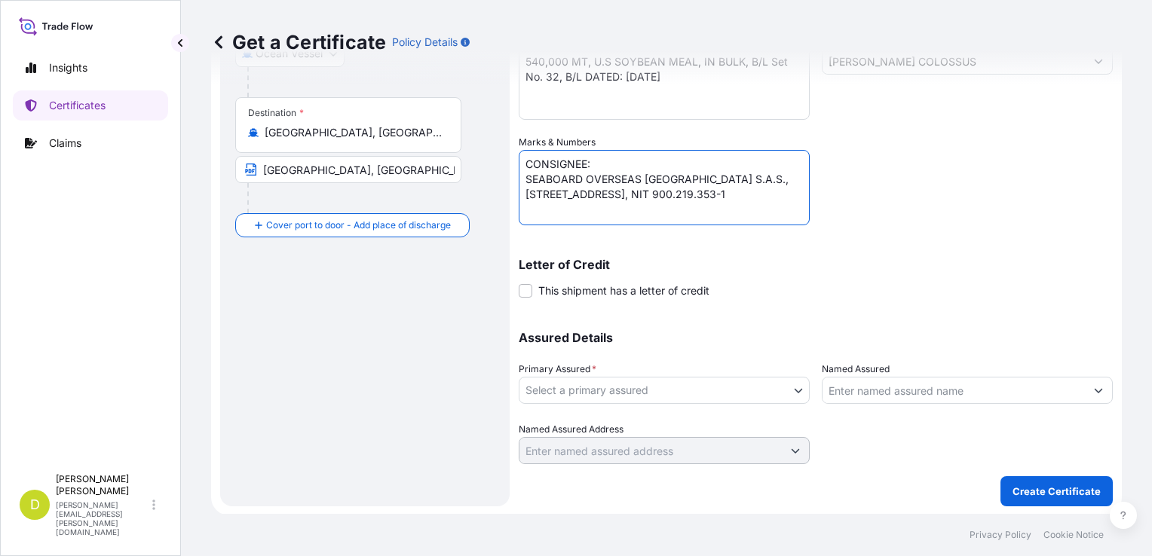
type textarea "CONSIGNEE: SEABOARD OVERSEAS [GEOGRAPHIC_DATA] S.A.S., [STREET_ADDRESS], NIT 90…"
click at [742, 393] on body "Insights Certificates Claims D [PERSON_NAME] [PERSON_NAME][EMAIL_ADDRESS][PERSO…" at bounding box center [576, 278] width 1152 height 556
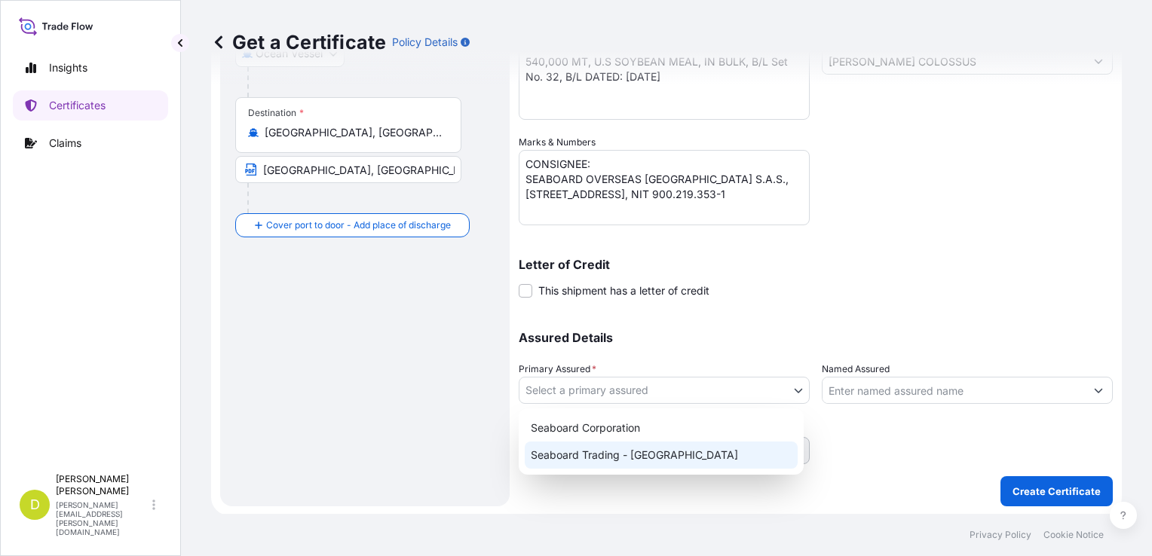
click at [735, 447] on div "Seaboard Trading - [GEOGRAPHIC_DATA]" at bounding box center [661, 455] width 273 height 27
select select "31639"
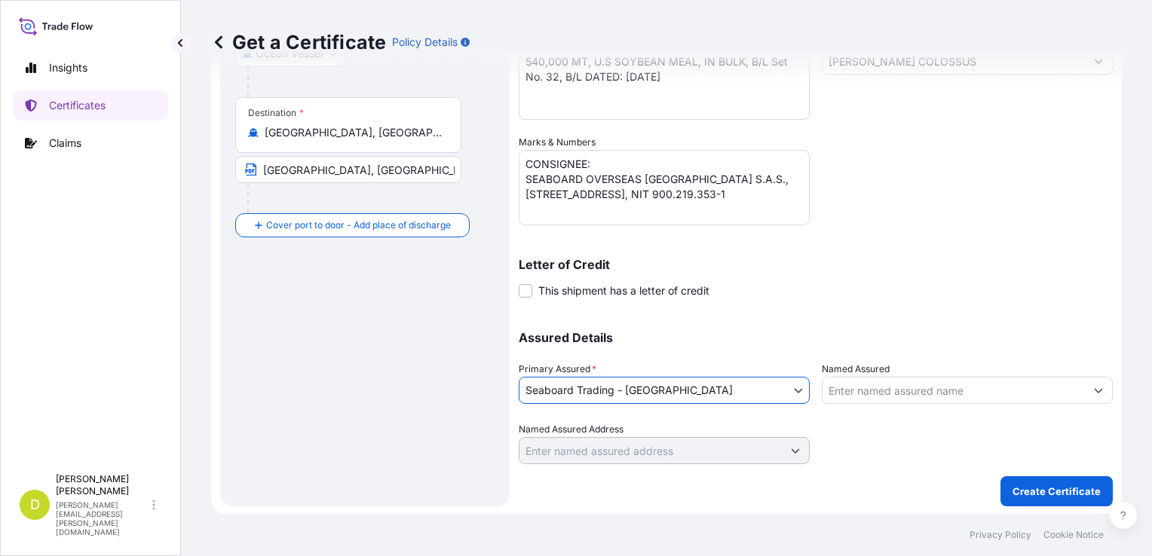
click at [886, 394] on input "Named Assured" at bounding box center [954, 390] width 262 height 27
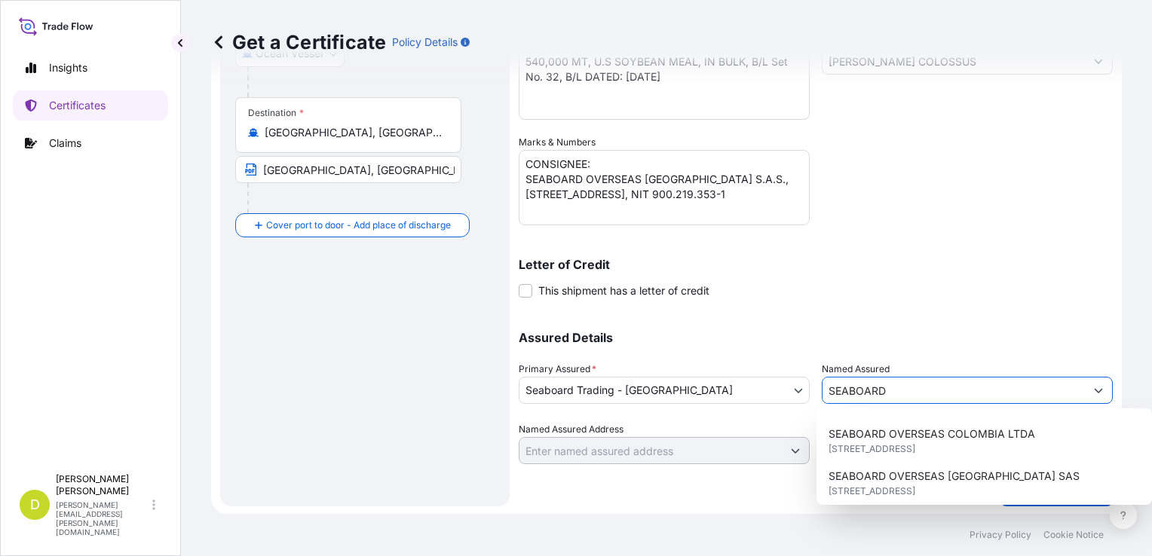
scroll to position [296, 0]
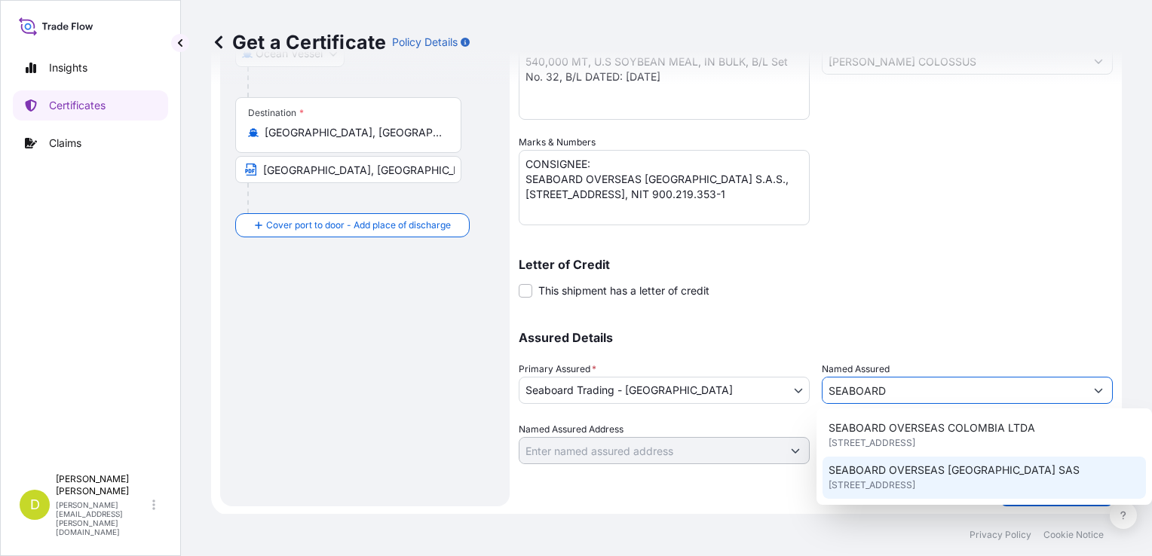
click at [929, 471] on span "SEABOARD OVERSEAS [GEOGRAPHIC_DATA] SAS" at bounding box center [954, 470] width 251 height 15
type input "SEABOARD OVERSEAS [GEOGRAPHIC_DATA] SAS"
type input "CARRERA 11 NO 77A-49 OF.902"
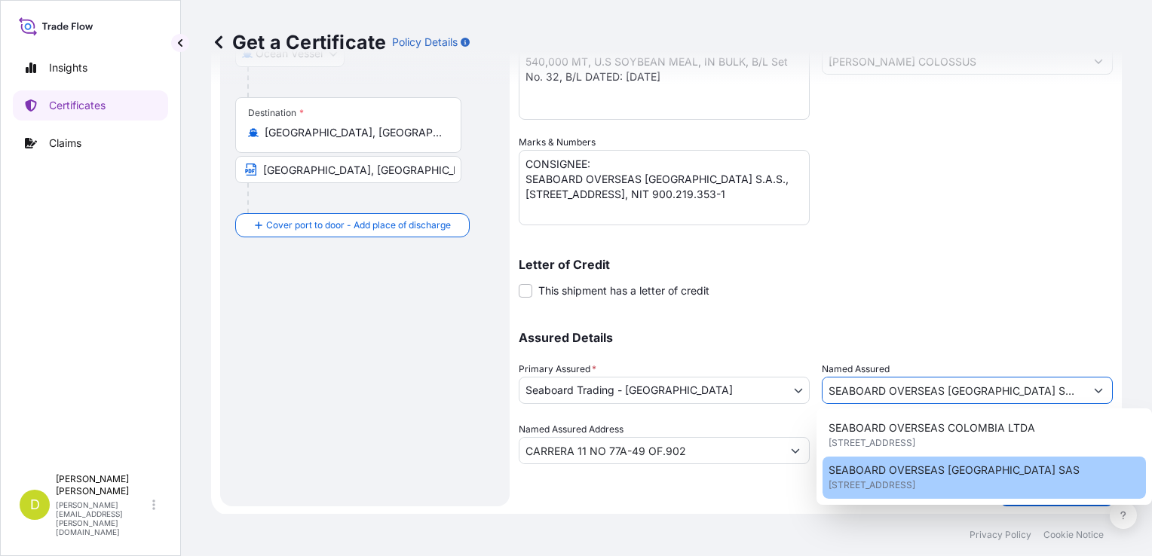
type input "SEABOARD OVERSEAS [GEOGRAPHIC_DATA] SAS"
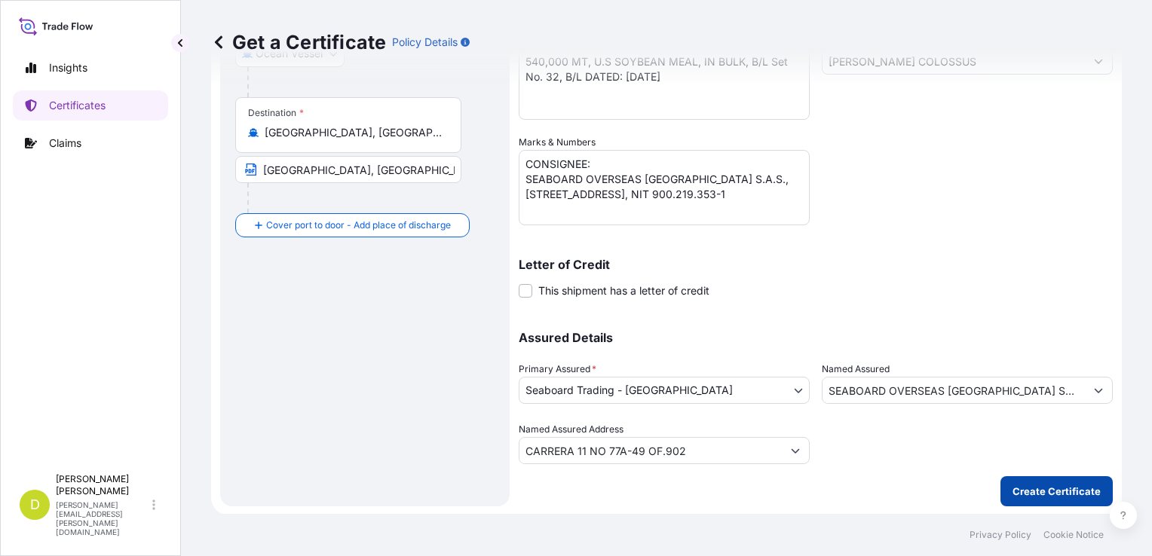
click at [1025, 478] on button "Create Certificate" at bounding box center [1057, 492] width 112 height 30
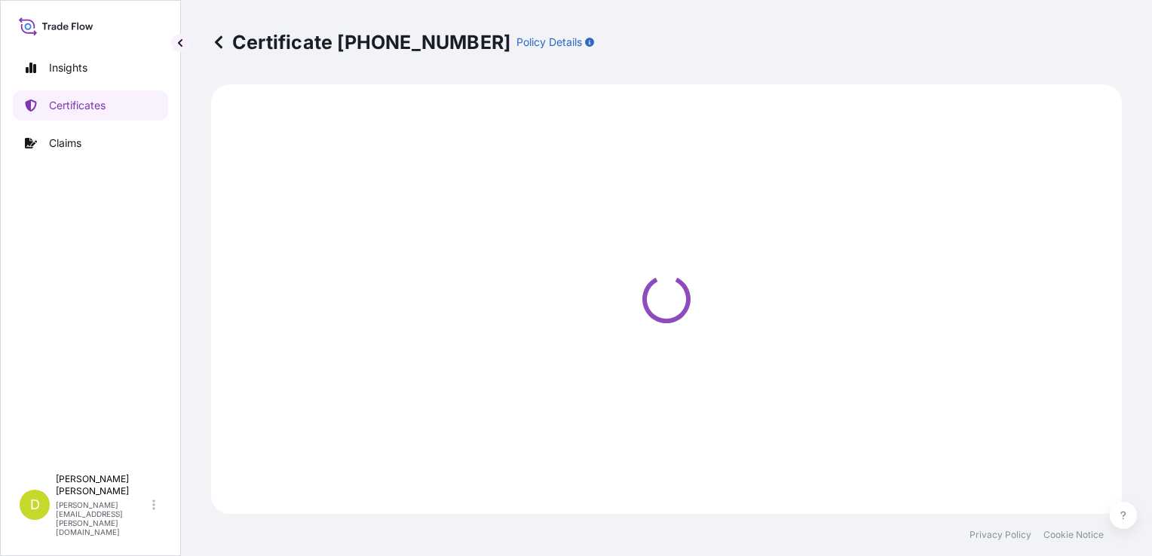
select select "Ocean Vessel"
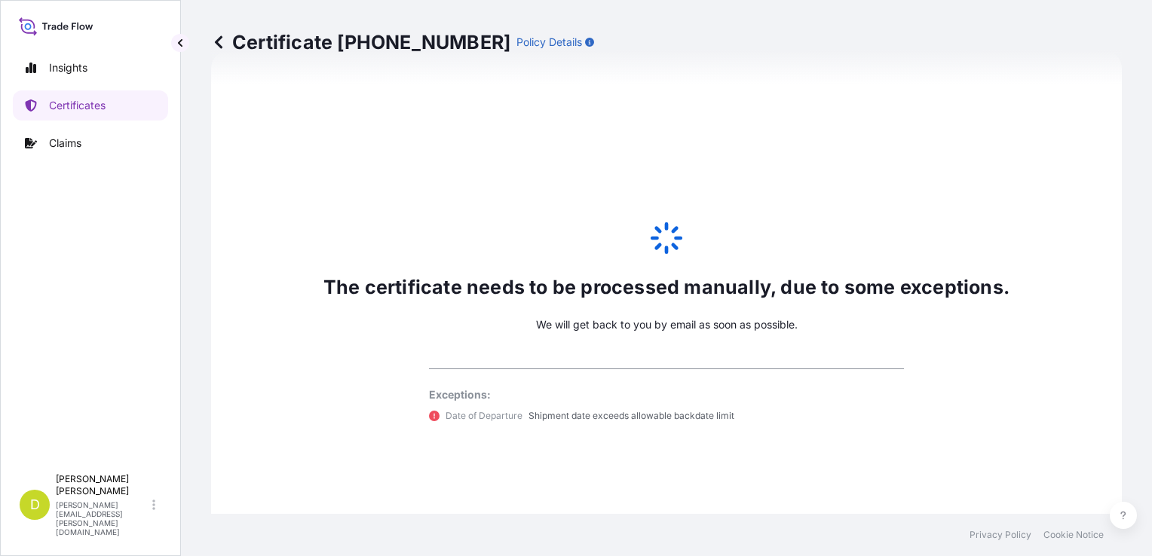
scroll to position [841, 0]
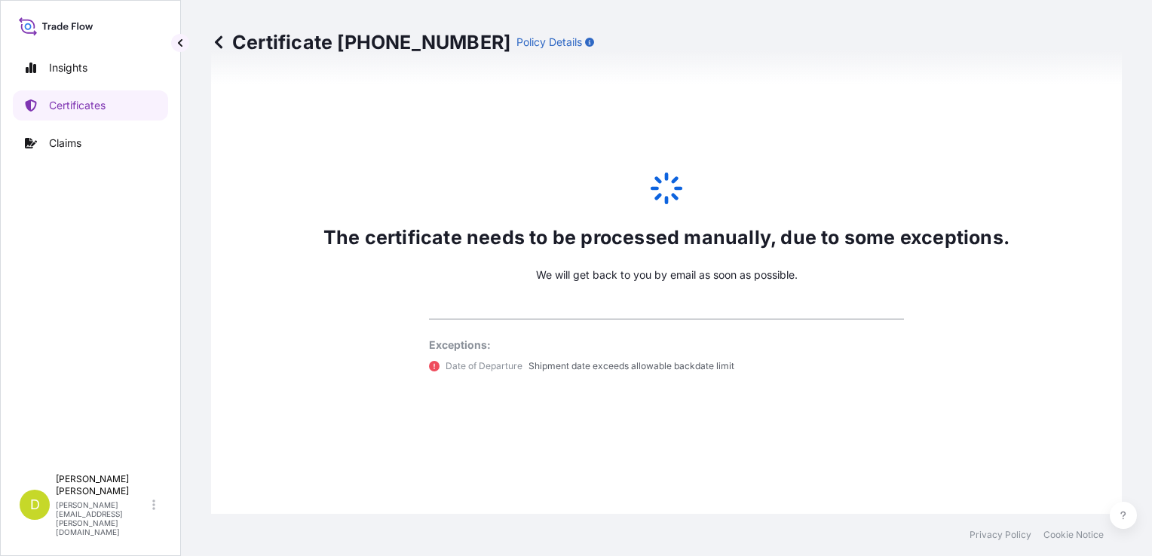
select select "31639"
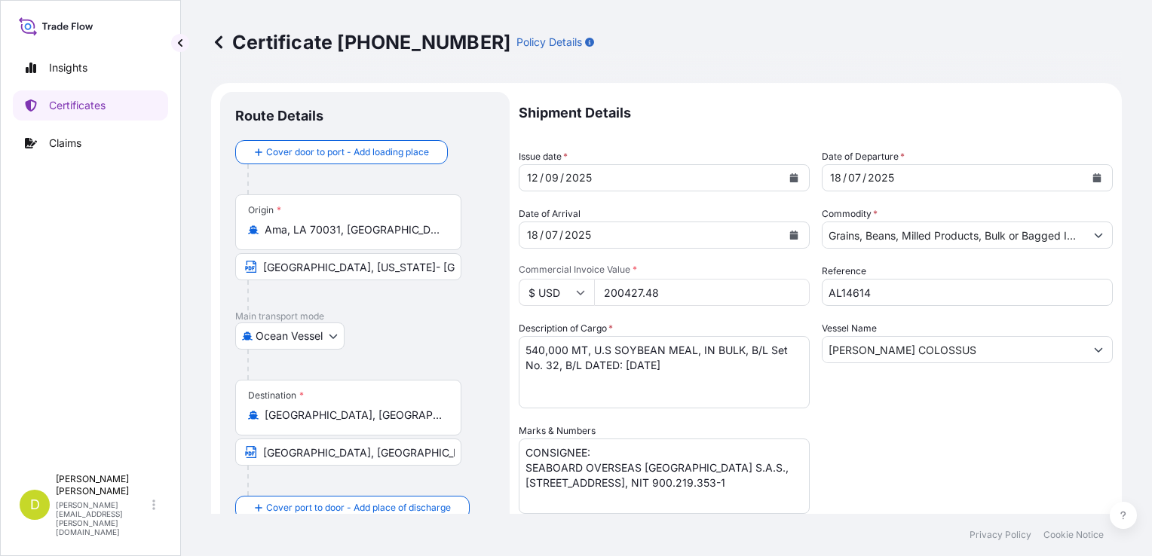
scroll to position [0, 0]
